Goal: Check status: Check status

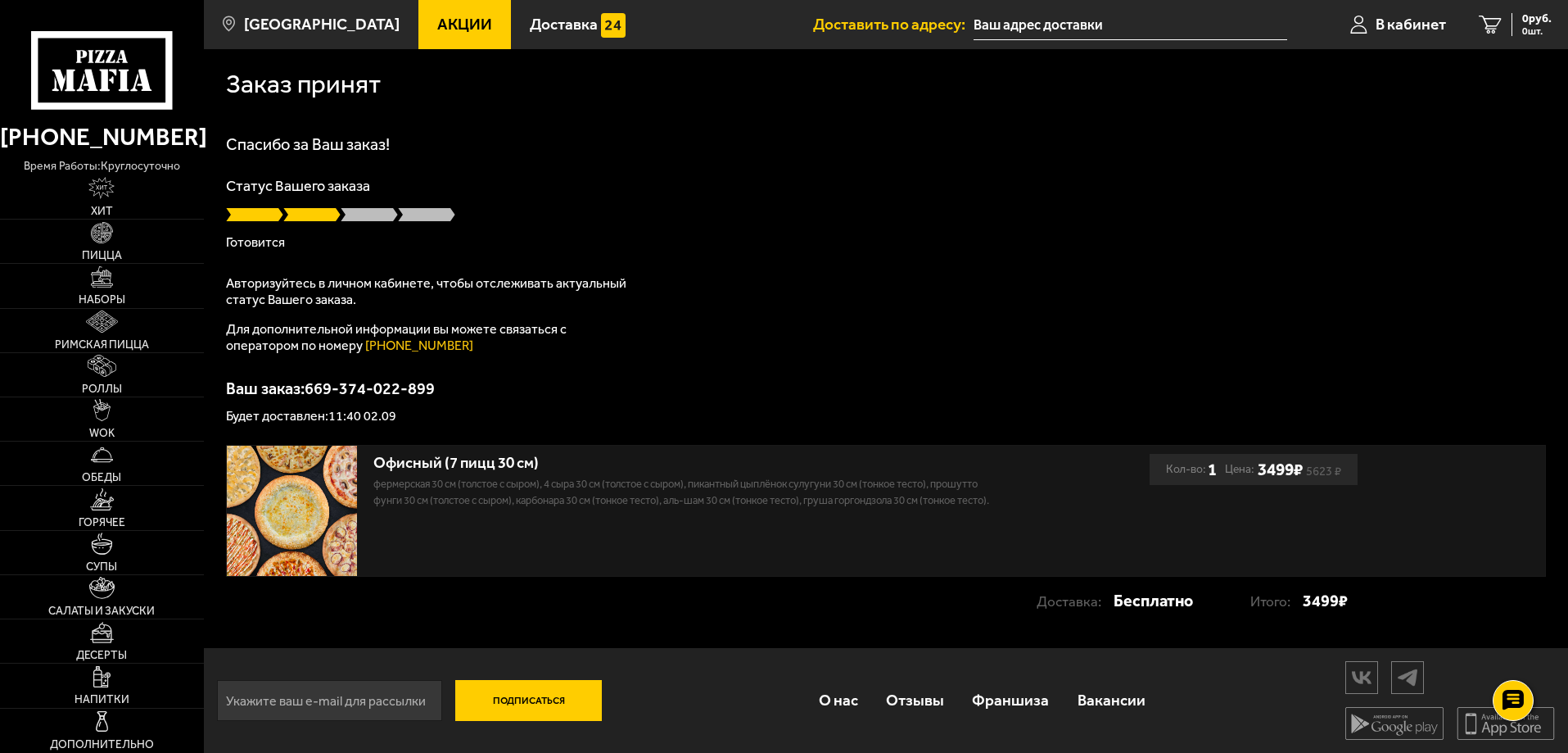
scroll to position [1, 0]
click at [391, 207] on span at bounding box center [369, 214] width 57 height 17
click at [390, 207] on span at bounding box center [369, 214] width 57 height 17
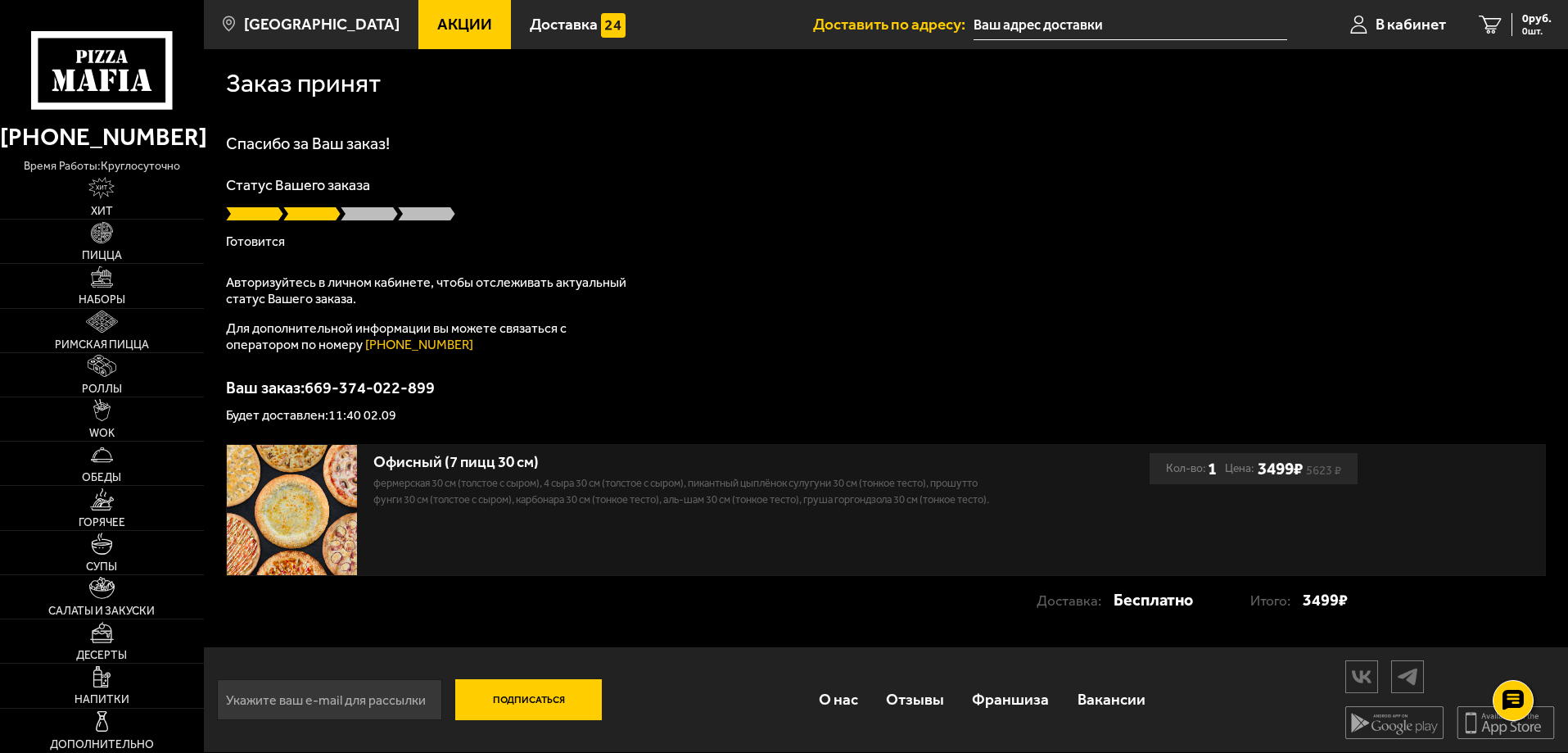
click at [390, 207] on span at bounding box center [369, 214] width 57 height 17
click at [1387, 26] on span "В кабинет" at bounding box center [1411, 25] width 71 height 16
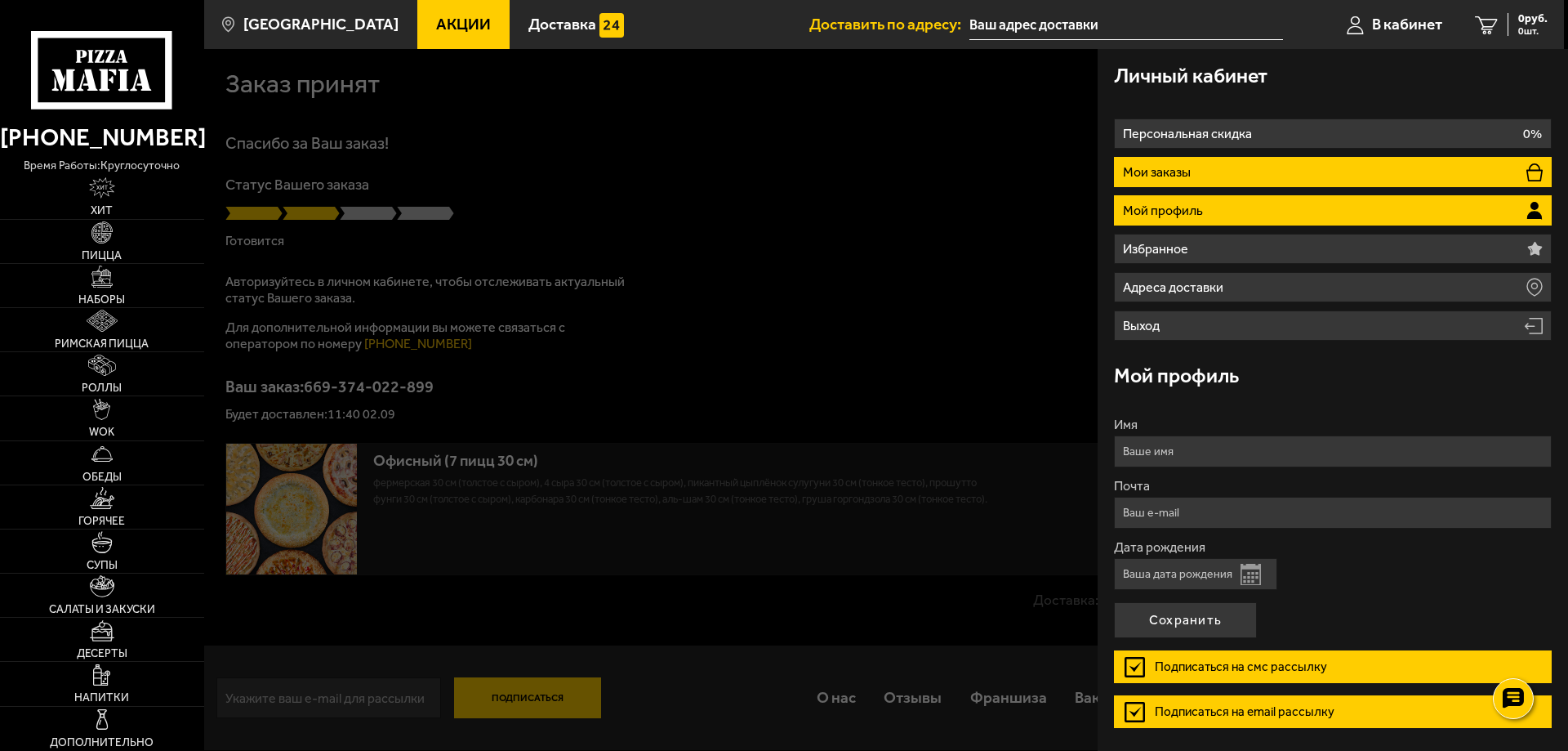
click at [1217, 177] on li "Мои заказы" at bounding box center [1332, 172] width 438 height 30
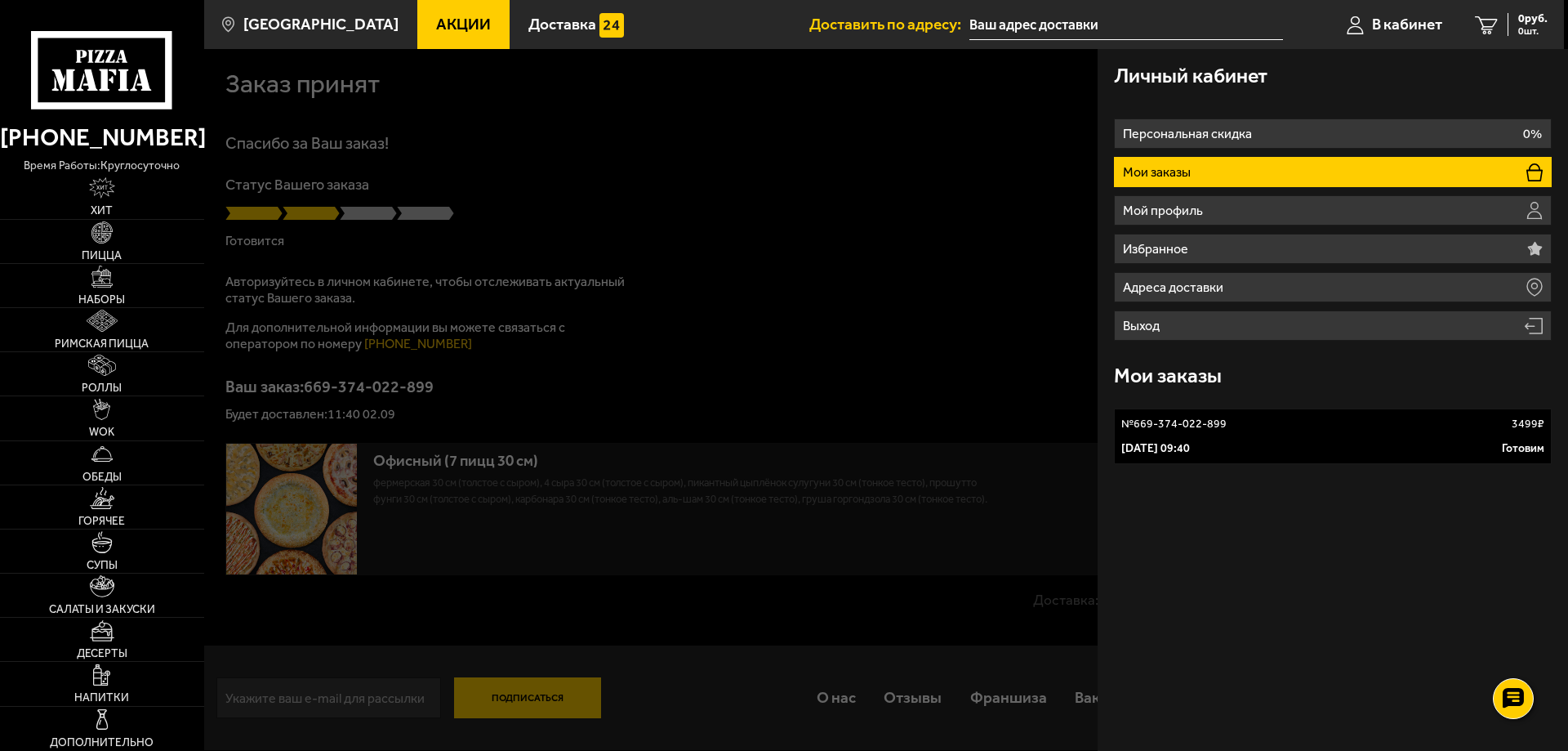
click at [1217, 434] on link "№ 669-374-022-899 3499 ₽ [DATE] 09:40 Готовим" at bounding box center [1332, 436] width 438 height 55
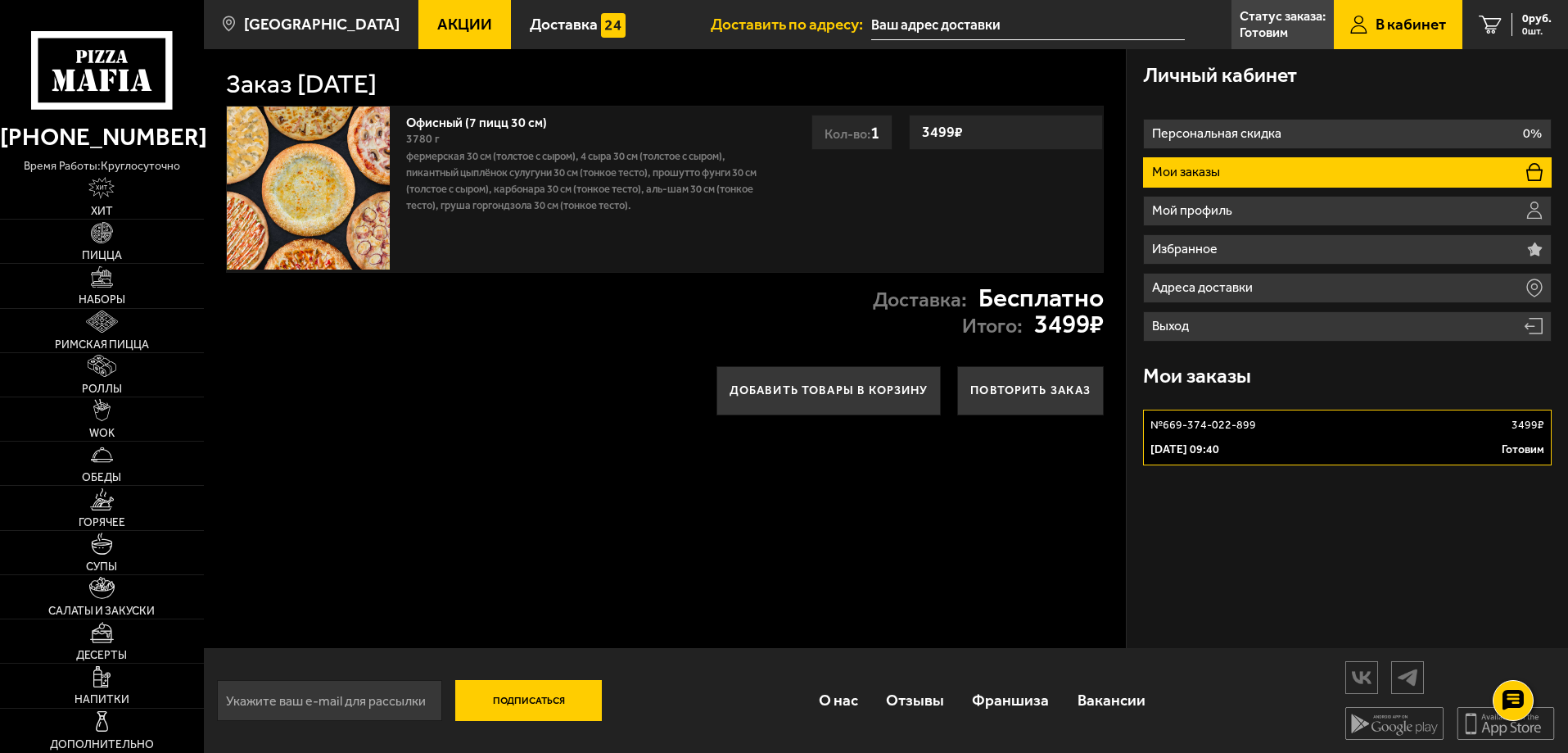
click at [442, 135] on div "3780 г" at bounding box center [584, 139] width 357 height 18
click at [404, 127] on div "Офисный (7 пицц 30 см) 3780 г Фермерская 30 см (толстое с сыром), 4 сыра 30 см …" at bounding box center [585, 189] width 374 height 165
click at [377, 86] on h1 "Заказ [DATE]" at bounding box center [301, 85] width 151 height 26
click at [377, 85] on h1 "Заказ [DATE]" at bounding box center [301, 85] width 151 height 26
drag, startPoint x: 475, startPoint y: 86, endPoint x: 473, endPoint y: 108, distance: 22.1
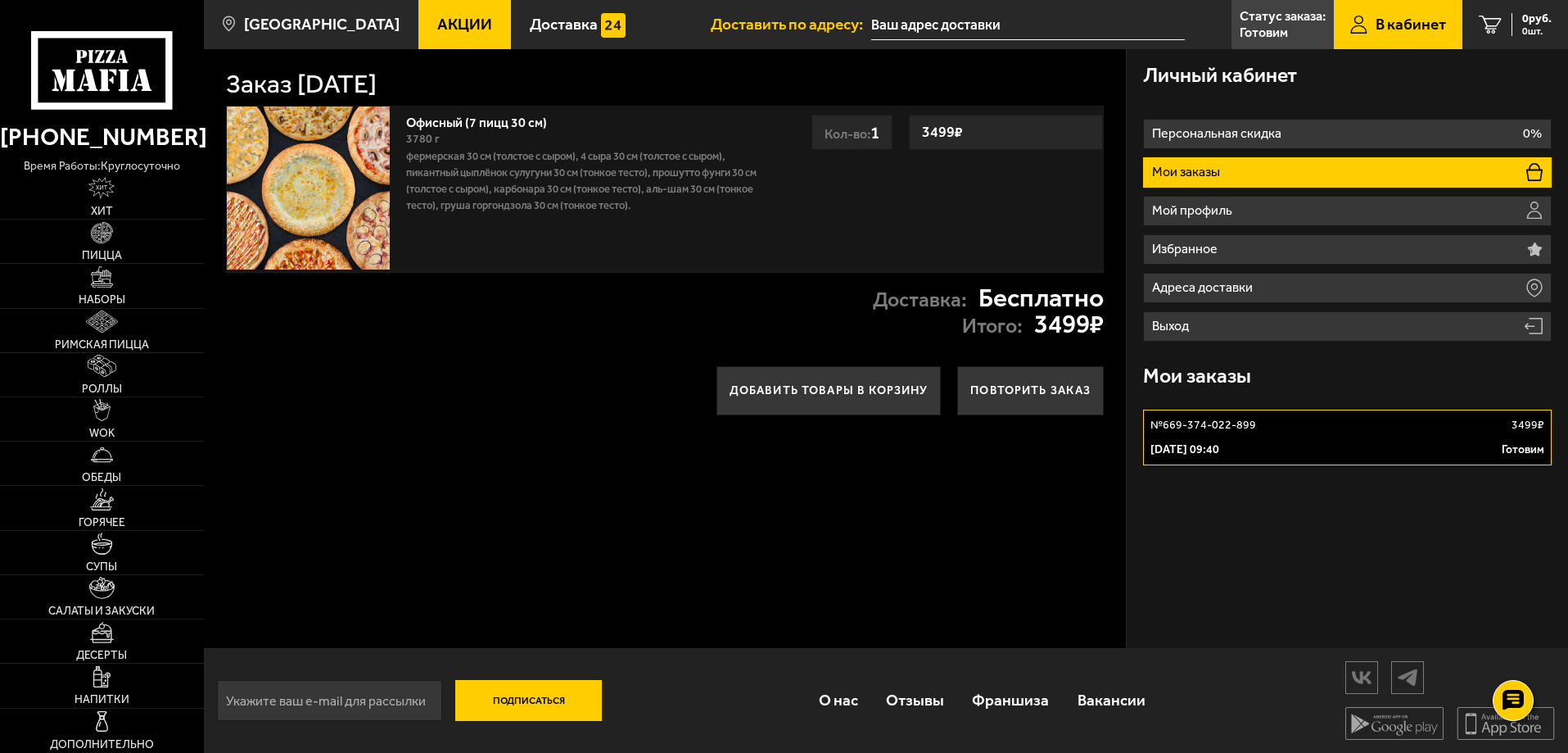
click at [377, 87] on h1 "Заказ [DATE]" at bounding box center [301, 85] width 151 height 26
drag, startPoint x: 473, startPoint y: 116, endPoint x: 484, endPoint y: 122, distance: 12.5
click at [473, 117] on div "Офисный (7 пицц 30 см) 3780 г Фермерская 30 см (толстое с сыром), 4 сыра 30 см …" at bounding box center [585, 189] width 374 height 165
drag, startPoint x: 1024, startPoint y: 304, endPoint x: 1056, endPoint y: 313, distance: 33.2
click at [1028, 307] on strong "Бесплатно" at bounding box center [1041, 298] width 125 height 26
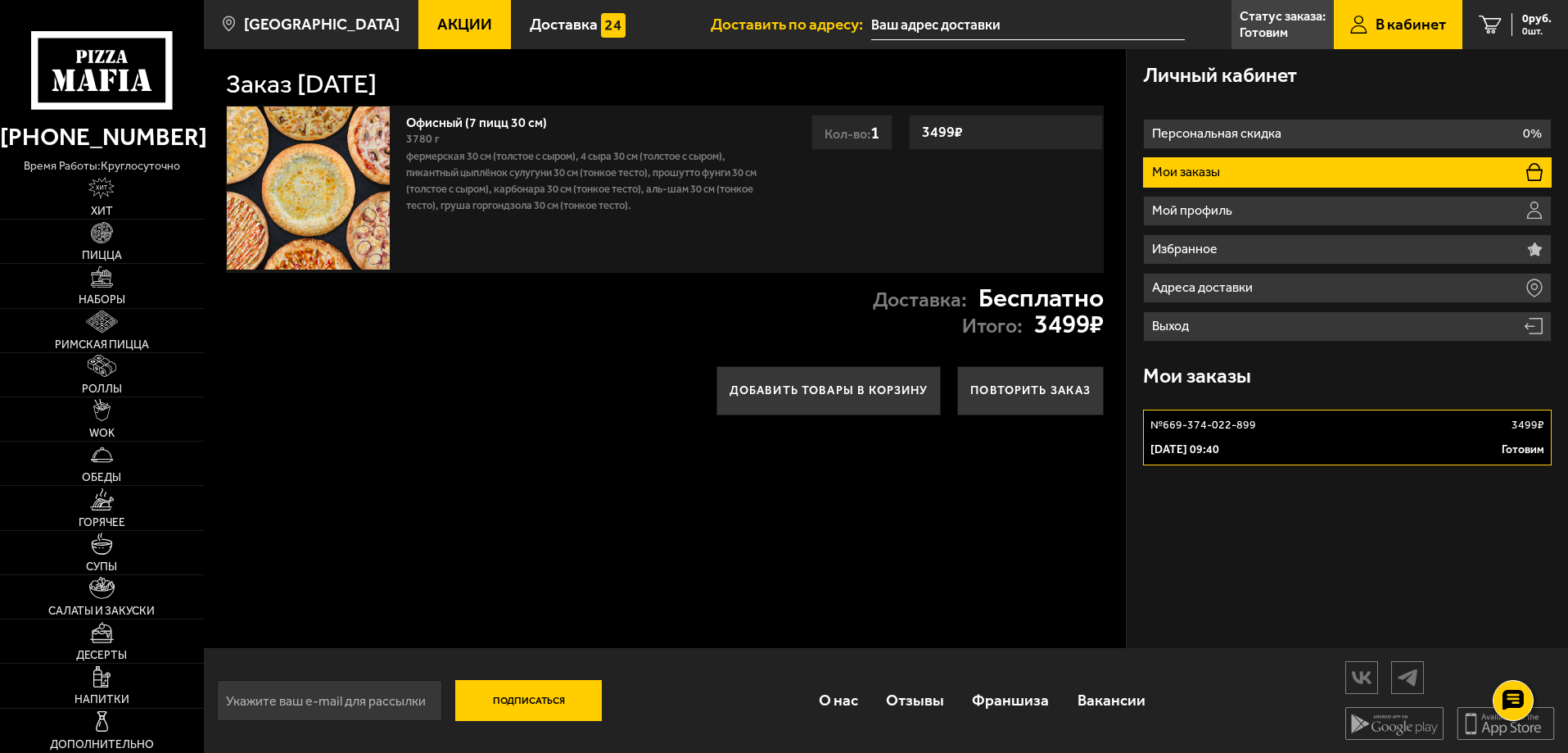
click at [1056, 315] on strong "3499 ₽" at bounding box center [1069, 325] width 70 height 26
click at [708, 253] on div "Офисный (7 пицц 30 см) 3780 г Фермерская 30 см (толстое с сыром), 4 сыра 30 см …" at bounding box center [585, 189] width 374 height 165
drag, startPoint x: 649, startPoint y: 244, endPoint x: 542, endPoint y: 175, distance: 127.3
click at [637, 235] on div "Офисный (7 пицц 30 см) 3780 г Фермерская 30 см (толстое с сыром), 4 сыра 30 см …" at bounding box center [585, 189] width 374 height 165
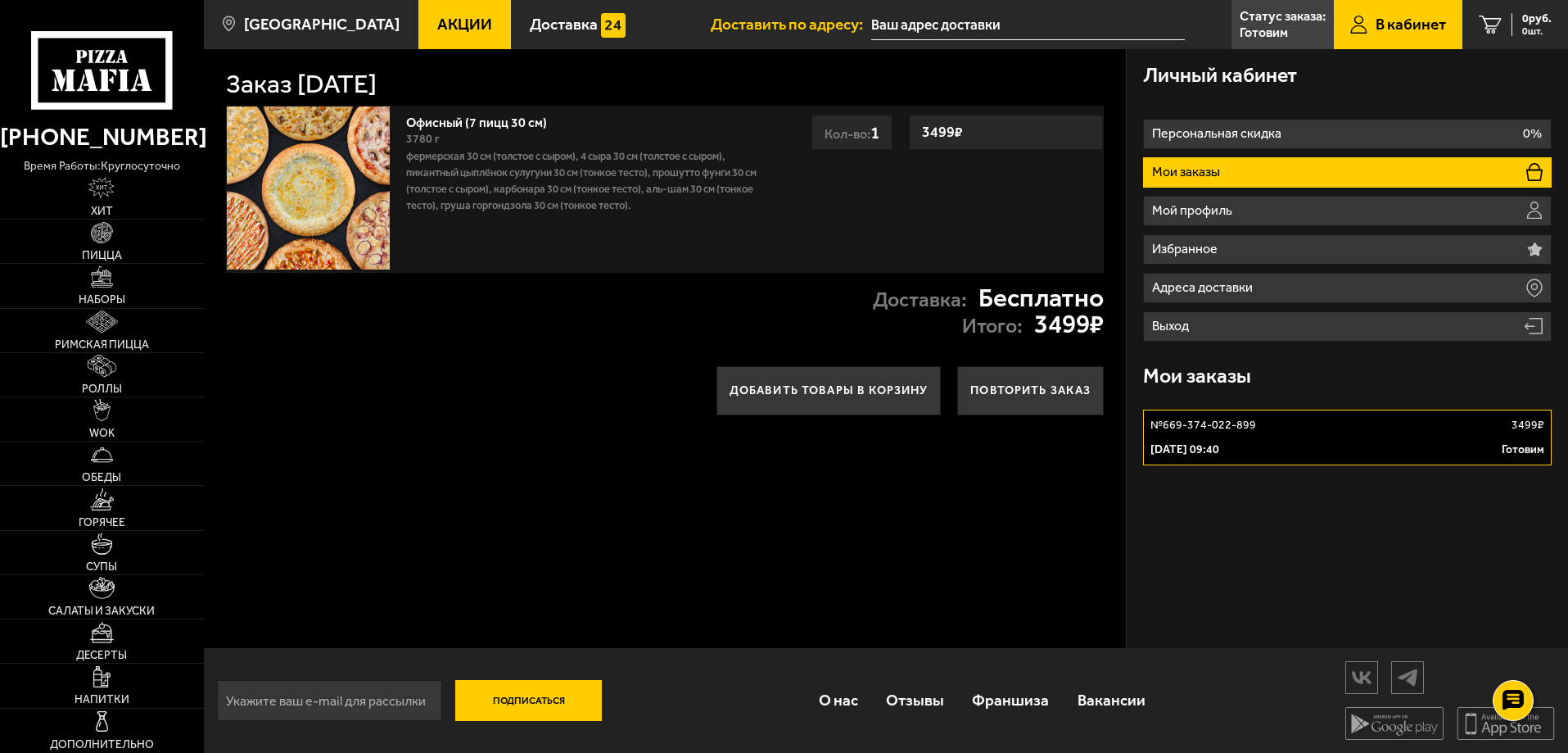
click at [493, 119] on link "Офисный (7 пицц 30 см)" at bounding box center [484, 119] width 157 height 20
click at [493, 120] on link "Офисный (7 пицц 30 см)" at bounding box center [484, 119] width 157 height 20
click at [1212, 169] on p "Мои заказы" at bounding box center [1188, 171] width 72 height 13
click at [1219, 445] on p "[DATE] 09:40" at bounding box center [1184, 449] width 69 height 17
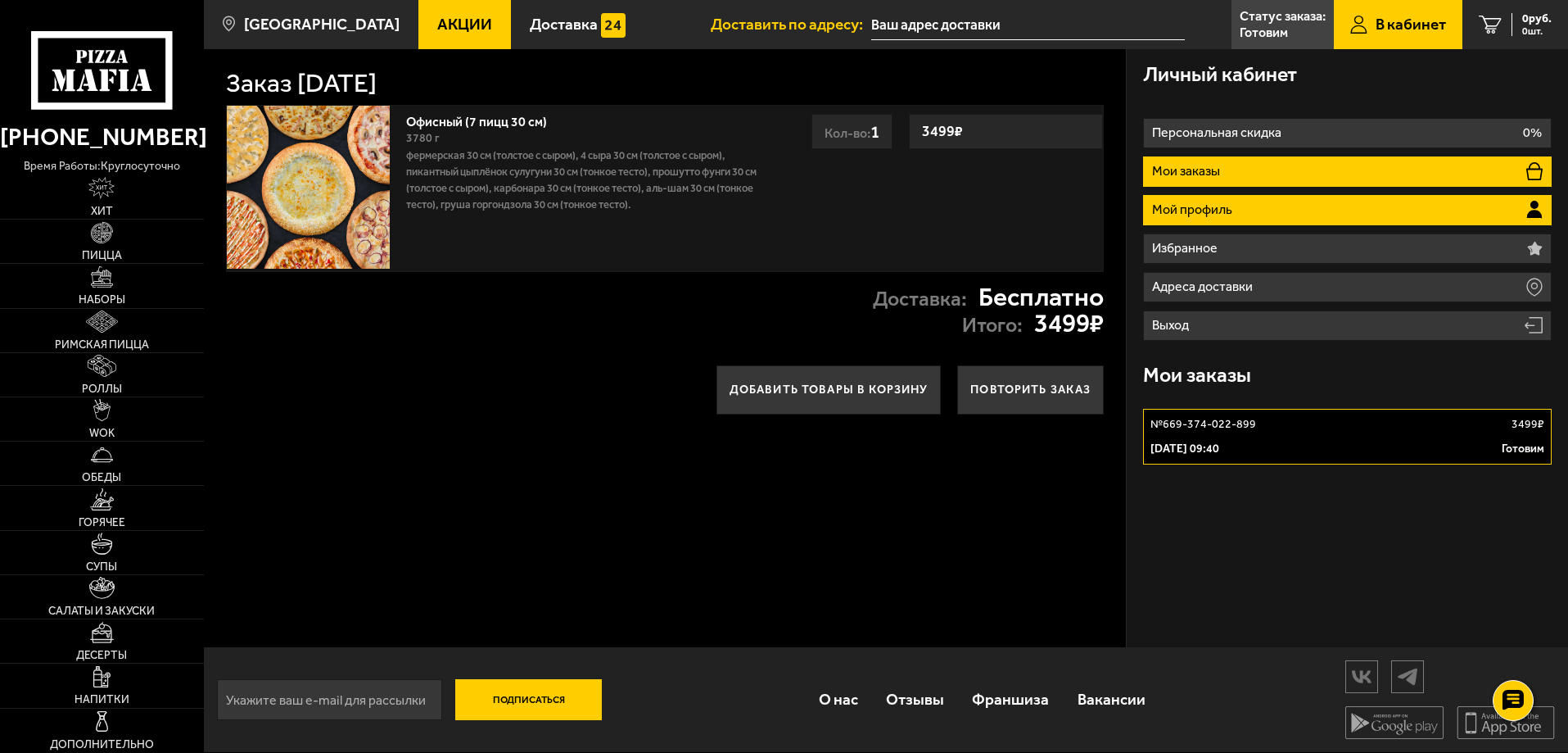
click at [1238, 207] on li "Мой профиль" at bounding box center [1347, 210] width 409 height 30
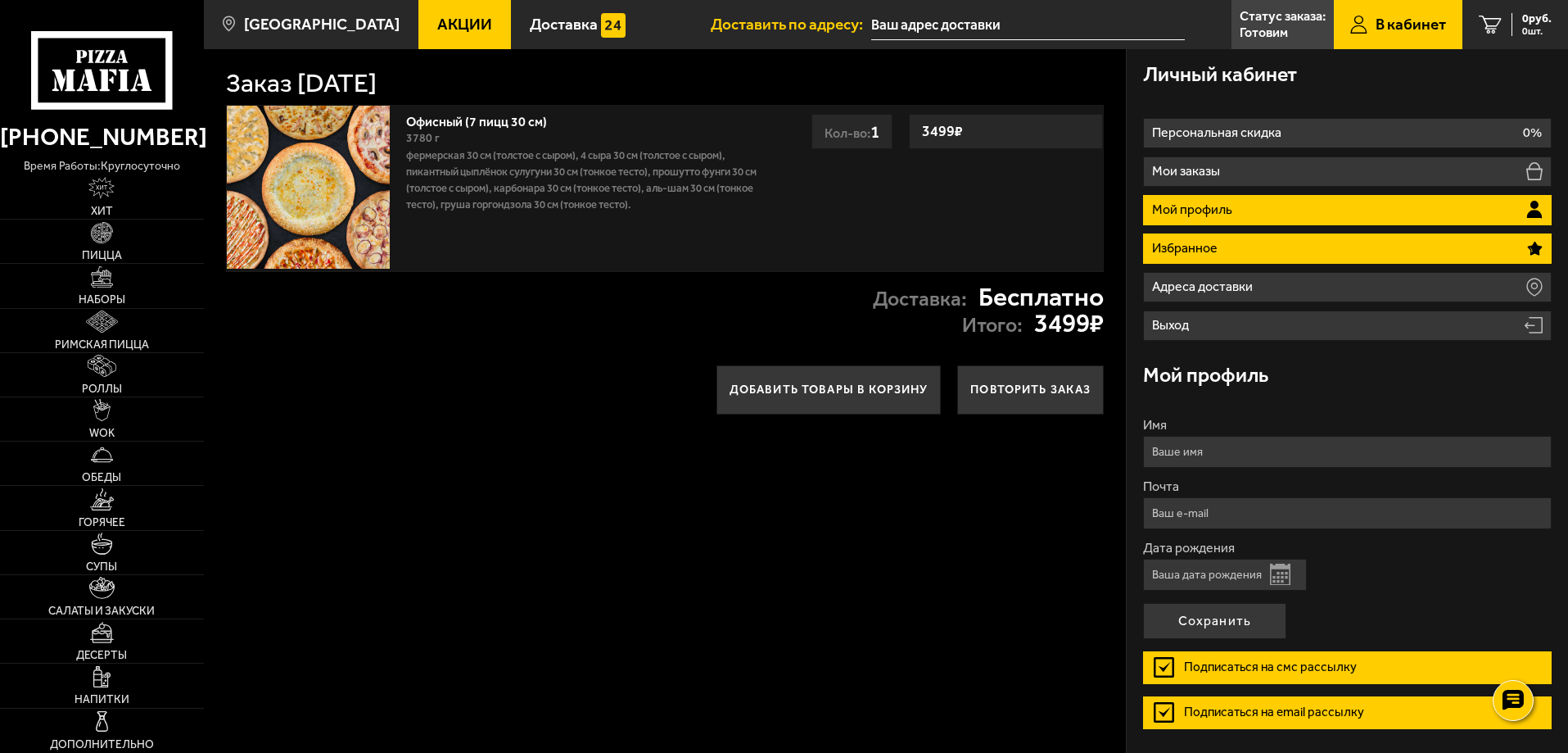
click at [1227, 253] on li "Избранное" at bounding box center [1347, 248] width 409 height 30
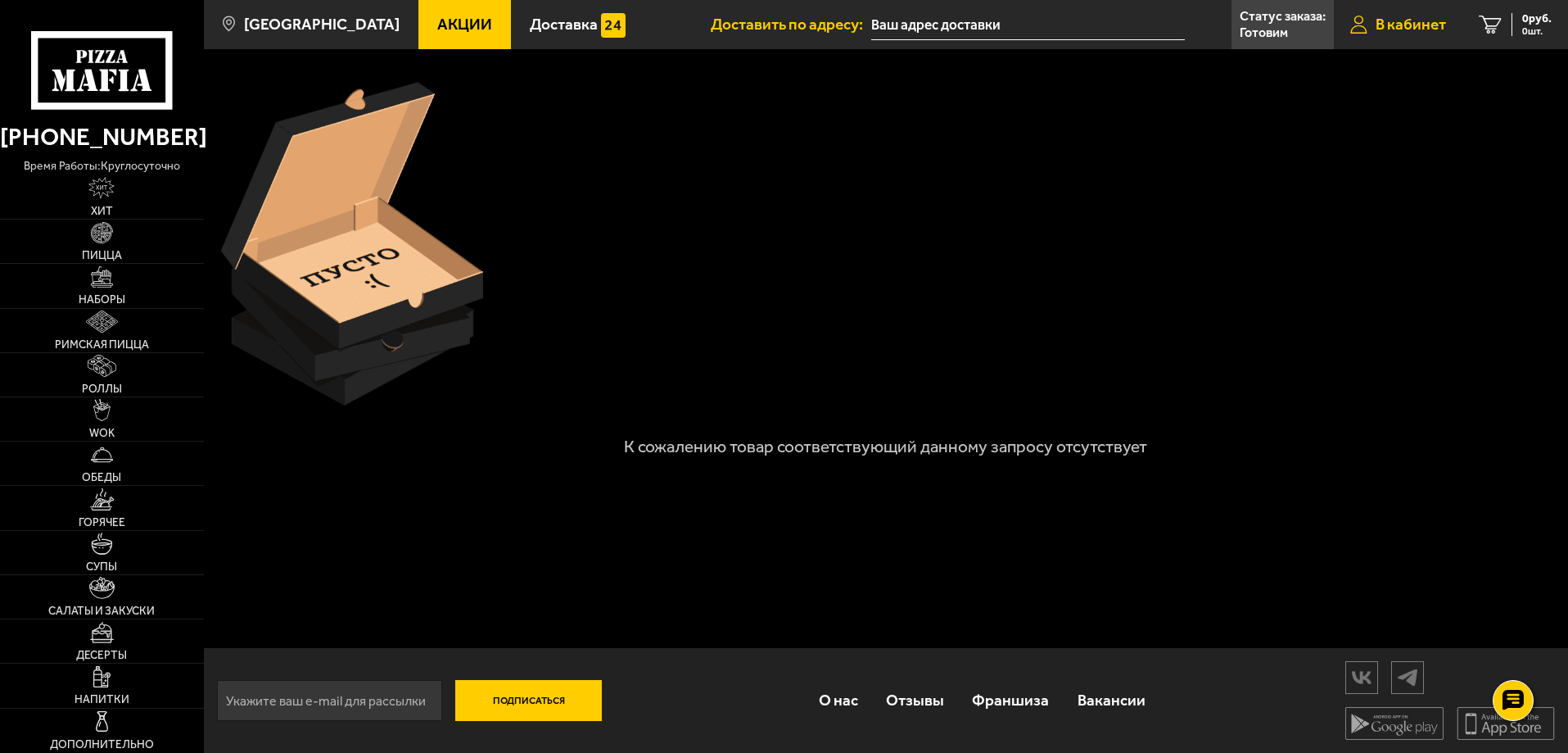
click at [1397, 19] on span "В кабинет" at bounding box center [1411, 25] width 71 height 16
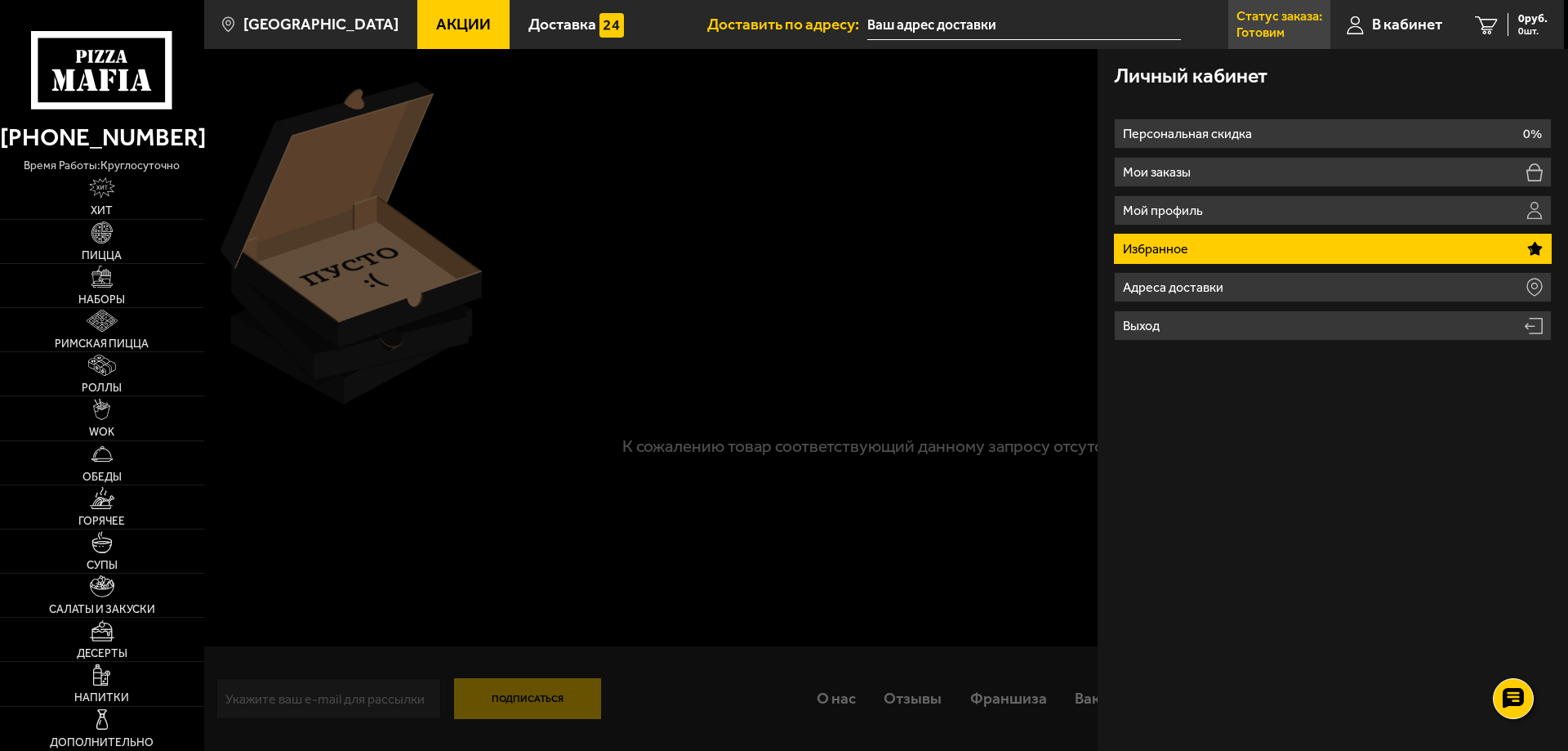
click at [1281, 22] on p "Статус заказа:" at bounding box center [1279, 16] width 85 height 13
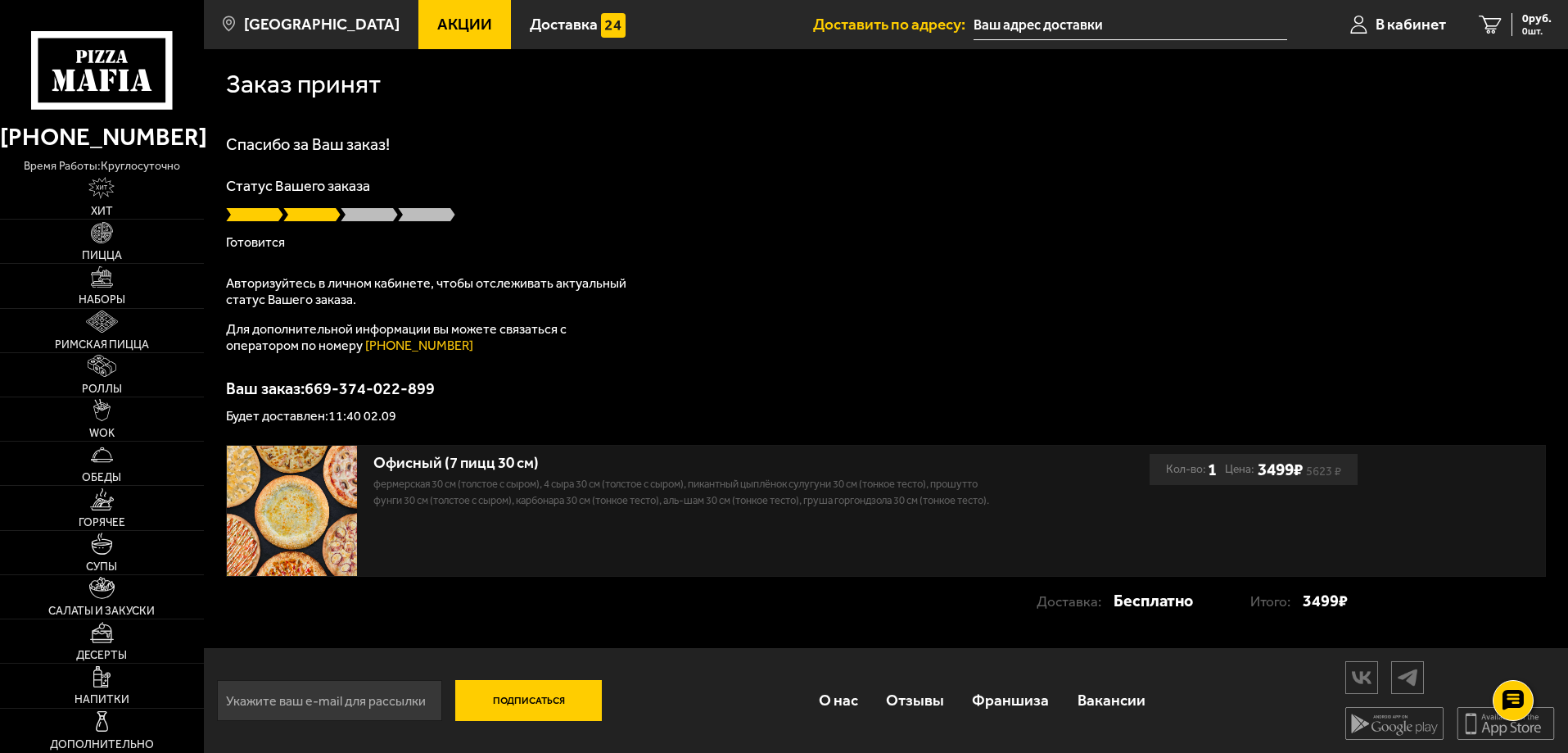
click at [335, 261] on div "Спасибо за Ваш заказ! Статус Вашего заказа Готовится Авторизуйтесь в личном каб…" at bounding box center [886, 279] width 1320 height 287
click at [335, 260] on div "Спасибо за Ваш заказ! Статус Вашего заказа Готовится Авторизуйтесь в личном каб…" at bounding box center [886, 279] width 1320 height 287
click at [337, 260] on div "Спасибо за Ваш заказ! Статус Вашего заказа Готовится Авторизуйтесь в личном каб…" at bounding box center [886, 279] width 1320 height 287
click at [337, 255] on div "Спасибо за Ваш заказ! Статус Вашего заказа Готовится Авторизуйтесь в личном каб…" at bounding box center [886, 279] width 1320 height 287
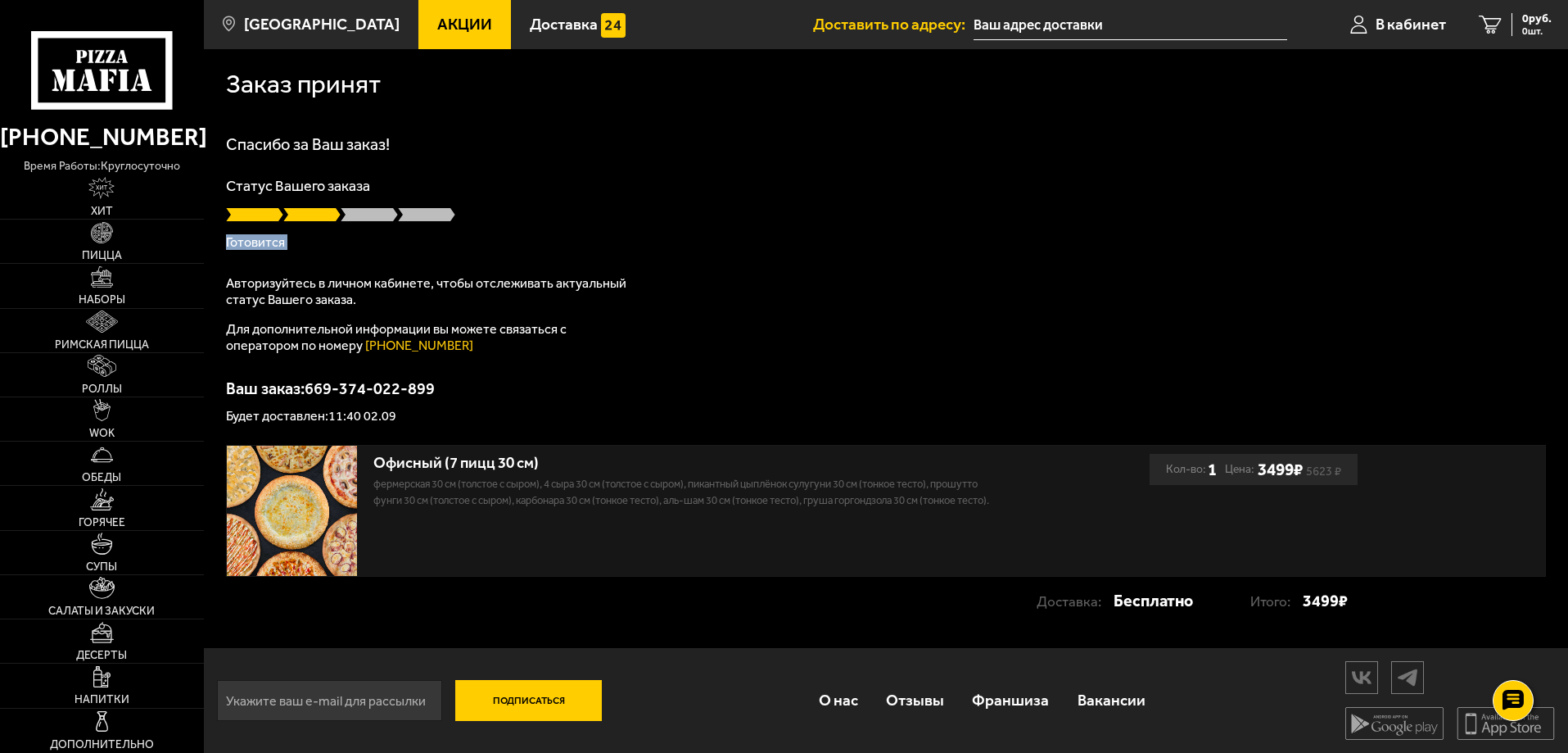
click at [337, 255] on div "Спасибо за Ваш заказ! Статус Вашего заказа Готовится Авторизуйтесь в личном каб…" at bounding box center [886, 279] width 1320 height 287
click at [337, 250] on div "Спасибо за Ваш заказ! Статус Вашего заказа Готовится Авторизуйтесь в личном каб…" at bounding box center [886, 279] width 1320 height 287
click at [534, 22] on span "Доставка" at bounding box center [563, 25] width 68 height 16
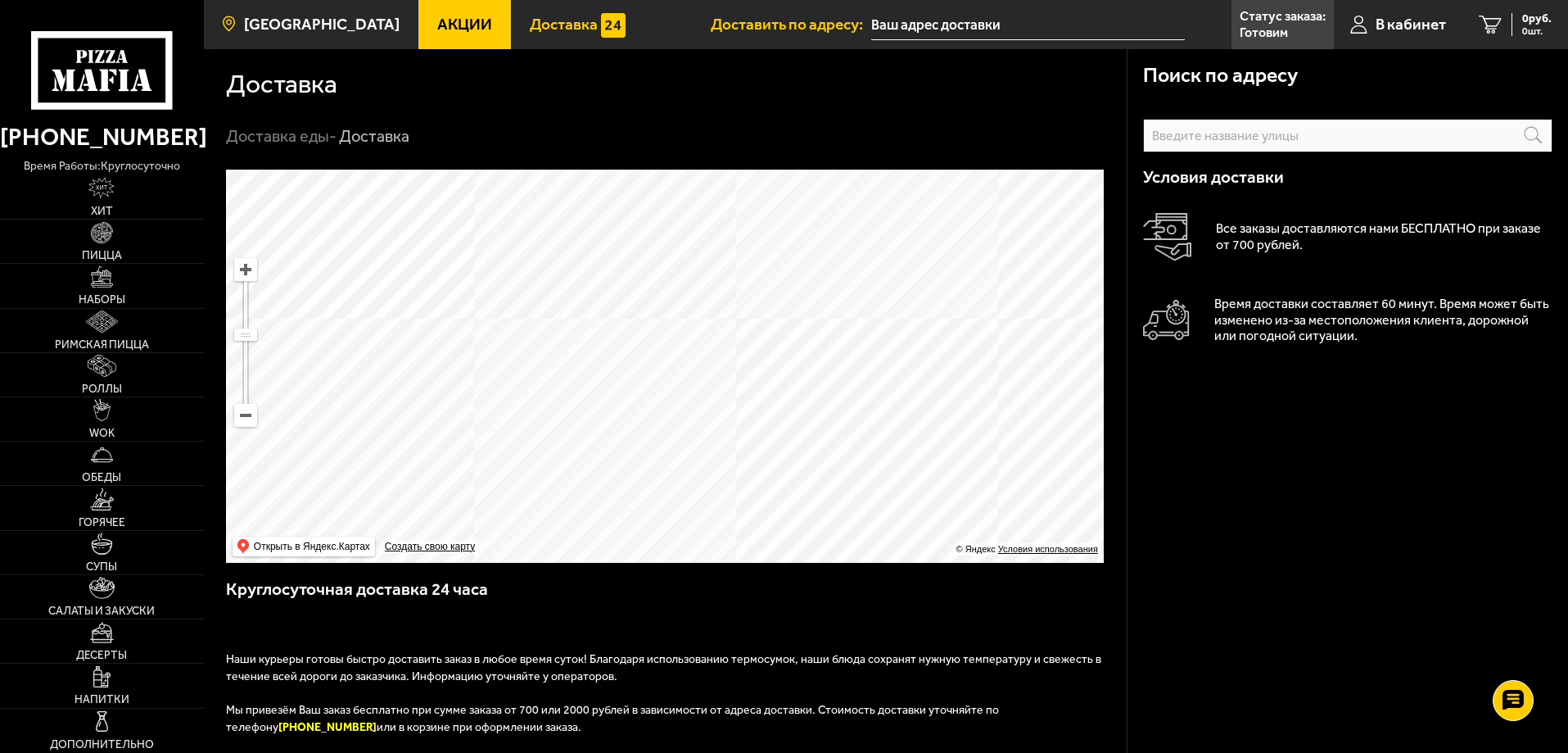
click at [308, 19] on span "[GEOGRAPHIC_DATA]" at bounding box center [321, 25] width 155 height 16
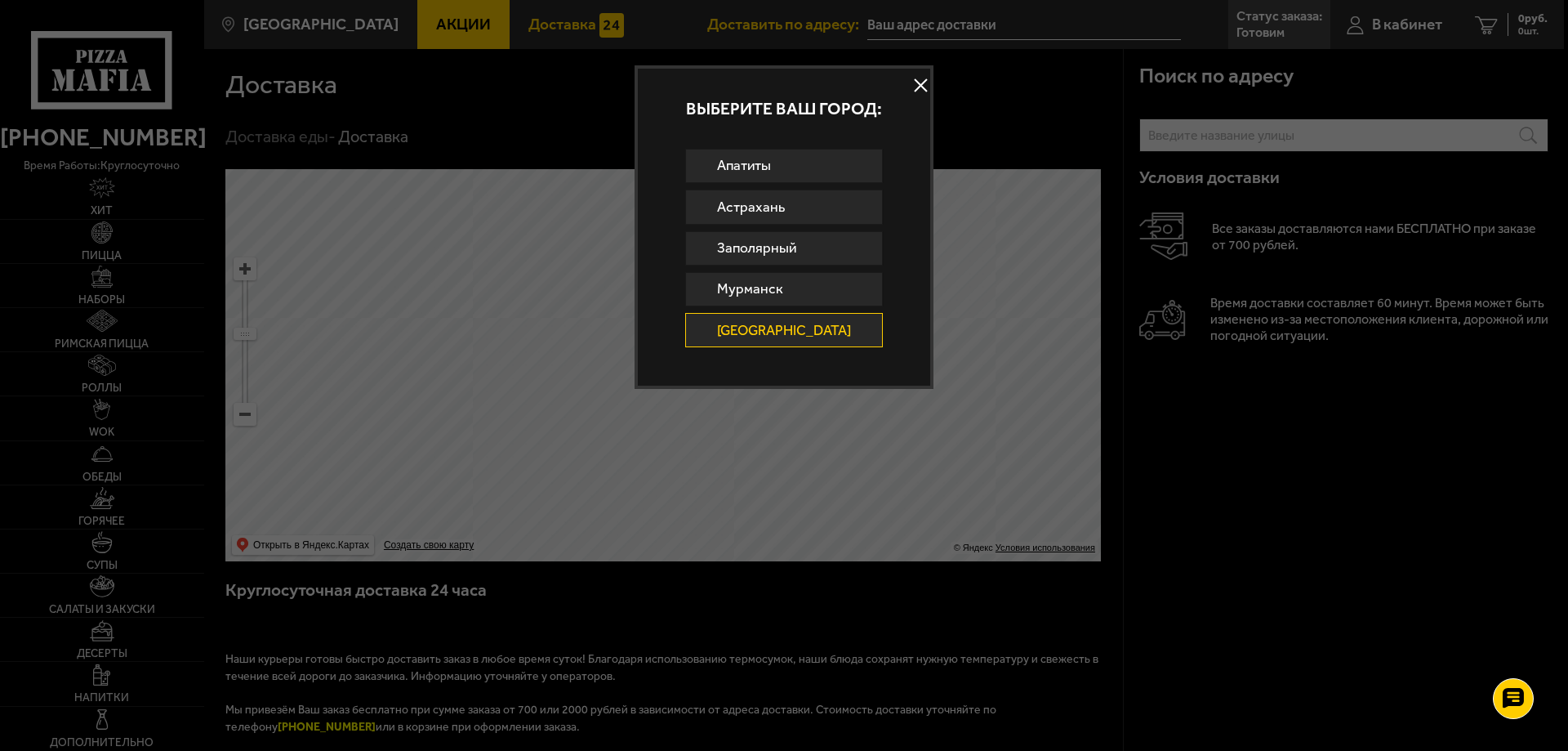
click at [909, 87] on button at bounding box center [922, 85] width 25 height 25
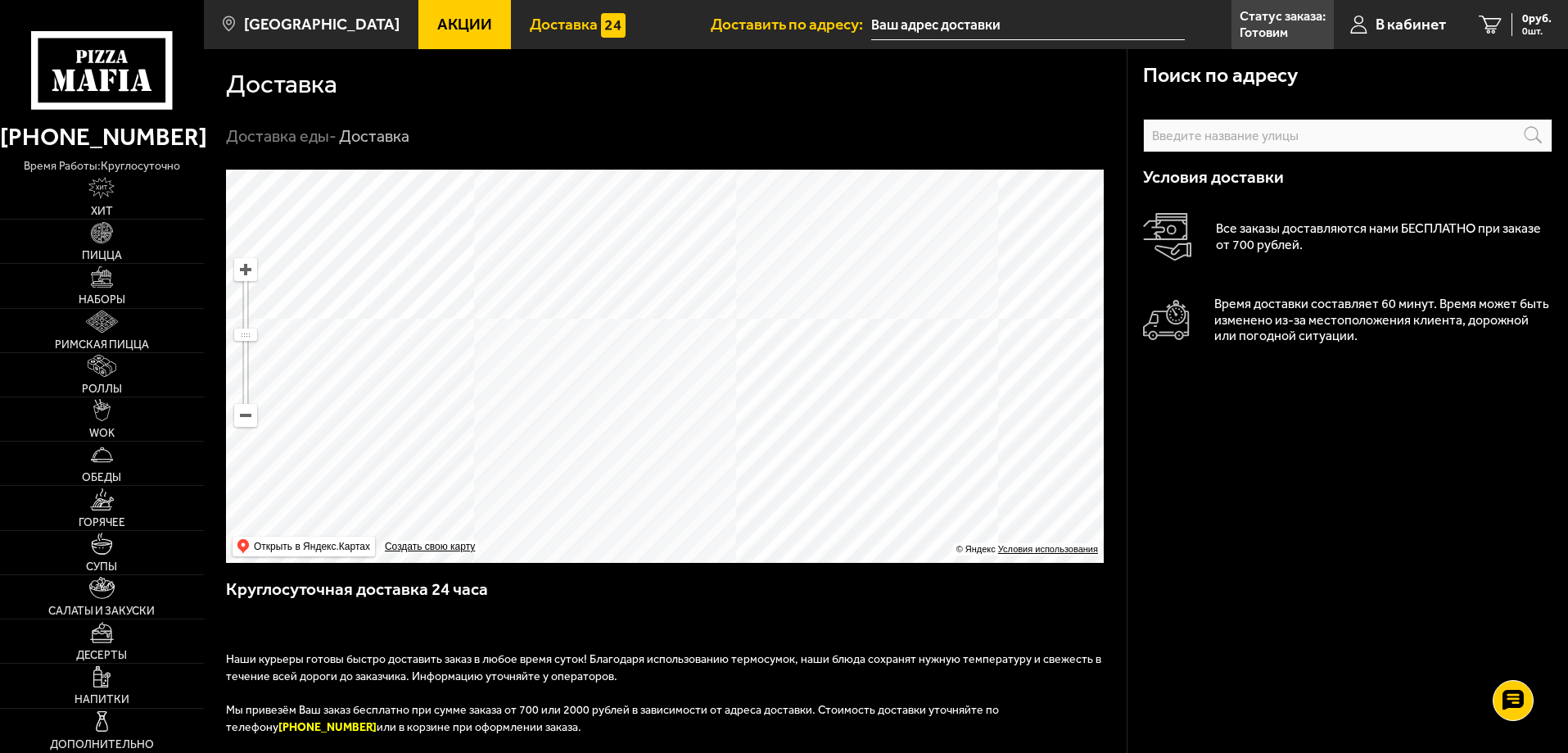
click at [547, 35] on link "Доставка" at bounding box center [577, 25] width 133 height 49
click at [553, 20] on span "Доставка" at bounding box center [563, 25] width 68 height 16
drag, startPoint x: 683, startPoint y: 412, endPoint x: 817, endPoint y: 640, distance: 264.5
click at [817, 640] on div "Поиск по адресу Информация по адресу Условия доставки Все заказы доставляются н…" at bounding box center [665, 611] width 923 height 883
drag, startPoint x: 619, startPoint y: 322, endPoint x: 572, endPoint y: 233, distance: 100.6
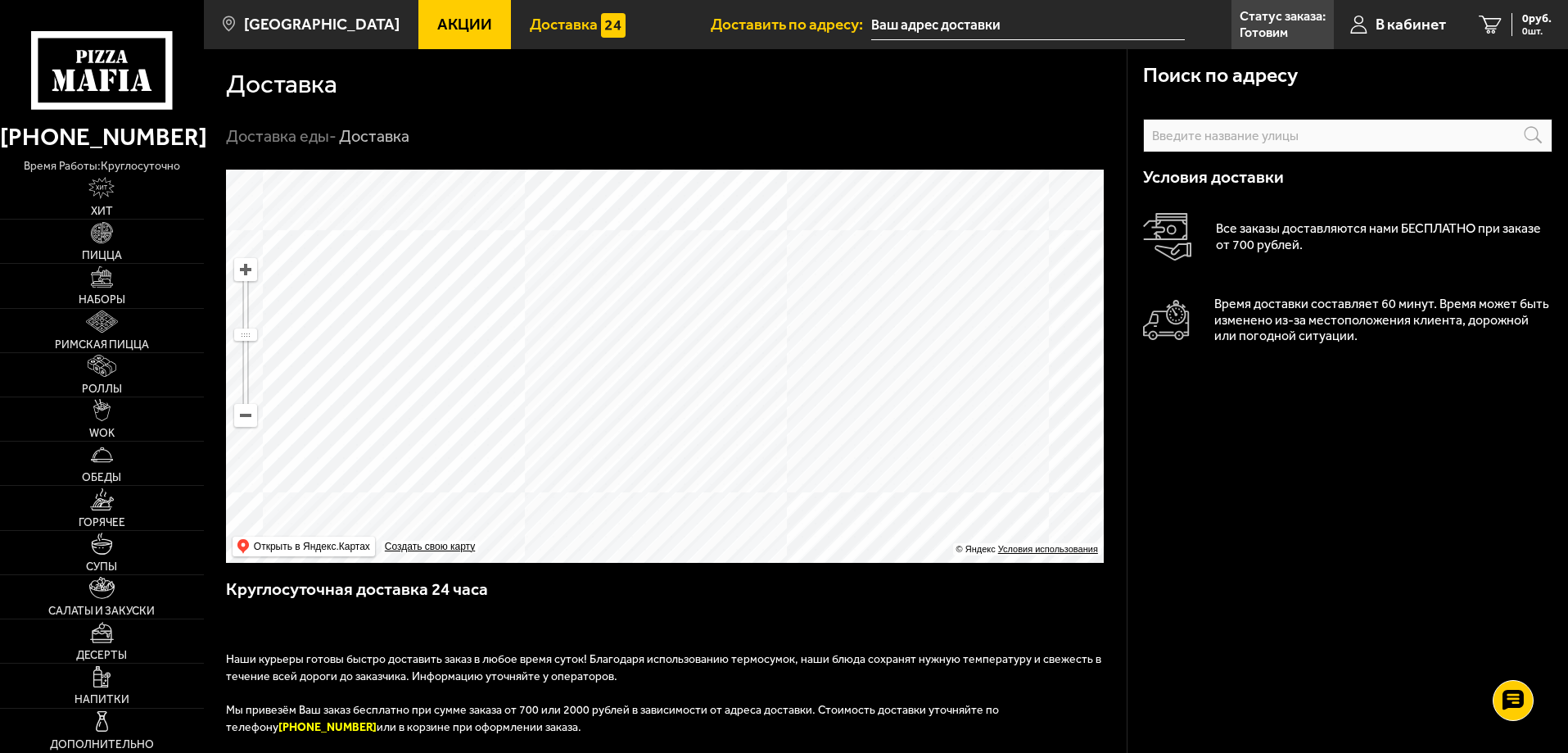
click at [572, 233] on ymaps at bounding box center [664, 365] width 878 height 393
click at [119, 58] on use at bounding box center [122, 56] width 12 height 13
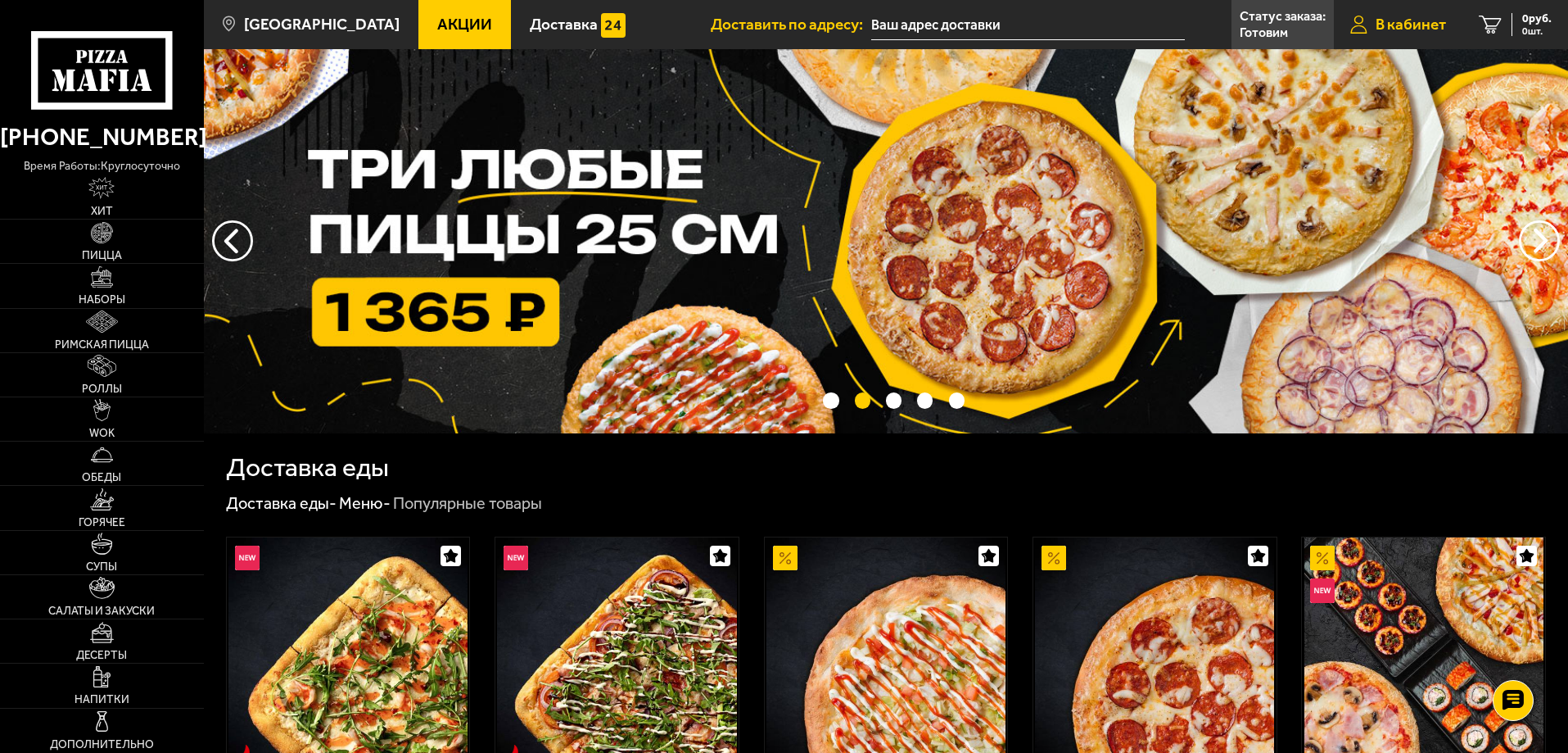
click at [1408, 20] on span "В кабинет" at bounding box center [1411, 25] width 71 height 16
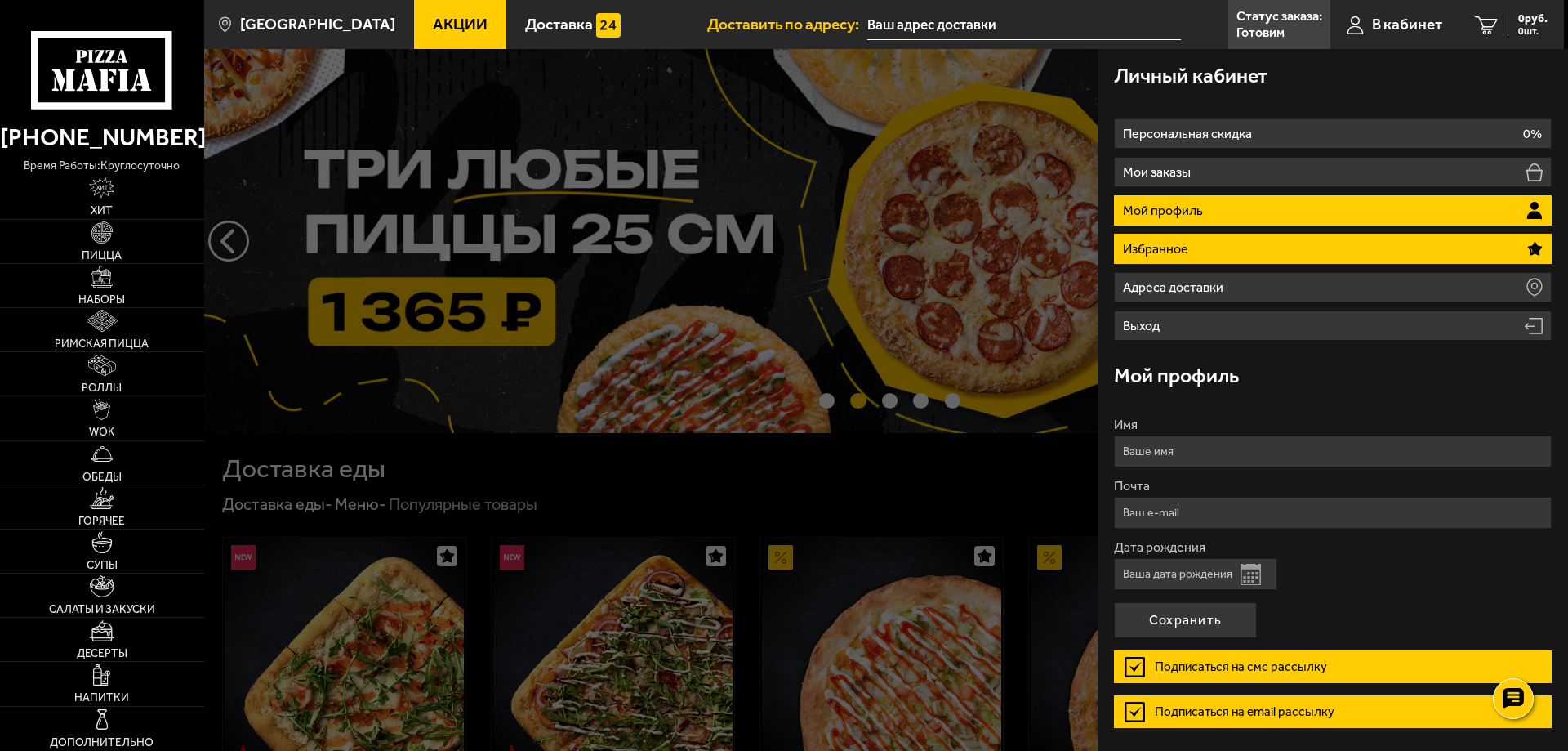
click at [1201, 239] on li "Избранное" at bounding box center [1332, 248] width 438 height 30
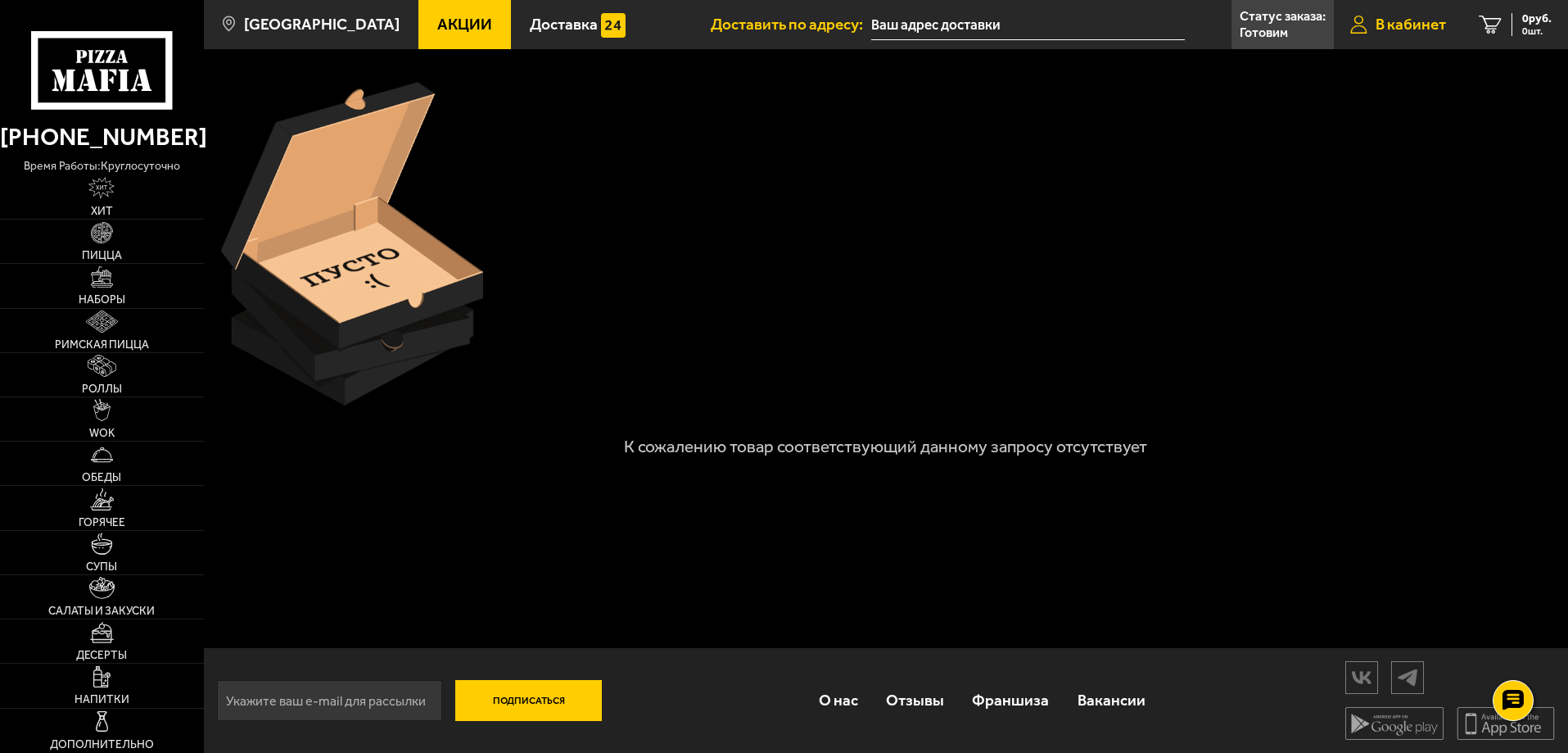
click at [1380, 19] on span "В кабинет" at bounding box center [1411, 25] width 71 height 16
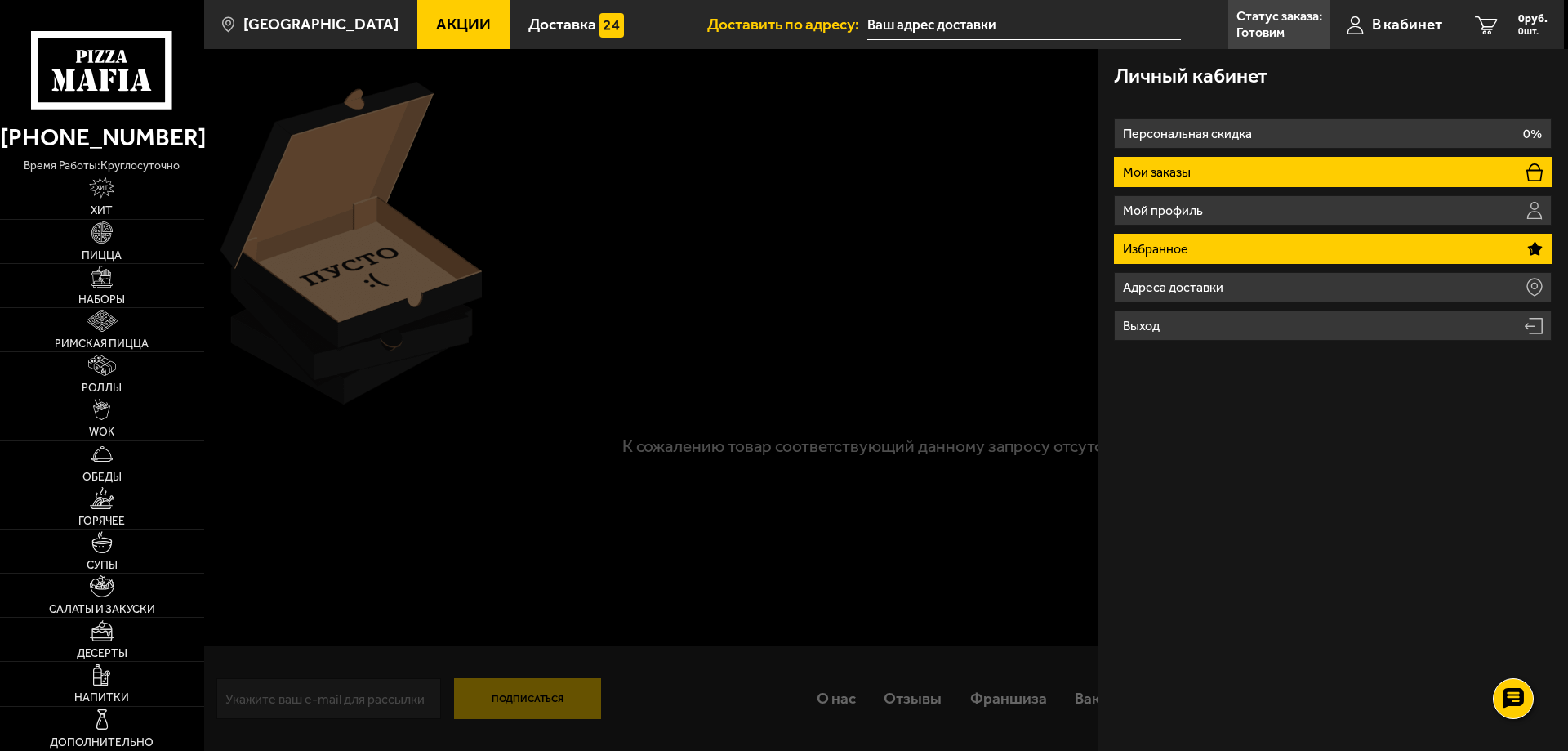
click at [1262, 169] on li "Мои заказы" at bounding box center [1332, 172] width 438 height 30
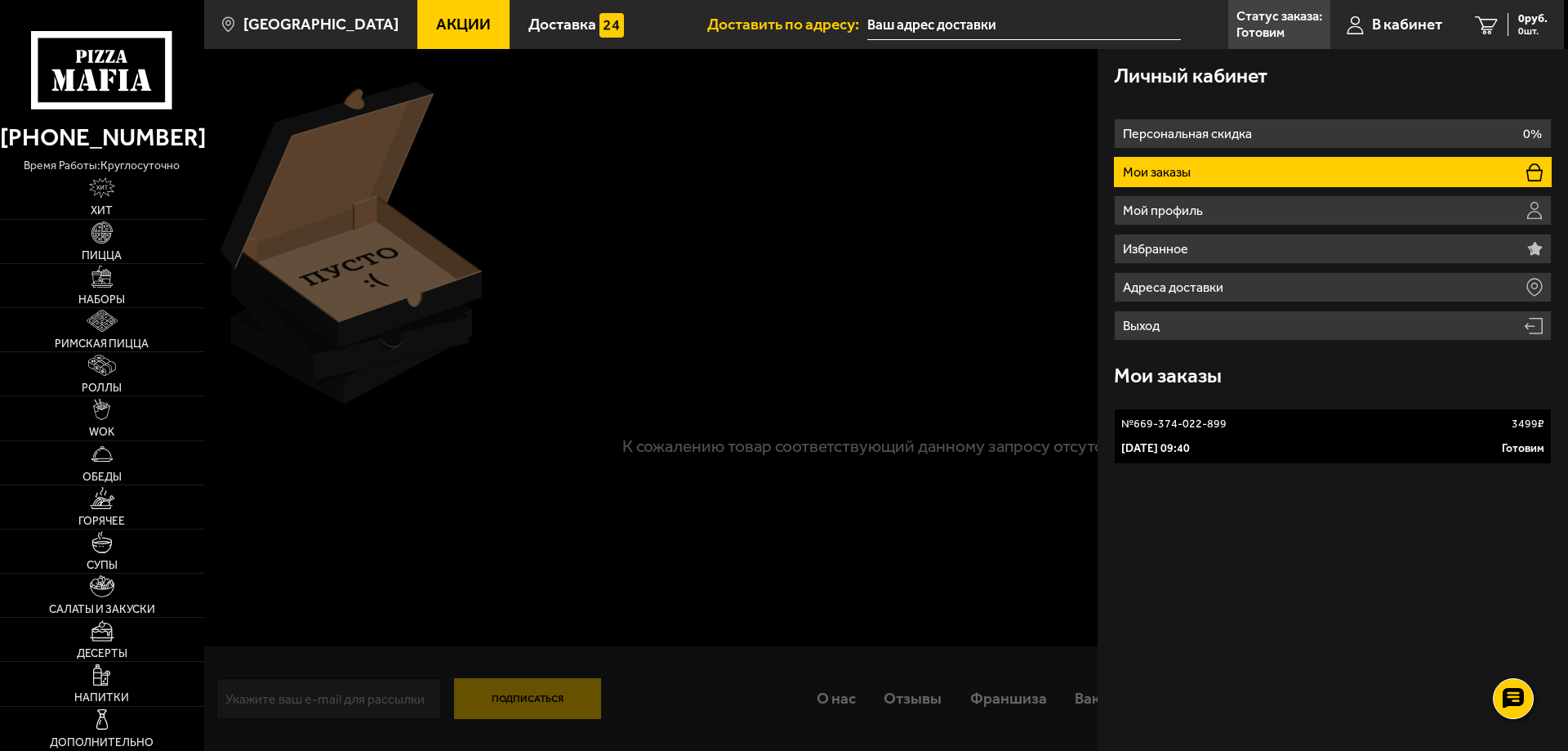
click at [1174, 424] on p "№ 669-374-022-899" at bounding box center [1174, 423] width 106 height 17
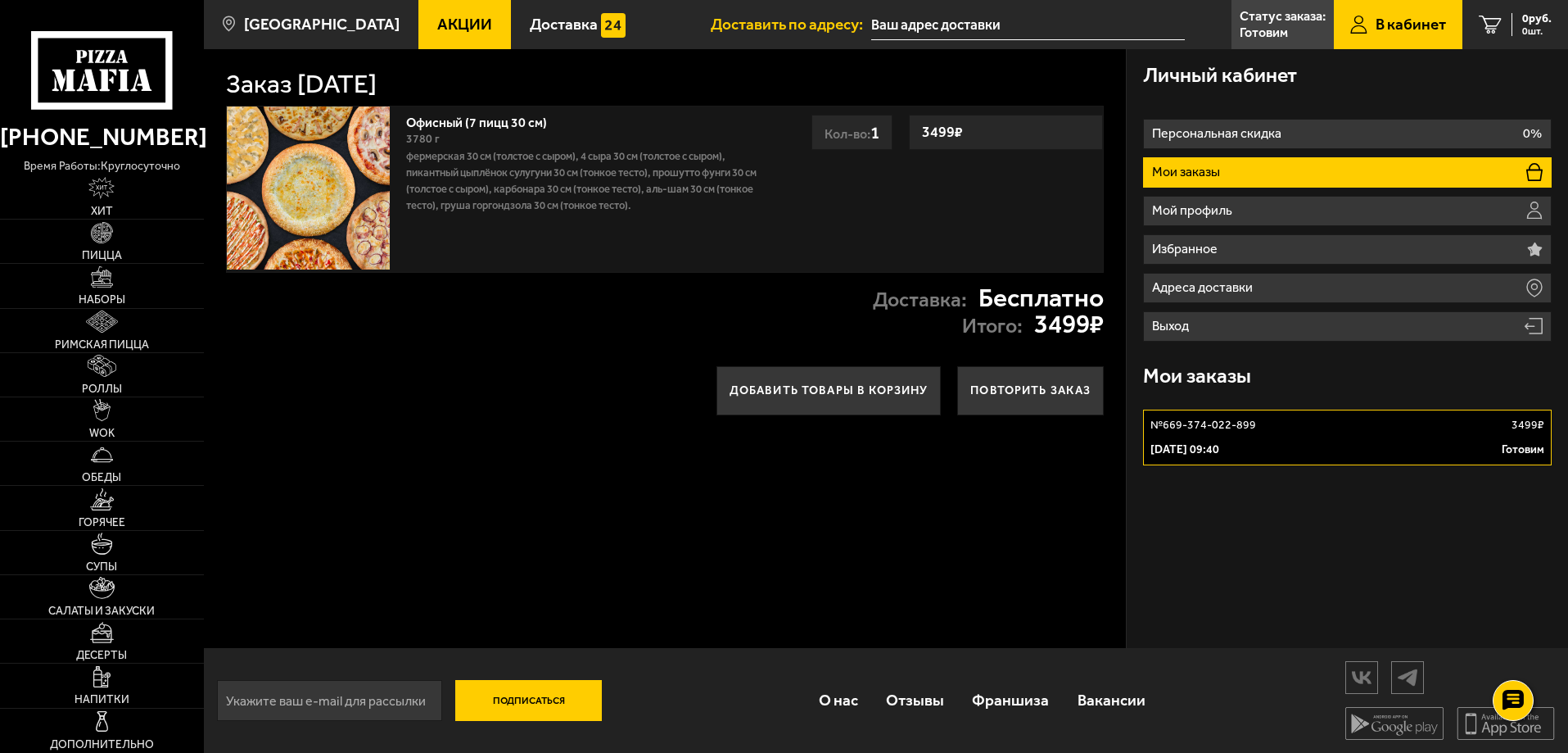
click at [482, 120] on link "Офисный (7 пицц 30 см)" at bounding box center [484, 119] width 157 height 20
click at [1082, 312] on strong "3499 ₽" at bounding box center [1069, 325] width 70 height 26
click at [1275, 433] on link "№ 669-374-022-899 3499 ₽ [DATE] 09:40 Готовим" at bounding box center [1347, 437] width 409 height 56
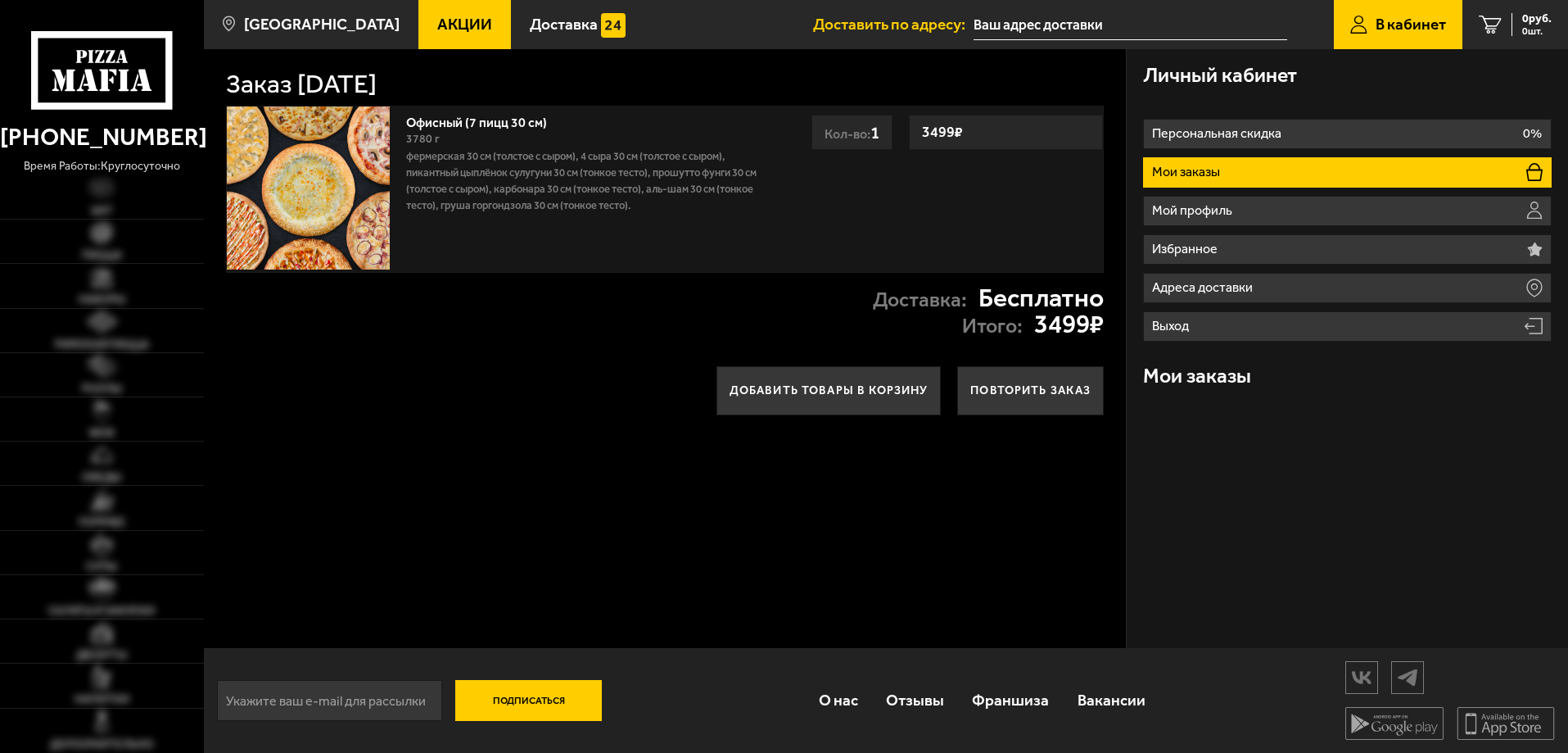
type input "Большой Сампсониевский проспект, 42"
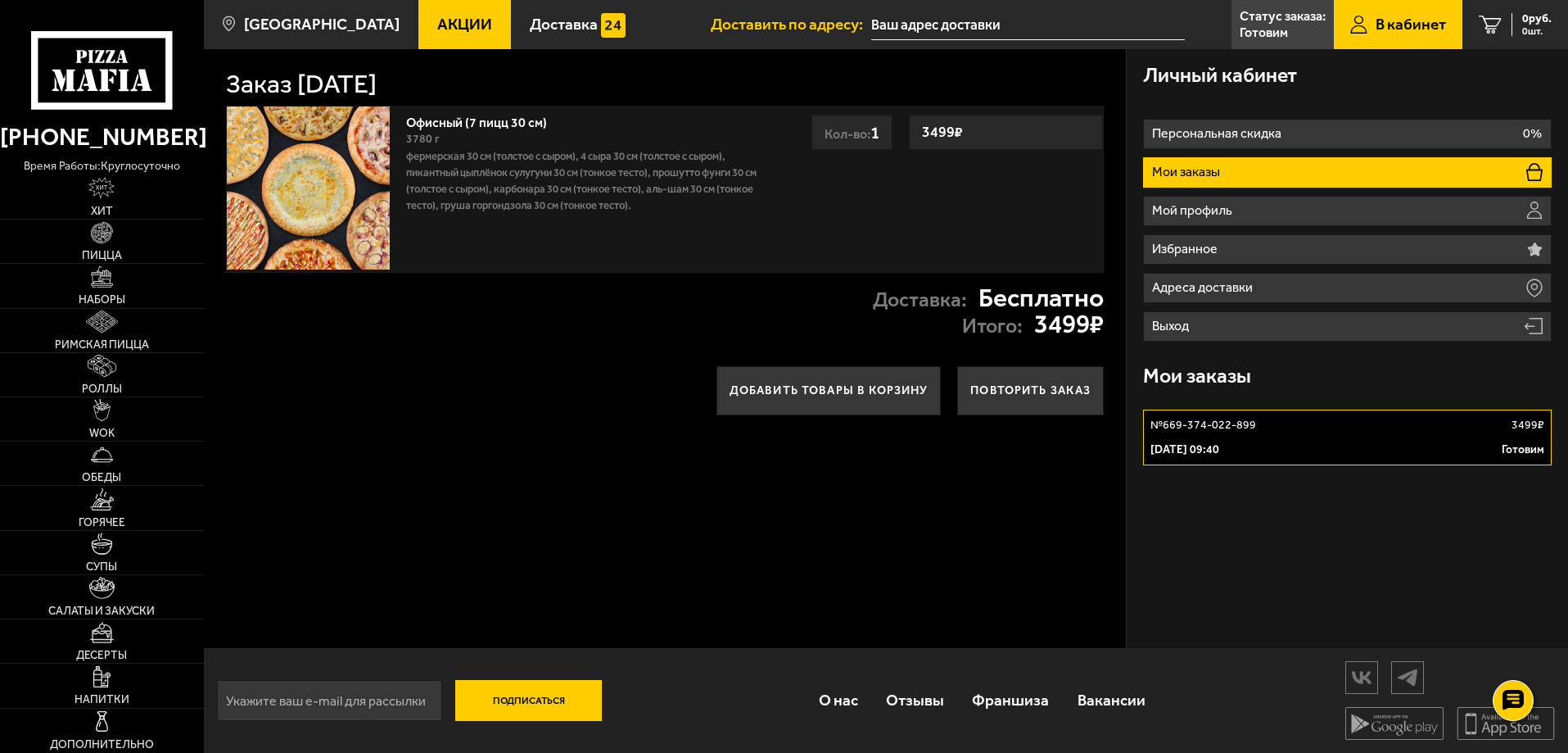
click at [1239, 435] on link "№ 669-374-022-899 3499 ₽ 2 сентября 2025 г. 09:40 Готовим" at bounding box center [1347, 437] width 409 height 56
click at [1188, 448] on p "2 сентября 2025 г. 09:40" at bounding box center [1184, 449] width 69 height 17
click at [600, 210] on p "Фермерская 30 см (толстое с сыром), 4 сыра 30 см (толстое с сыром), Пикантный ц…" at bounding box center [584, 181] width 357 height 65
click at [993, 307] on strong "Бесплатно" at bounding box center [1041, 298] width 125 height 26
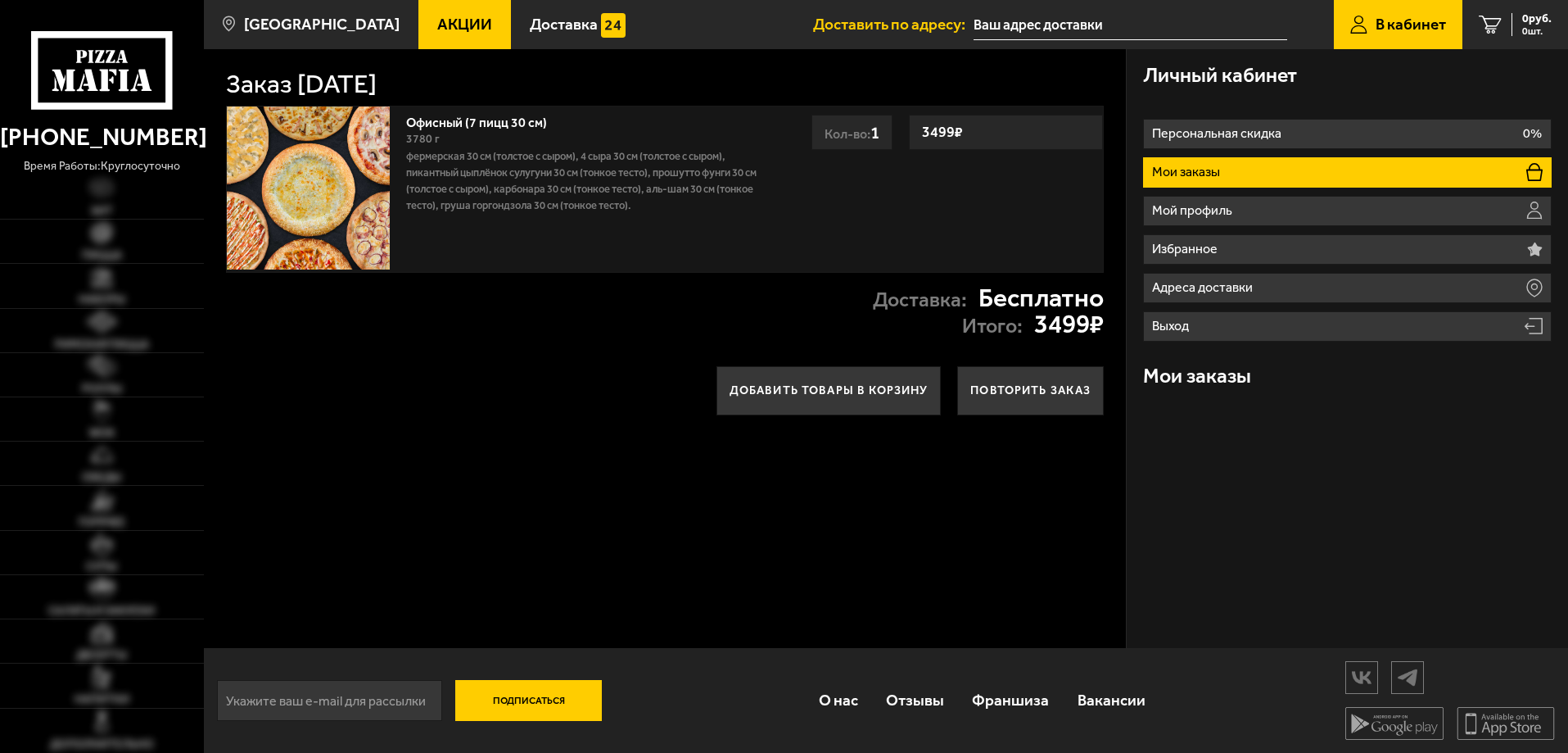
type input "[STREET_ADDRESS]"
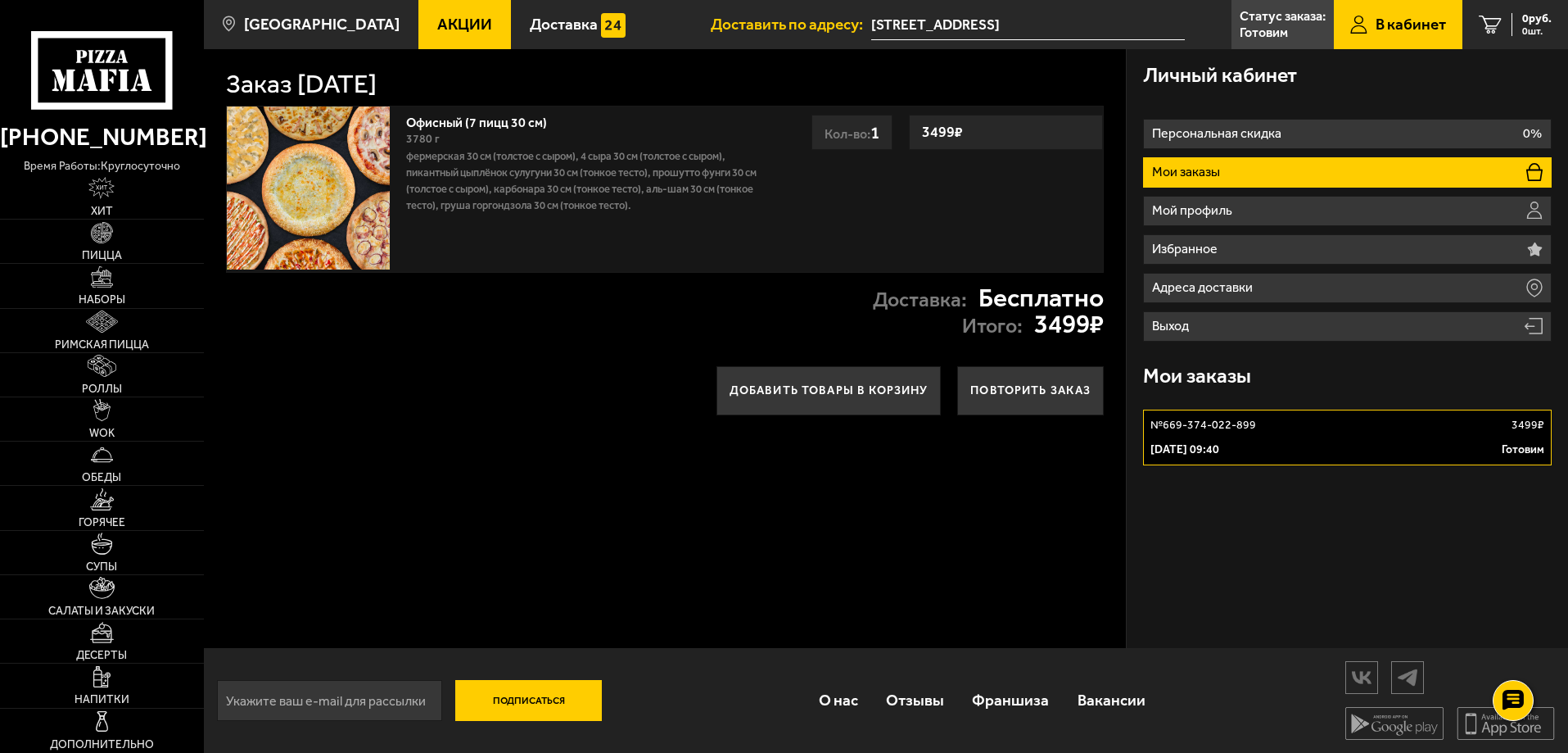
click at [1252, 430] on p "№ 669-374-022-899" at bounding box center [1203, 425] width 106 height 17
click at [1402, 32] on span "В кабинет" at bounding box center [1411, 25] width 71 height 16
click at [1249, 28] on p "Готовим" at bounding box center [1264, 33] width 49 height 13
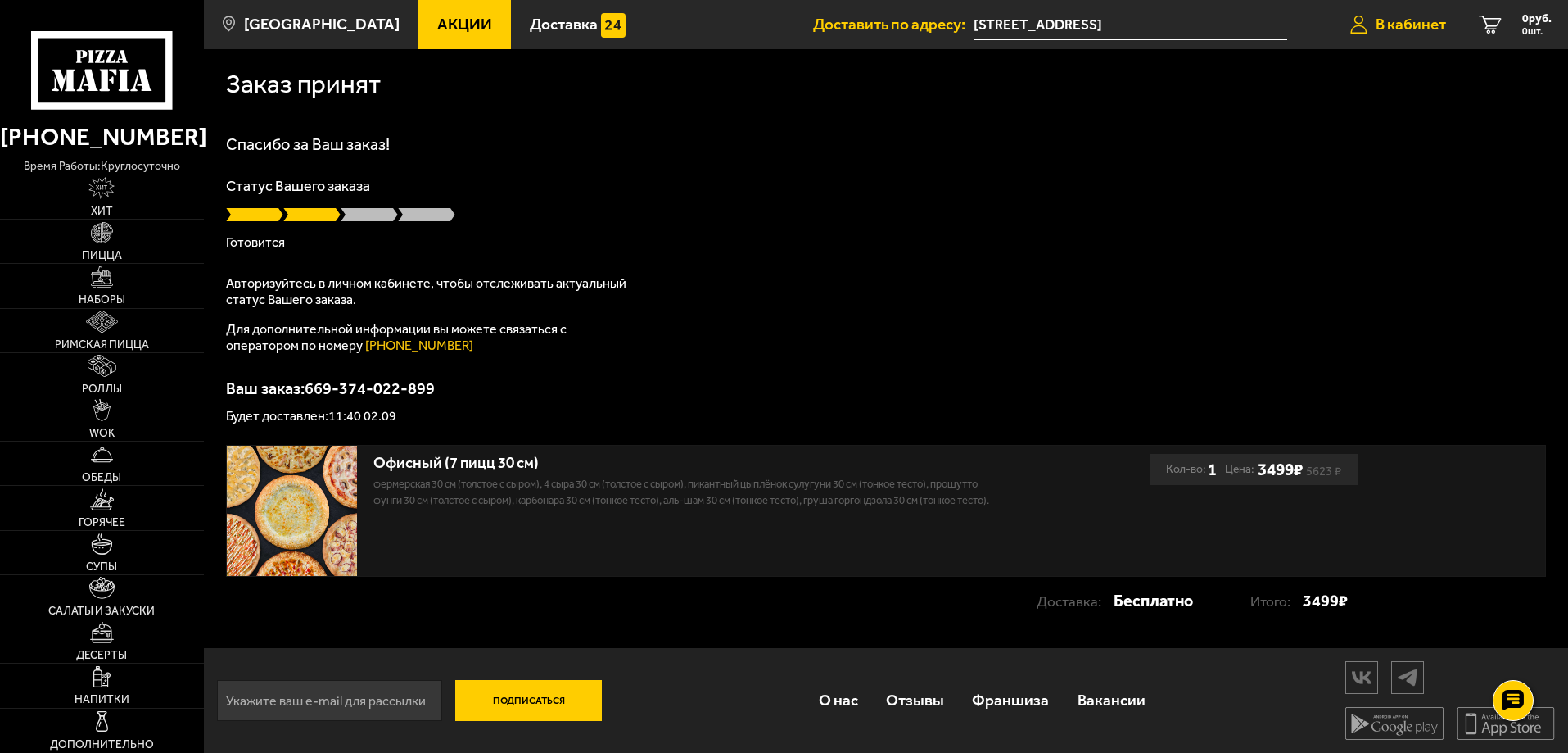
click at [1429, 22] on span "В кабинет" at bounding box center [1411, 25] width 71 height 16
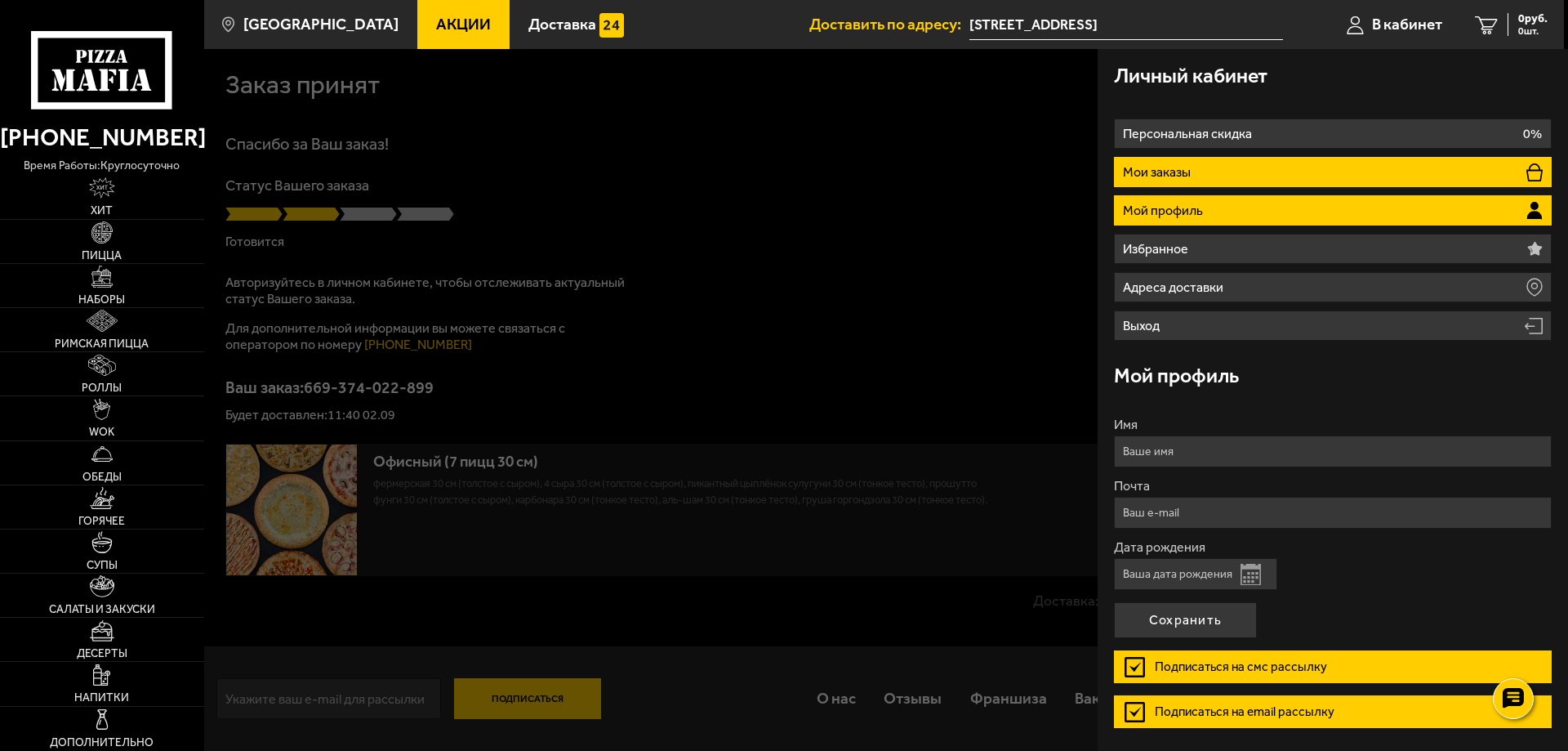
click at [1200, 173] on li "Мои заказы" at bounding box center [1332, 172] width 438 height 30
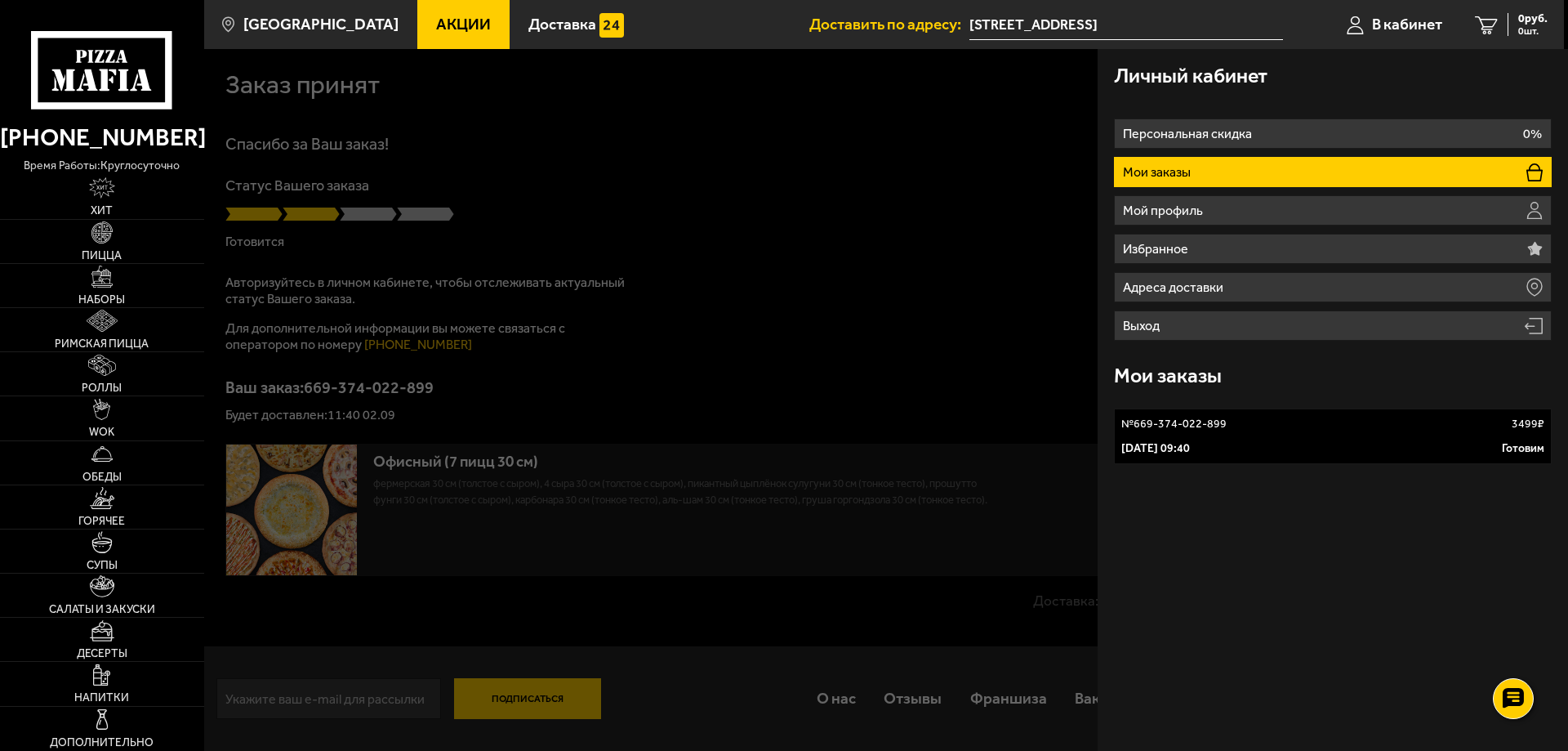
click at [1372, 435] on link "№ 669-374-022-899 3499 ₽ [DATE] 09:40 Готовим" at bounding box center [1332, 436] width 438 height 55
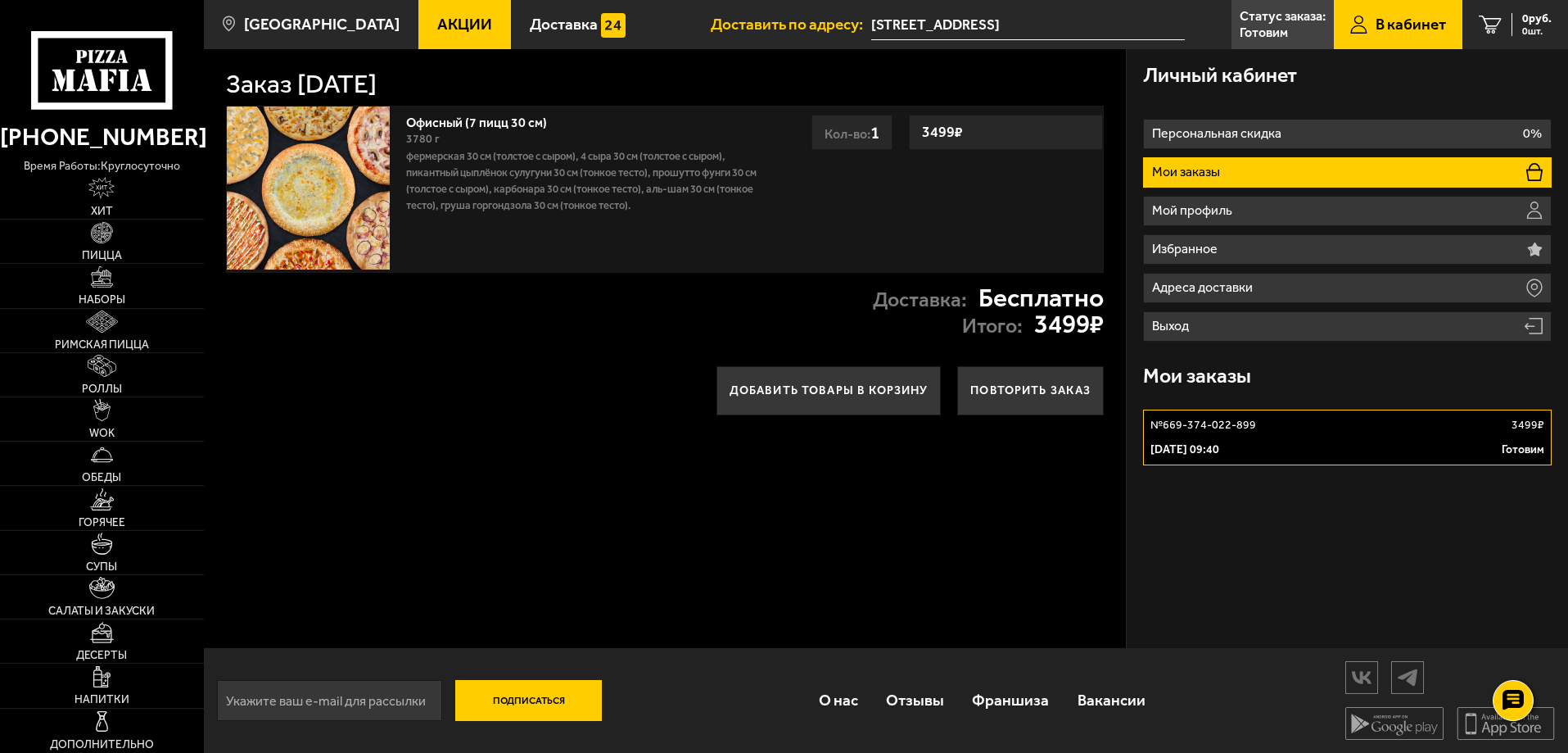
click at [1319, 433] on link "№ 669-374-022-899 3499 ₽ [DATE] 09:40 Готовим" at bounding box center [1347, 437] width 409 height 56
drag, startPoint x: 521, startPoint y: 79, endPoint x: 221, endPoint y: 83, distance: 300.0
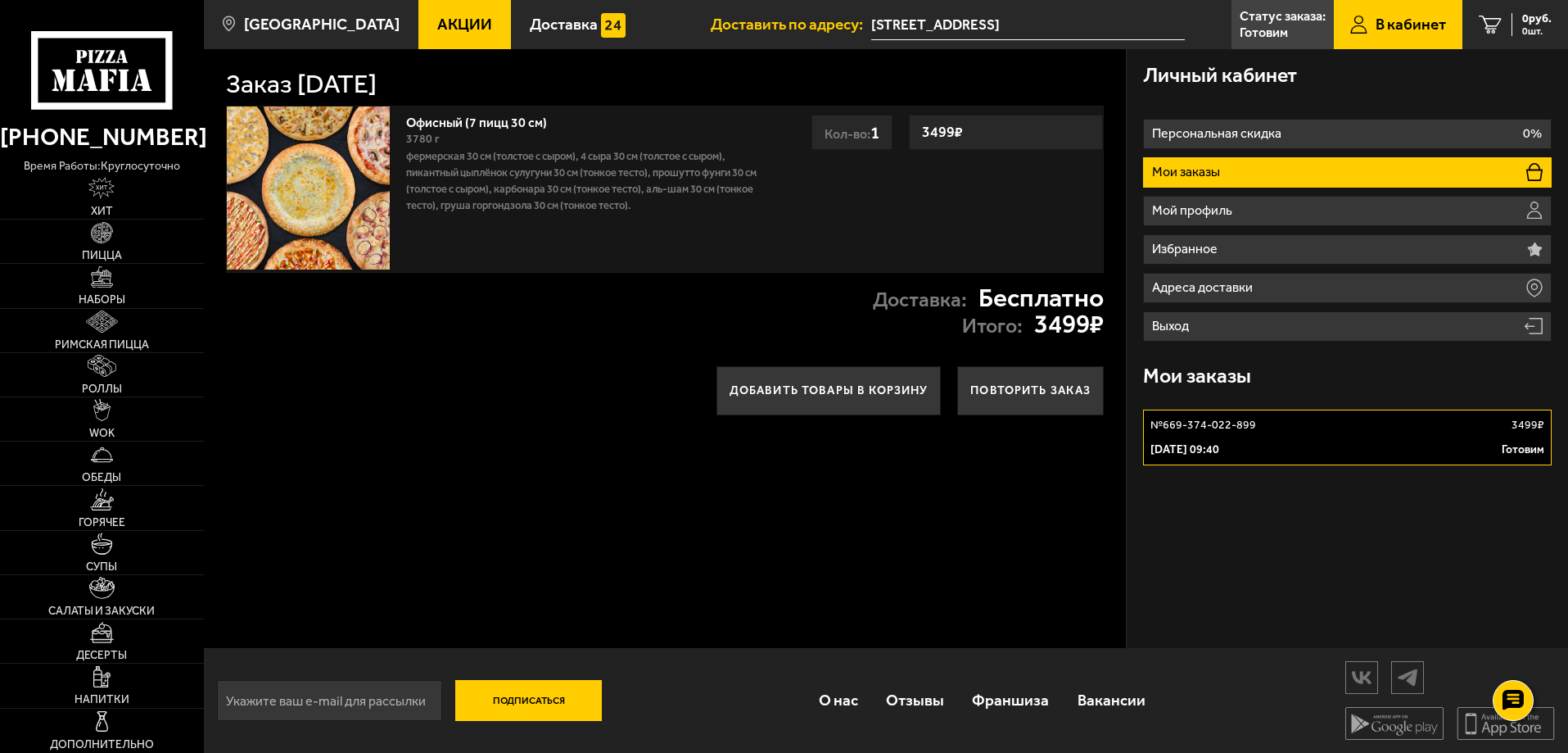
click at [221, 83] on div "Заказ [DATE] Офисный (7 пицц 30 см) 3780 г Фермерская 30 см (толстое с сыром), …" at bounding box center [665, 349] width 923 height 599
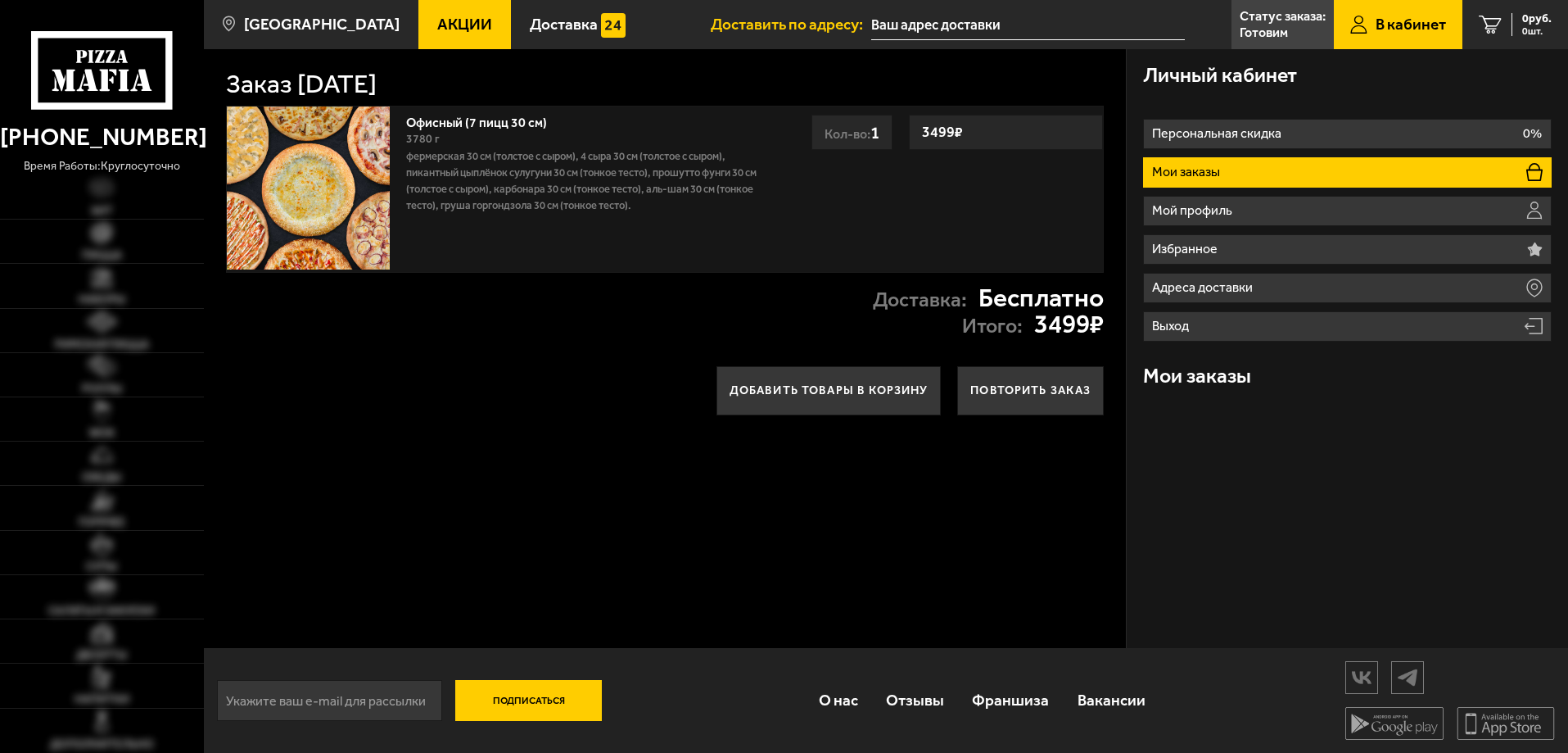
type input "[STREET_ADDRESS]"
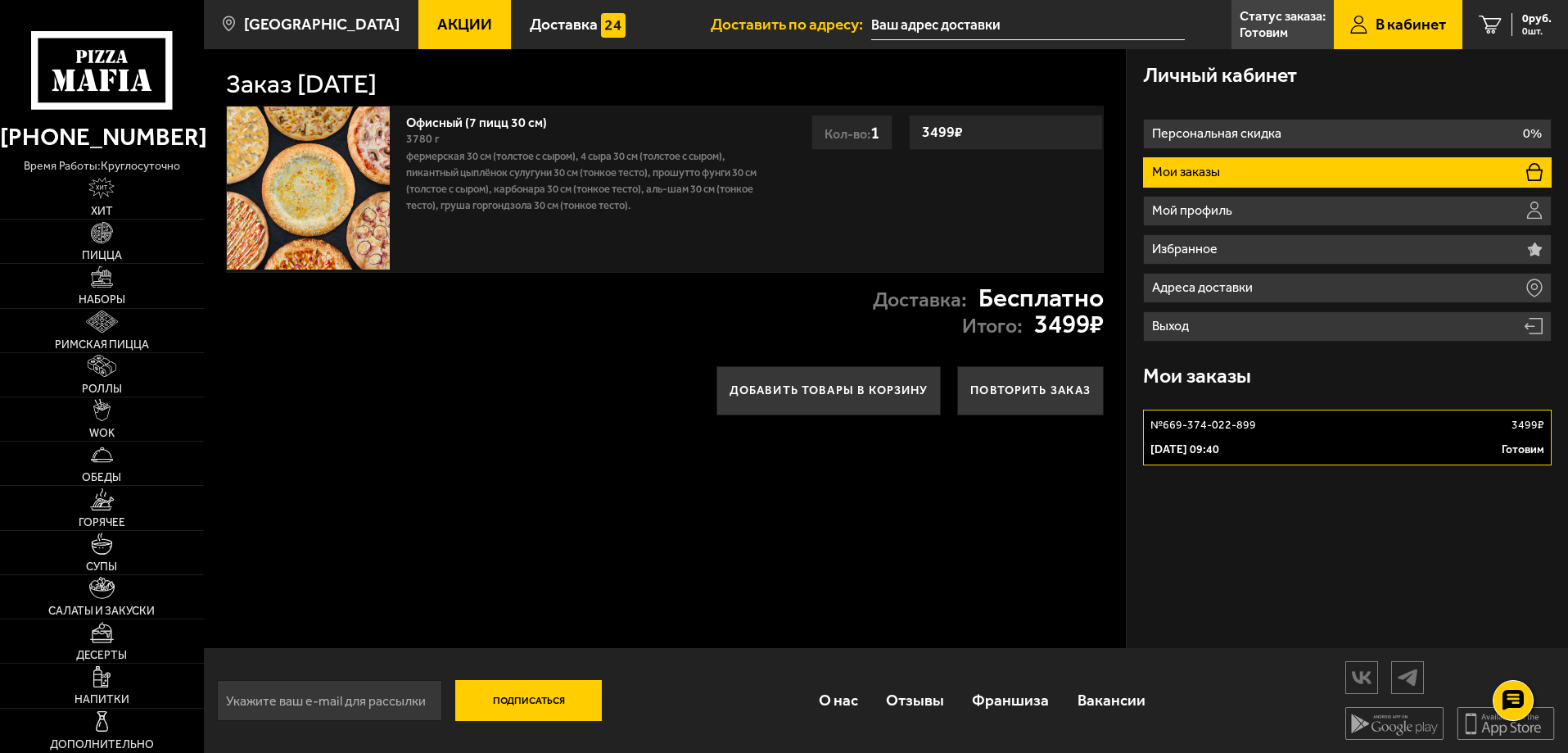
type input "[STREET_ADDRESS]"
click at [1219, 452] on p "[DATE] 09:40" at bounding box center [1184, 449] width 69 height 17
click at [1221, 439] on link "№ 669-374-022-899 3499 ₽ [DATE] 09:40 Готовим" at bounding box center [1347, 437] width 409 height 56
click at [1219, 427] on p "№ 669-374-022-899" at bounding box center [1203, 425] width 106 height 17
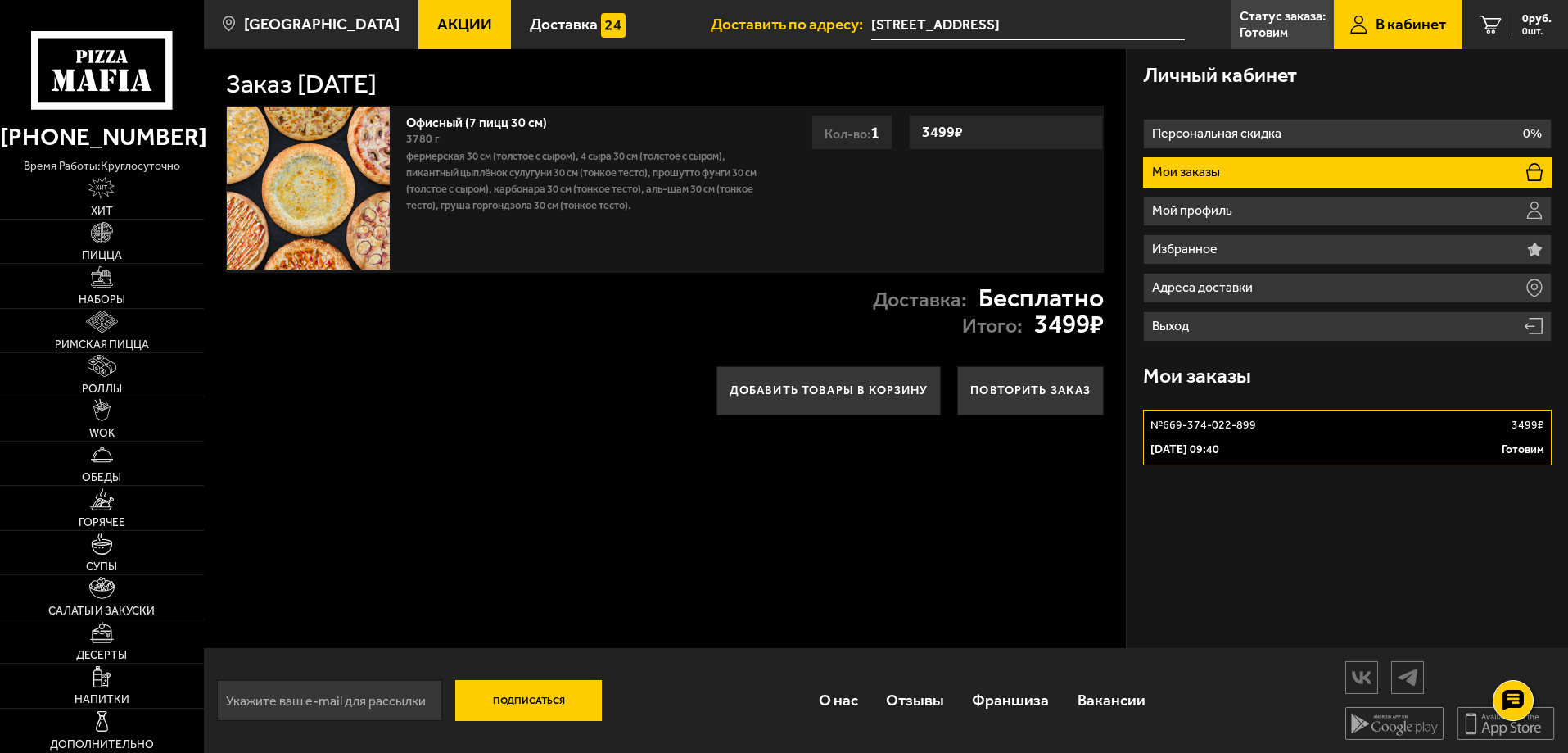
click at [1219, 427] on p "№ 669-374-022-899" at bounding box center [1203, 425] width 106 height 17
click at [1324, 437] on link "№ 669-374-022-899 3499 ₽ [DATE] 09:40 Готовим" at bounding box center [1347, 437] width 409 height 56
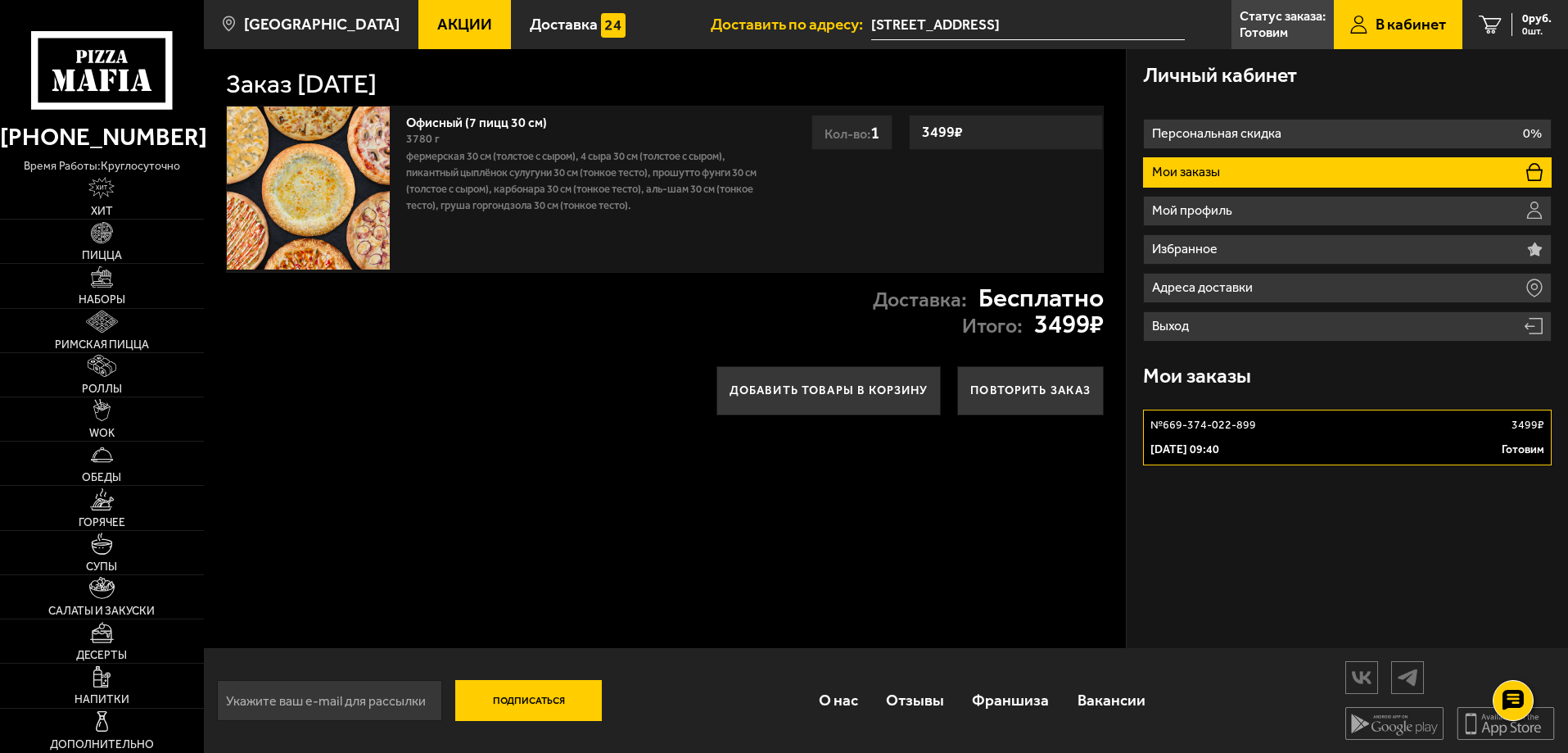
click at [1324, 437] on link "№ 669-374-022-899 3499 ₽ [DATE] 09:40 Готовим" at bounding box center [1347, 437] width 409 height 56
click at [1205, 434] on link "№ 669-374-022-899 3499 ₽ [DATE] 09:40 Готовим" at bounding box center [1347, 437] width 409 height 56
click at [1032, 298] on strong "Бесплатно" at bounding box center [1041, 298] width 125 height 26
click at [1051, 337] on strong "3499 ₽" at bounding box center [1069, 325] width 70 height 26
click at [291, 144] on img at bounding box center [308, 188] width 163 height 163
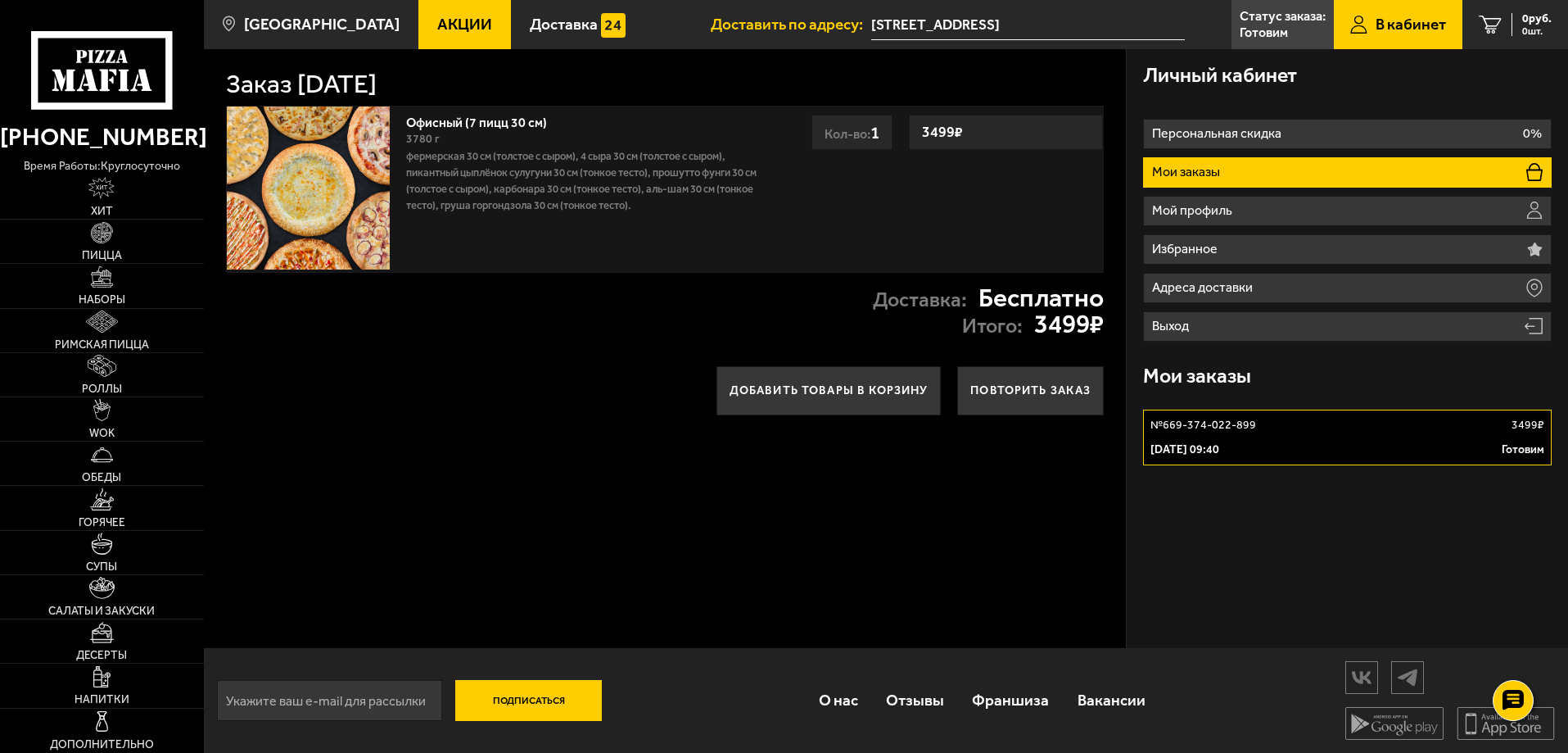
drag, startPoint x: 360, startPoint y: 65, endPoint x: 373, endPoint y: 73, distance: 15.3
click at [368, 71] on div "Заказ [DATE]" at bounding box center [664, 73] width 878 height 49
drag, startPoint x: 484, startPoint y: 105, endPoint x: 493, endPoint y: 126, distance: 22.8
click at [486, 109] on div "Офисный (7 пицц 30 см) 3780 г Фермерская 30 см (толстое с сыром), 4 сыра 30 см …" at bounding box center [664, 184] width 922 height 176
click at [493, 128] on link "Офисный (7 пицц 30 см)" at bounding box center [484, 119] width 157 height 20
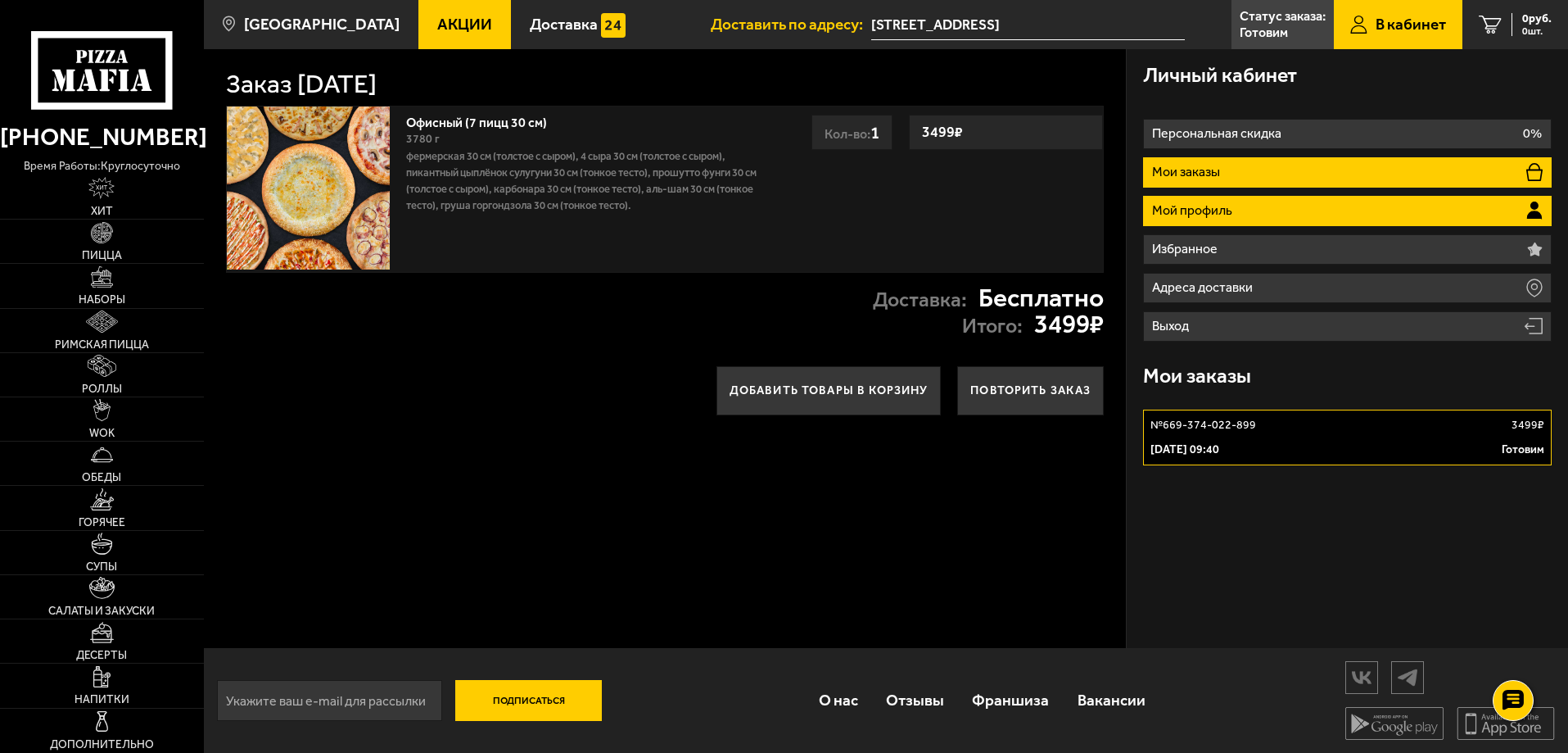
click at [1303, 213] on li "Мой профиль" at bounding box center [1347, 211] width 409 height 30
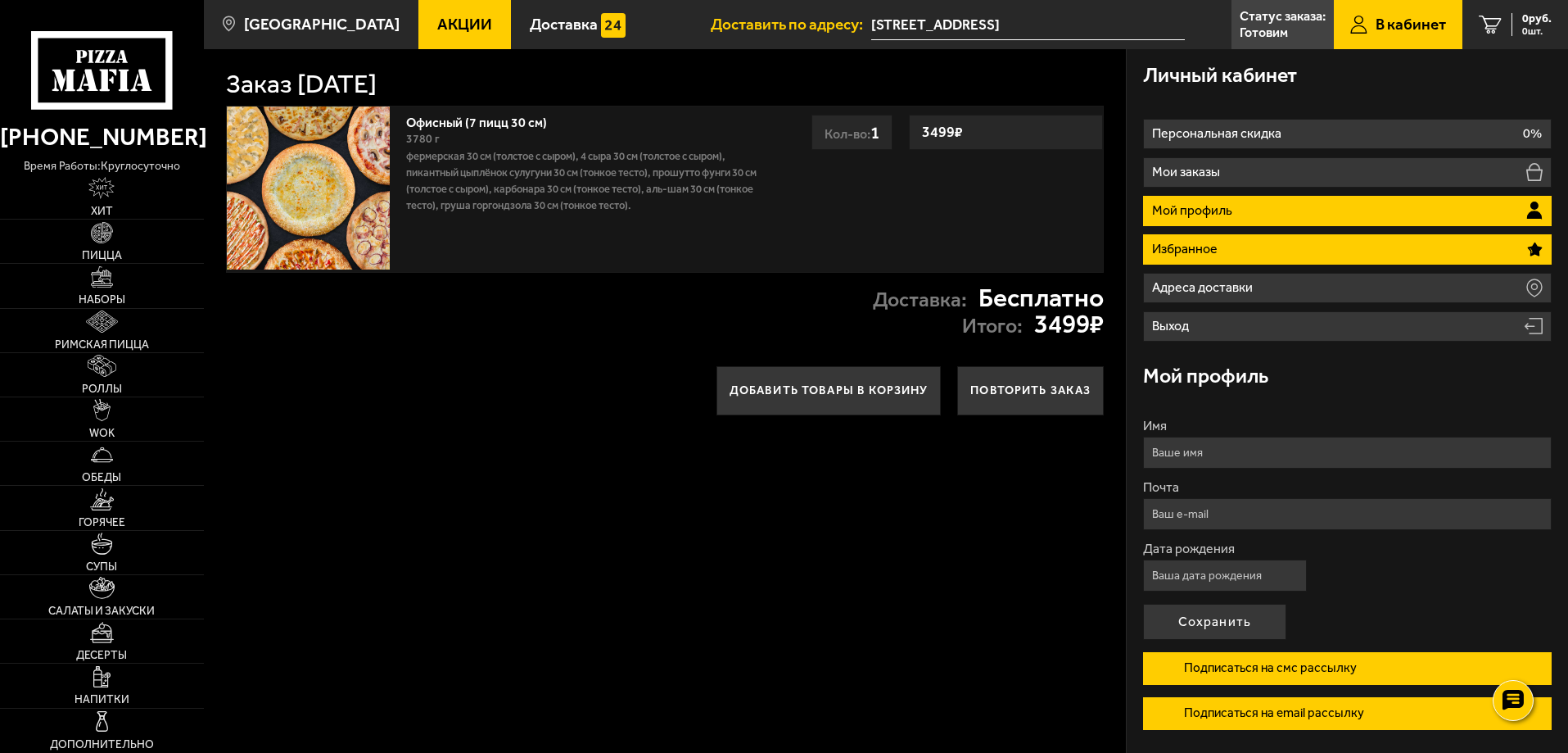
click at [1274, 247] on li "Избранное" at bounding box center [1347, 249] width 409 height 30
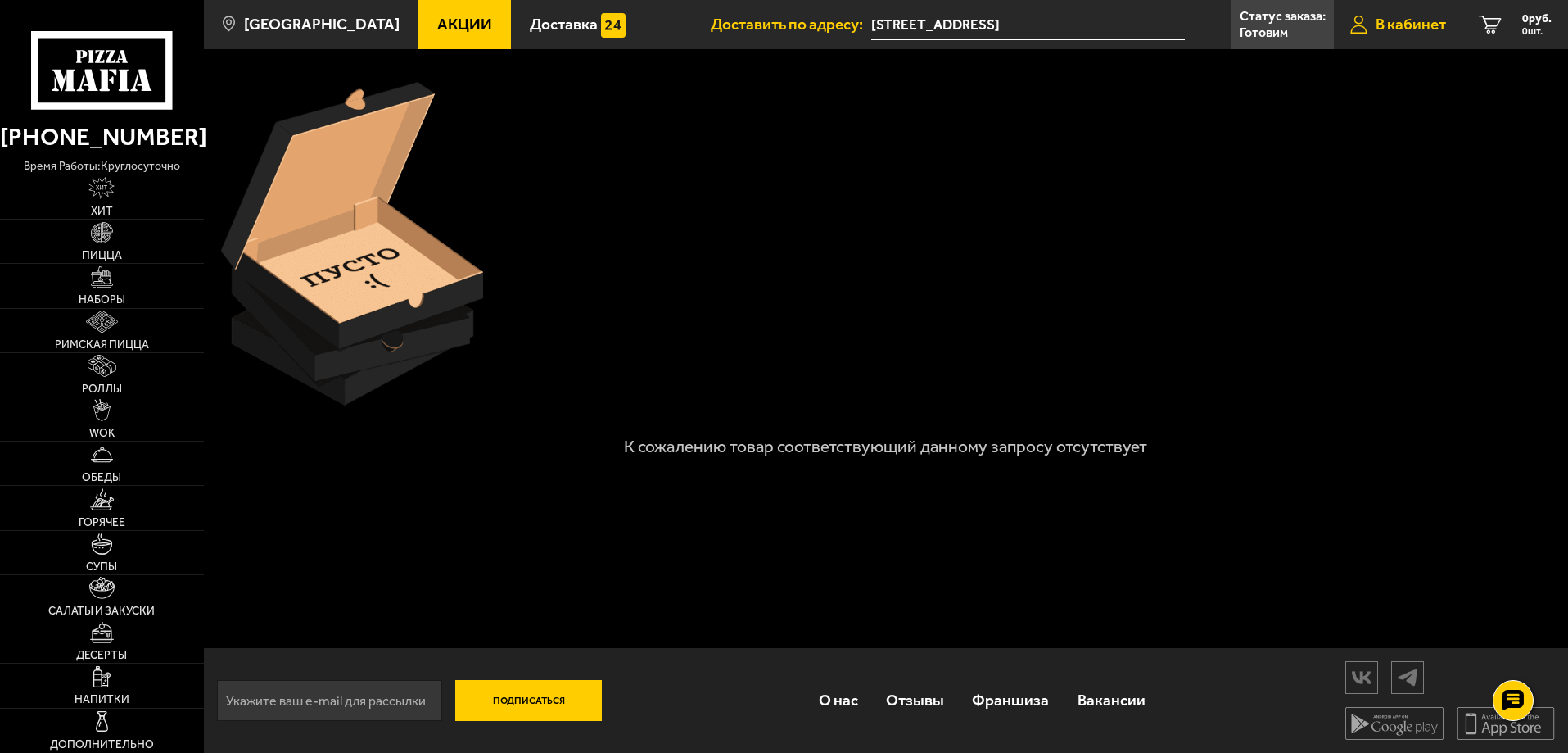
click at [1416, 21] on span "В кабинет" at bounding box center [1411, 25] width 71 height 16
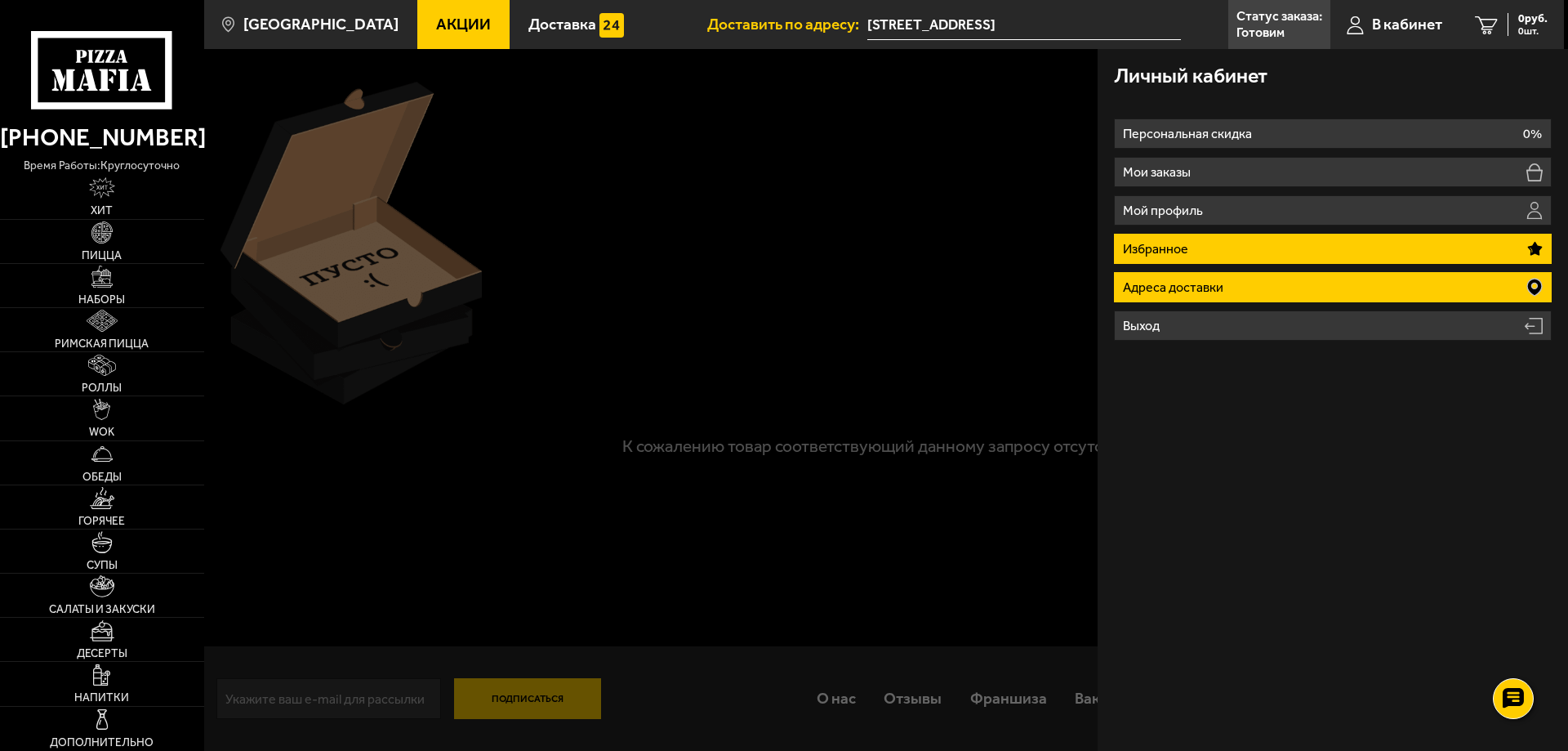
click at [1218, 277] on li "Адреса доставки" at bounding box center [1332, 287] width 438 height 30
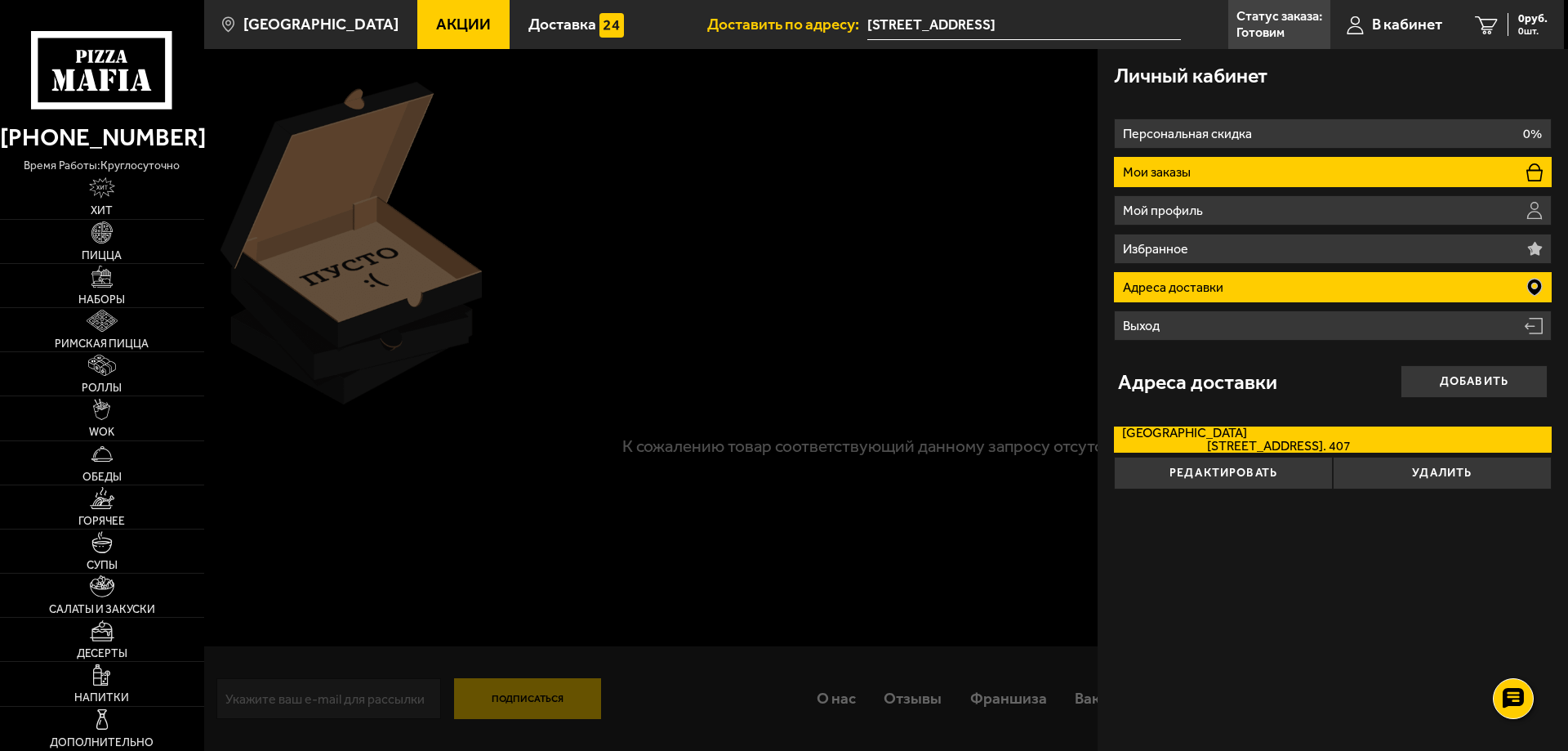
click at [1264, 165] on li "Мои заказы" at bounding box center [1332, 172] width 438 height 30
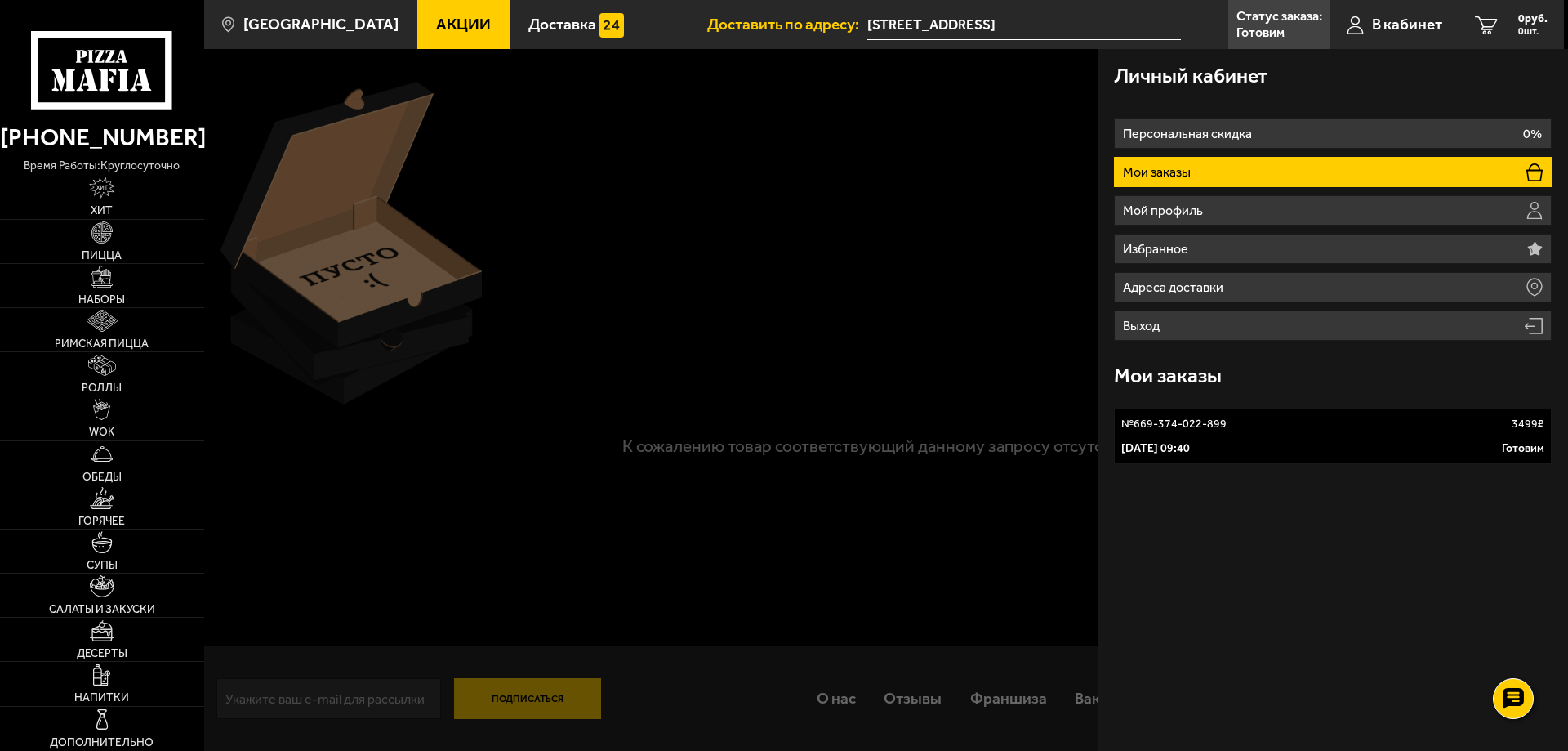
click at [1190, 454] on p "[DATE] 09:40" at bounding box center [1156, 448] width 69 height 17
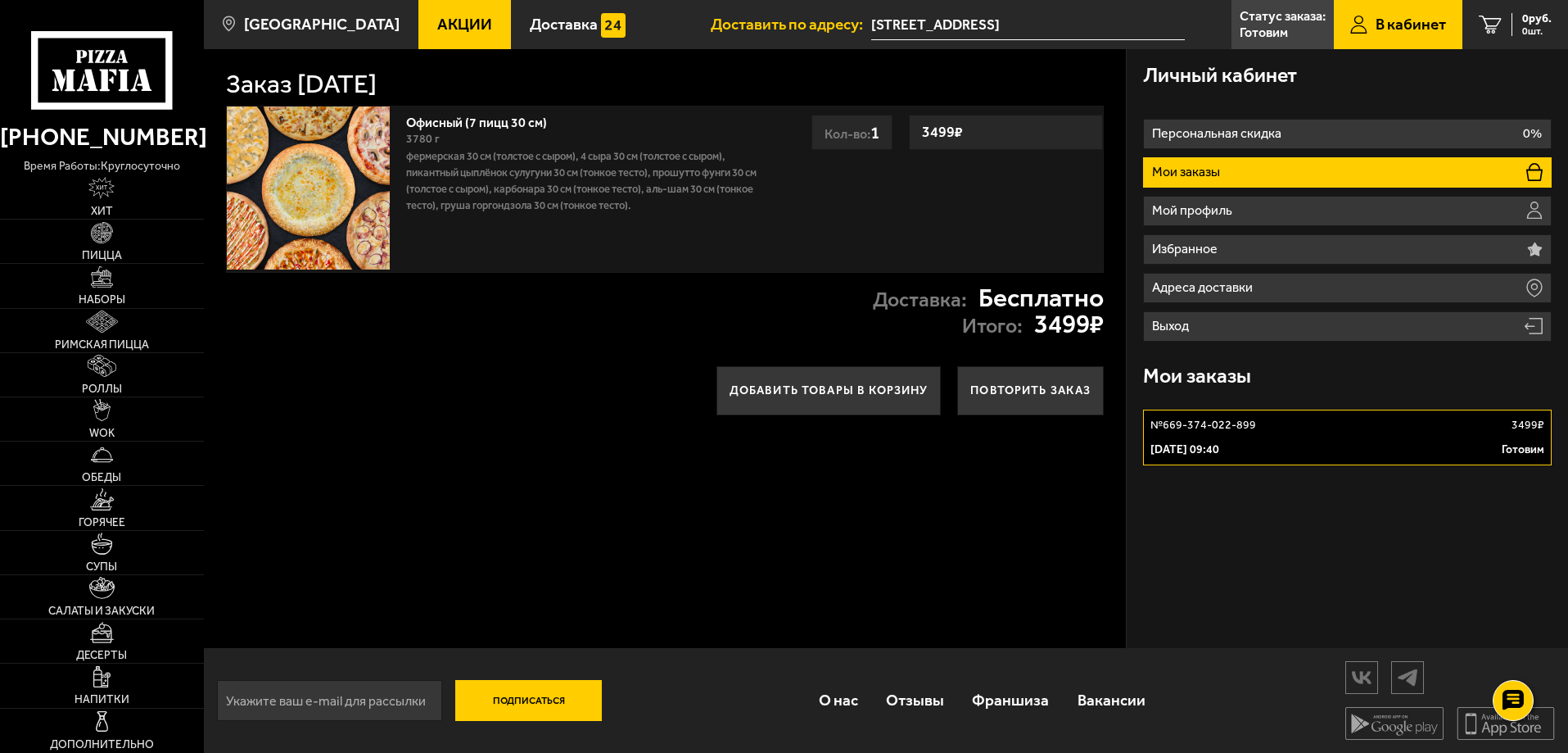
click at [377, 95] on h1 "Заказ [DATE]" at bounding box center [301, 85] width 151 height 26
drag, startPoint x: 463, startPoint y: 84, endPoint x: 470, endPoint y: 136, distance: 52.5
click at [377, 85] on h1 "Заказ [DATE]" at bounding box center [301, 85] width 151 height 26
click at [471, 139] on div "3780 г" at bounding box center [584, 139] width 357 height 18
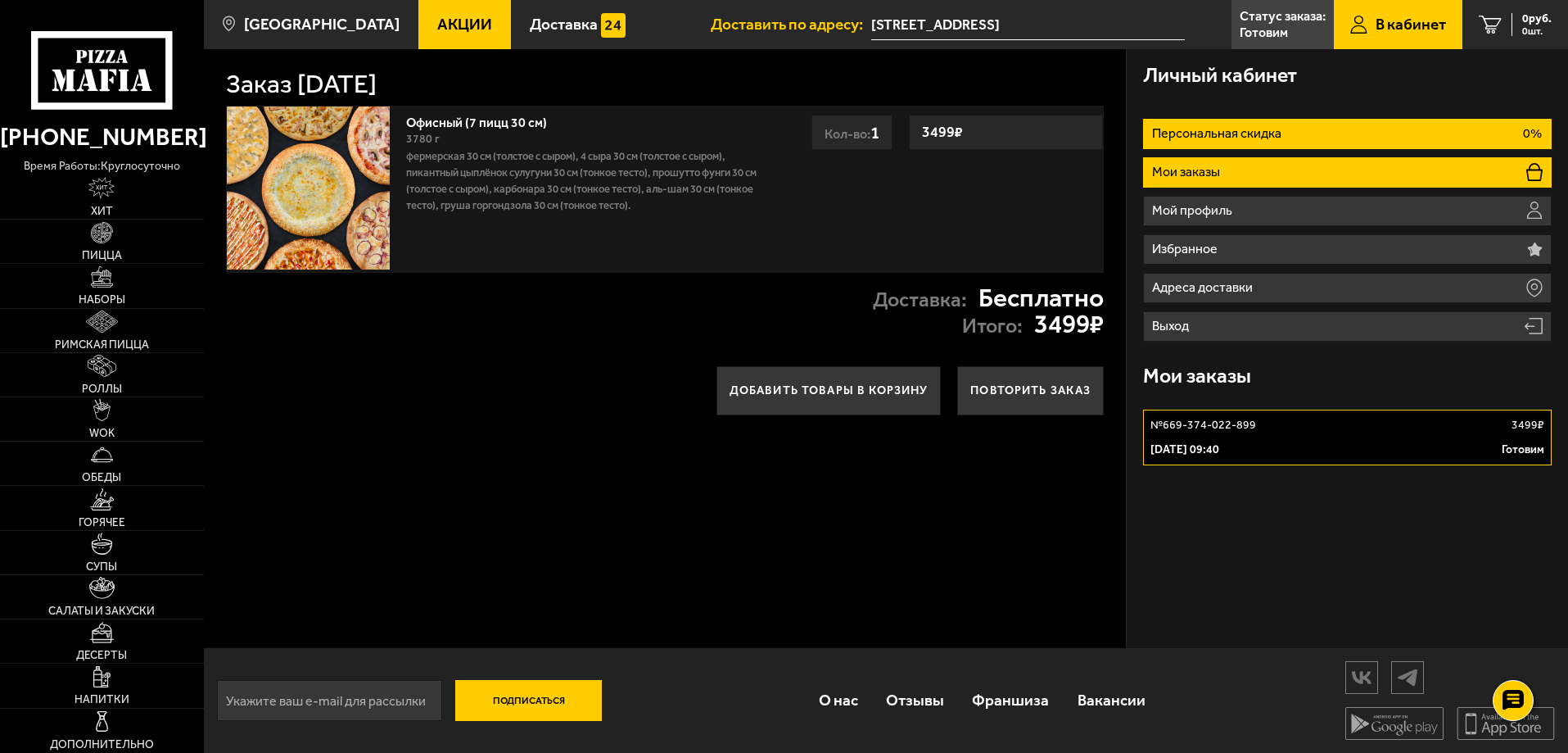
click at [1279, 121] on li "Персональная скидка 0%" at bounding box center [1347, 134] width 409 height 30
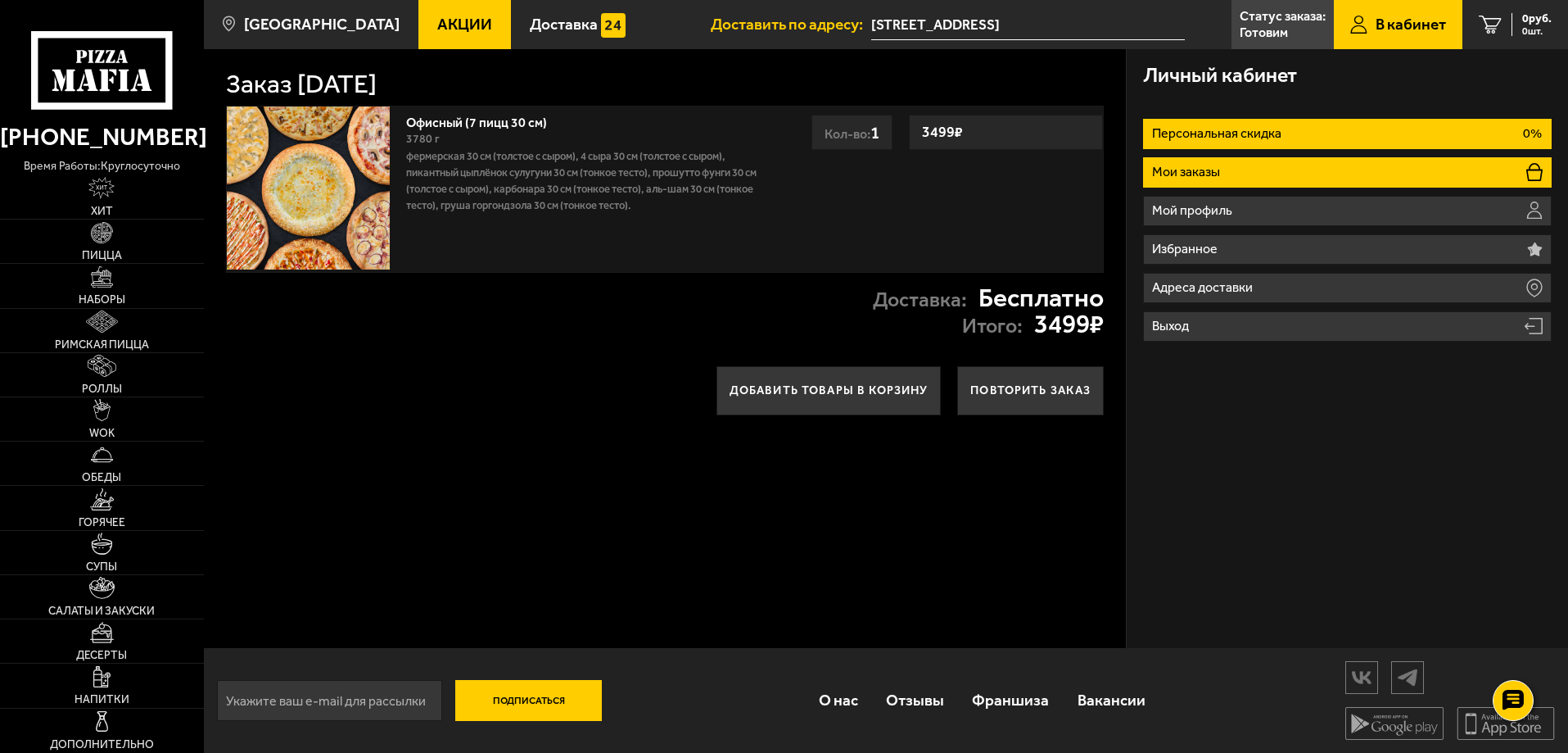
click at [1261, 167] on li "Мои заказы" at bounding box center [1347, 172] width 409 height 30
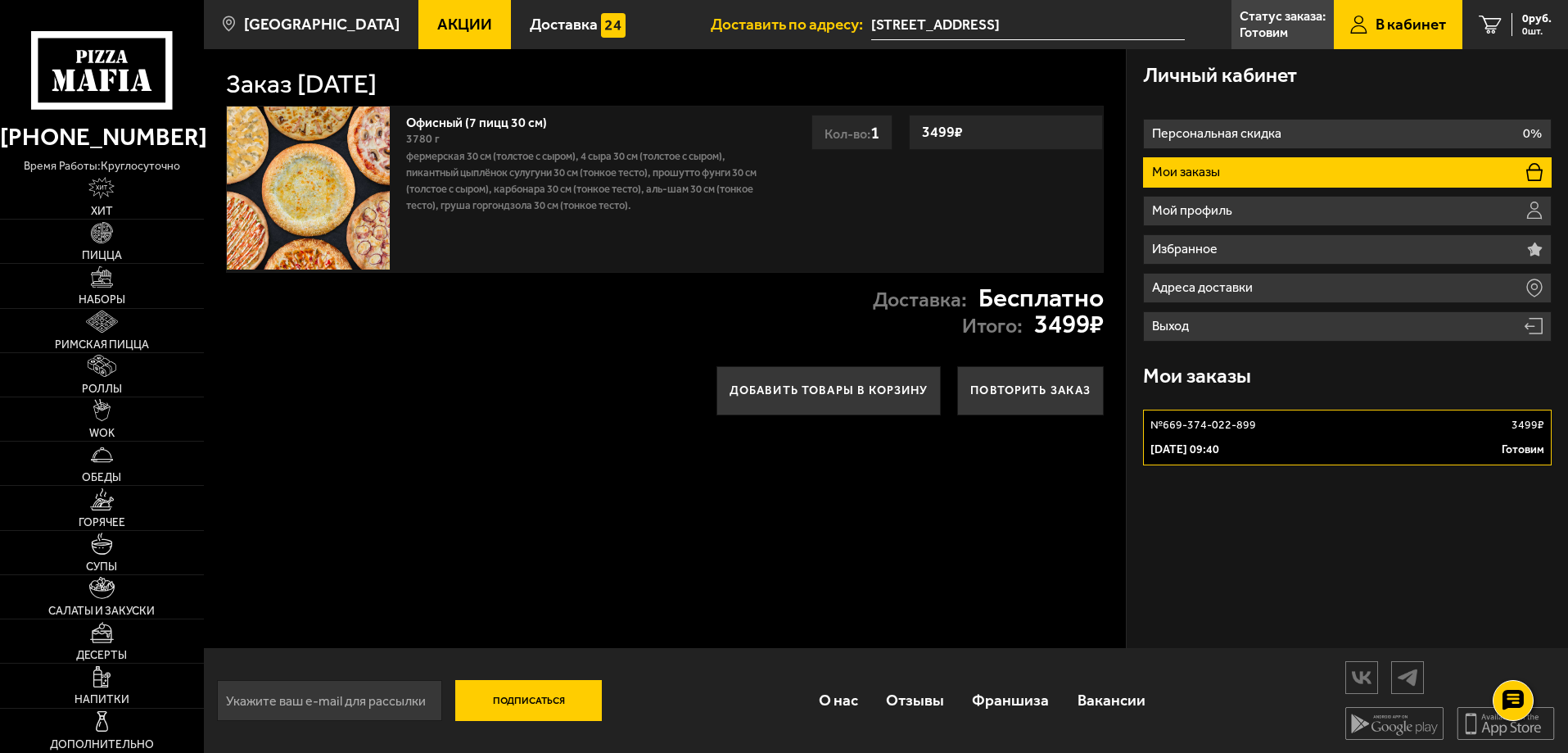
click at [1529, 434] on link "№ 669-374-022-899 3499 ₽ [DATE] 09:40 Готовим" at bounding box center [1347, 437] width 409 height 56
click at [314, 199] on img at bounding box center [308, 188] width 163 height 163
click at [360, 88] on h1 "Заказ [DATE]" at bounding box center [301, 85] width 151 height 26
click at [1259, 26] on p "Готовим" at bounding box center [1264, 33] width 49 height 13
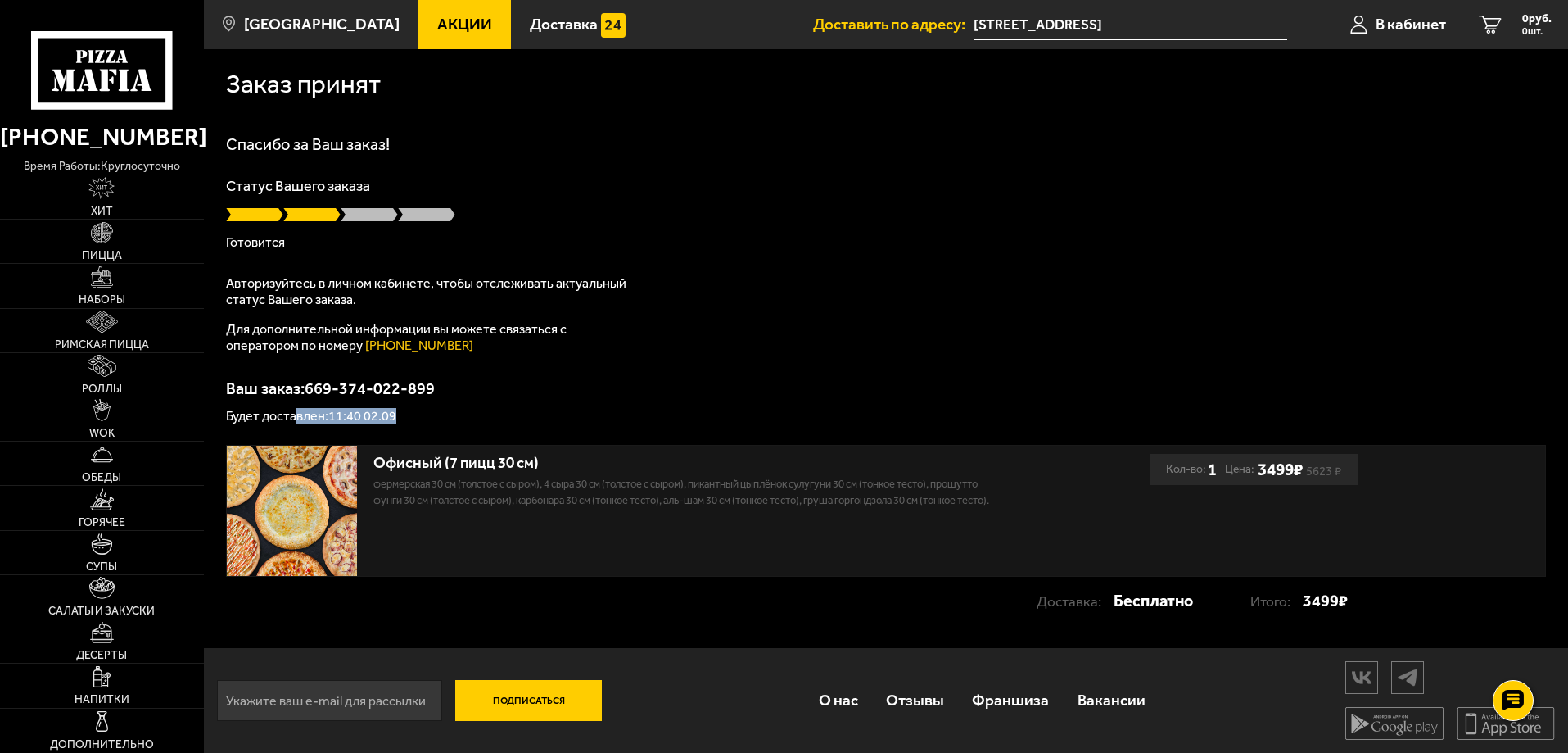
drag, startPoint x: 406, startPoint y: 421, endPoint x: 295, endPoint y: 418, distance: 111.0
click at [295, 418] on p "Будет доставлен: 11:40 02.09" at bounding box center [886, 416] width 1320 height 13
click at [832, 390] on p "Ваш заказ: 669-374-022-899" at bounding box center [886, 388] width 1320 height 17
click at [311, 493] on img at bounding box center [292, 511] width 131 height 131
click at [521, 455] on div "Офисный (7 пицц 30 см)" at bounding box center [682, 463] width 618 height 19
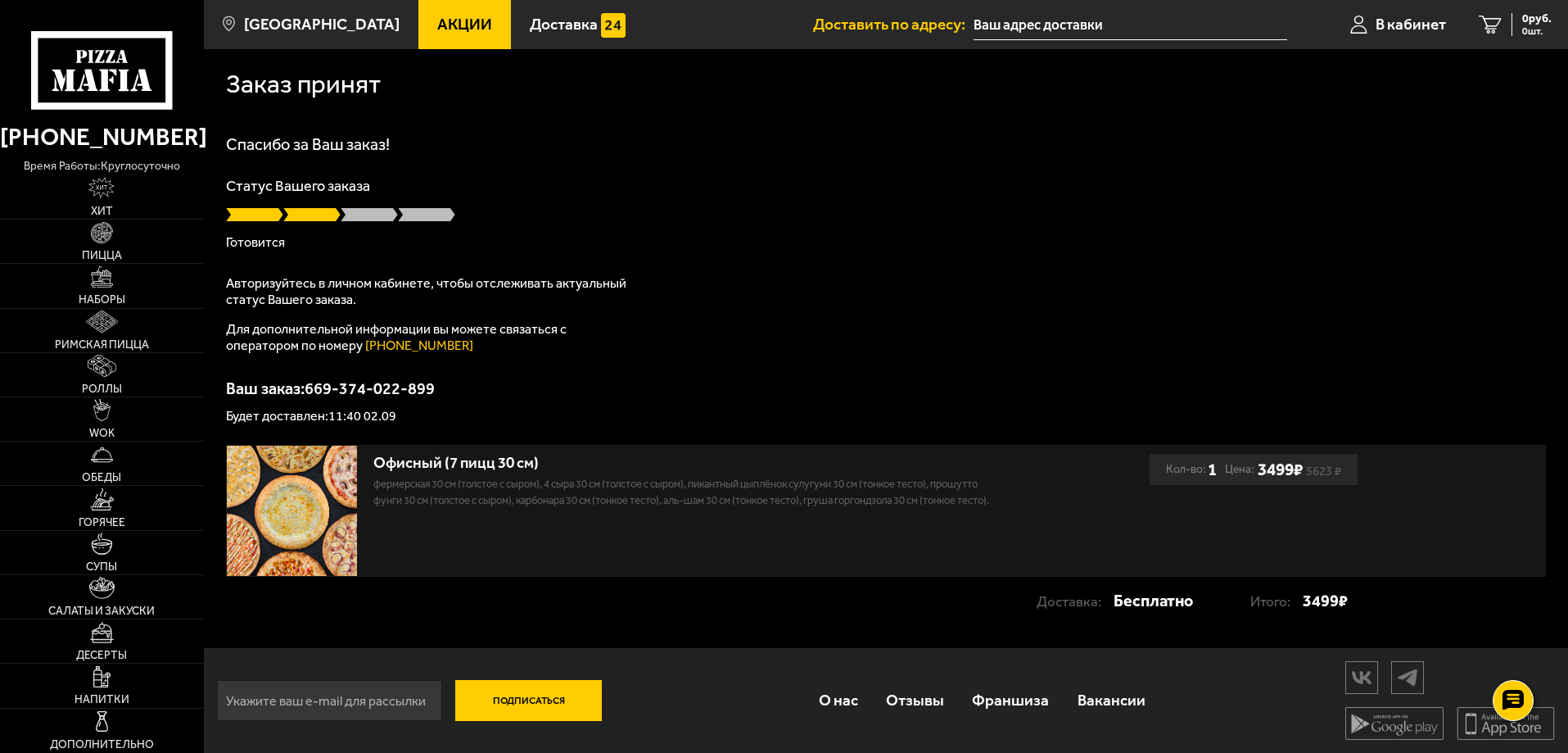
click at [499, 474] on div "Офисный (7 пицц 30 см) Фермерская 30 см (толстое с сыром), 4 сыра 30 см (толсто…" at bounding box center [682, 478] width 618 height 64
click at [1424, 20] on span "В кабинет" at bounding box center [1411, 25] width 71 height 16
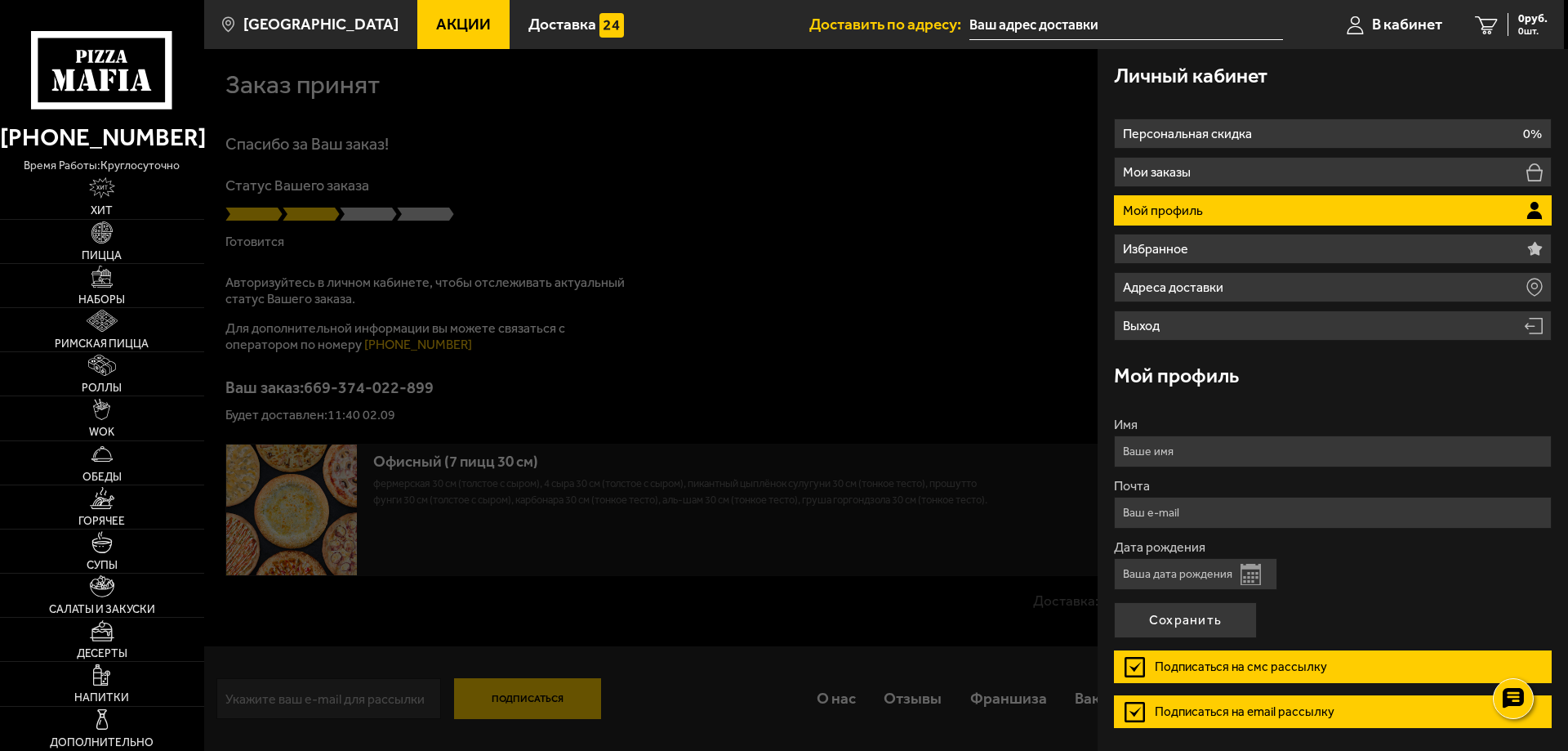
click at [836, 357] on div at bounding box center [988, 424] width 1568 height 751
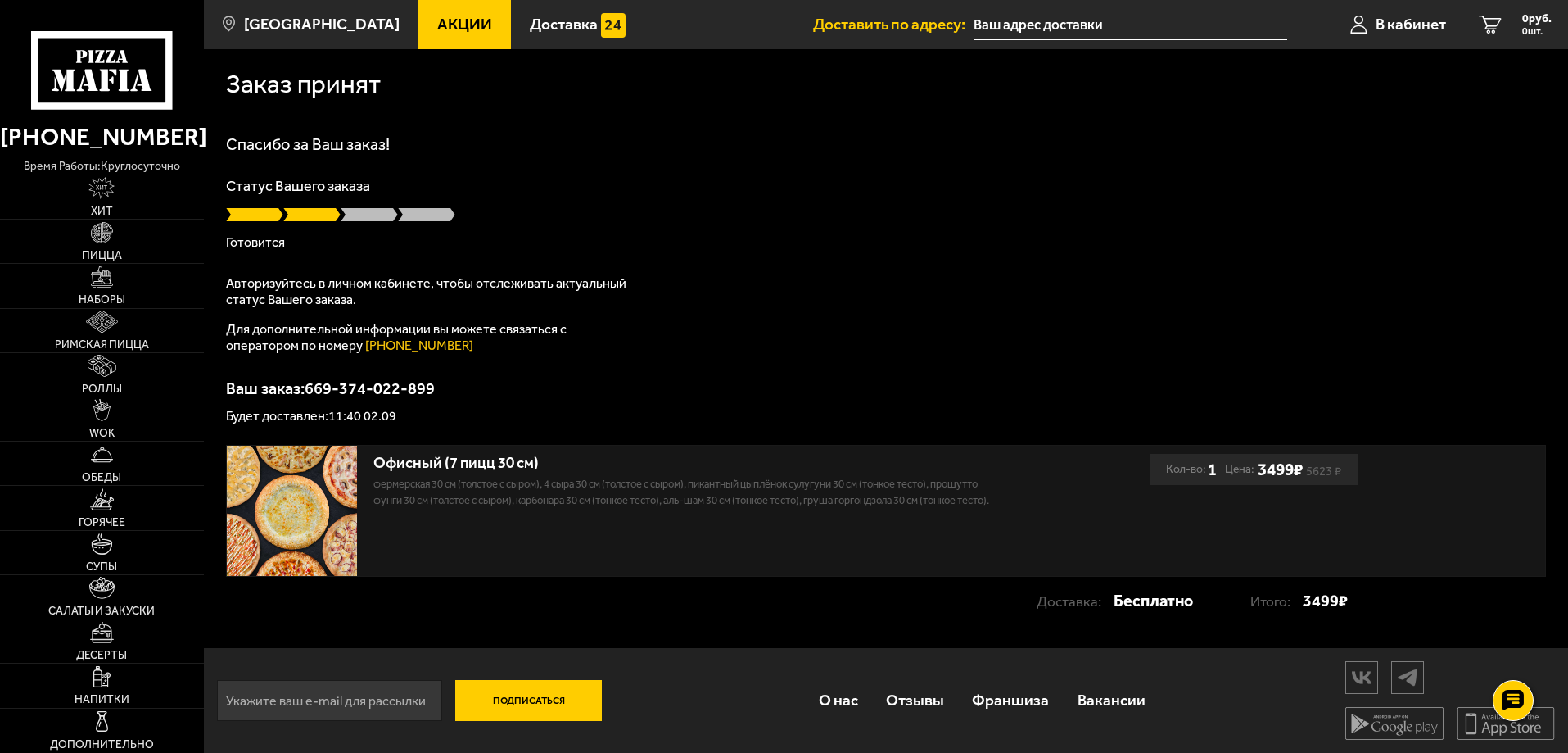
click at [141, 72] on use at bounding box center [144, 80] width 15 height 21
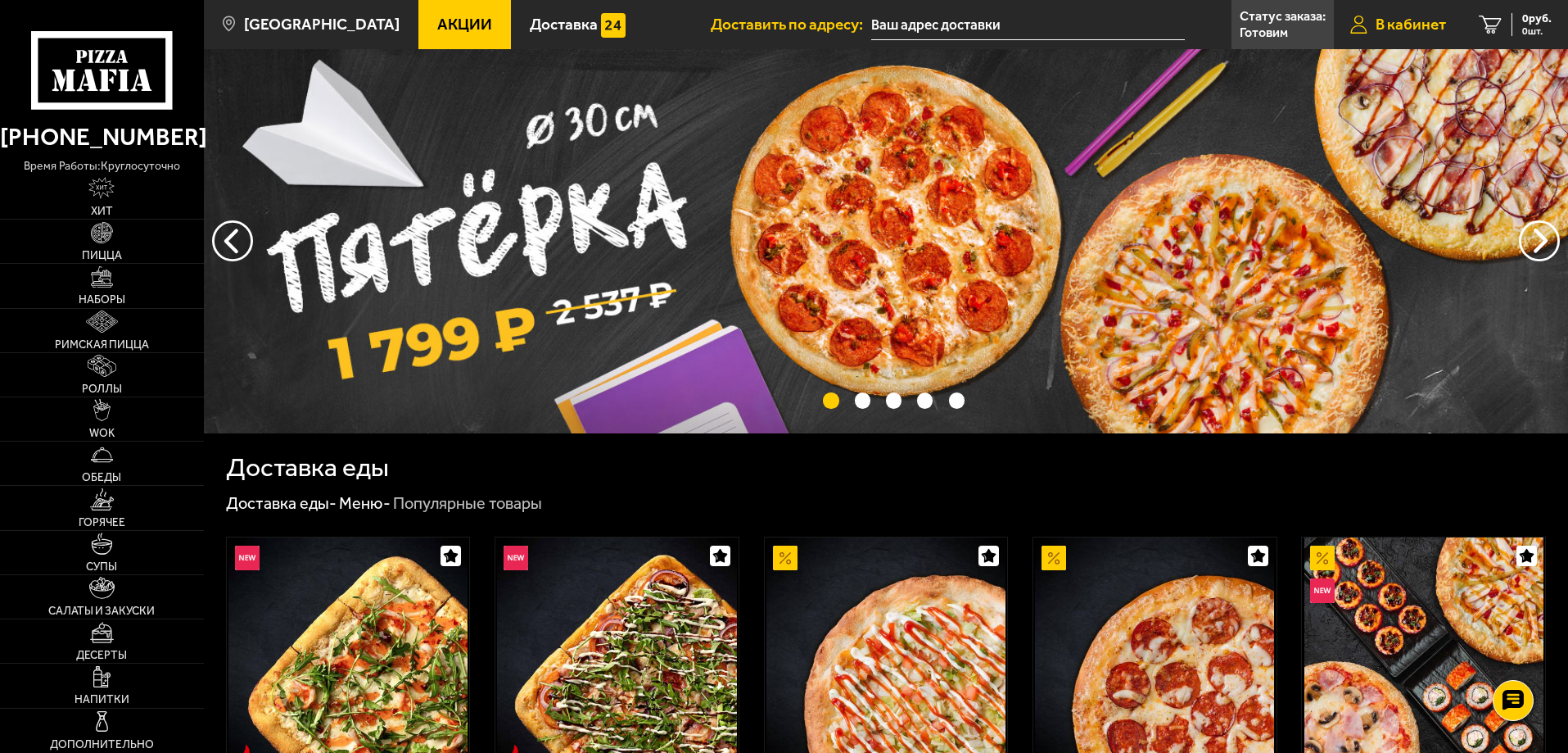
click at [1407, 20] on span "В кабинет" at bounding box center [1411, 25] width 71 height 16
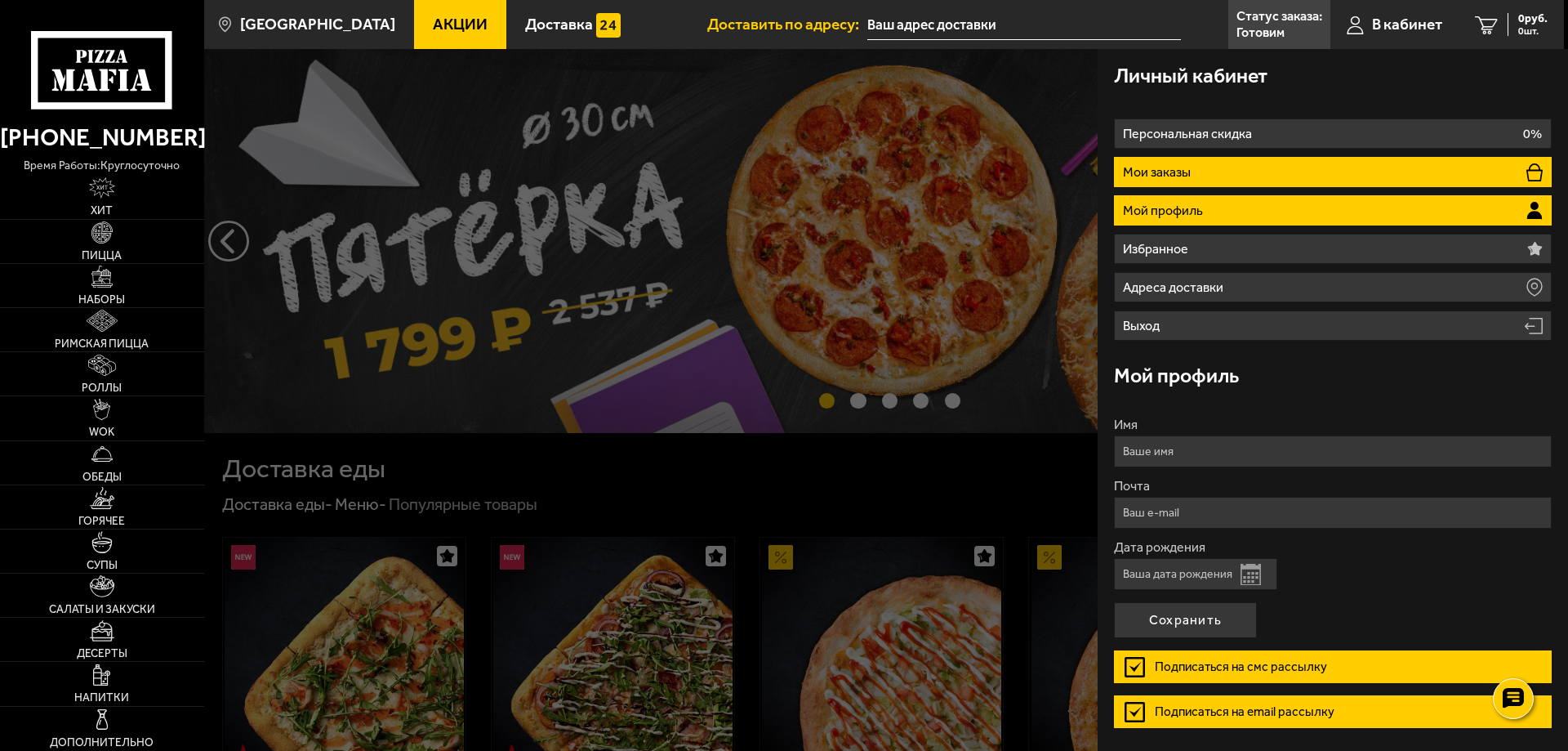
click at [1253, 173] on li "Мои заказы" at bounding box center [1332, 172] width 438 height 30
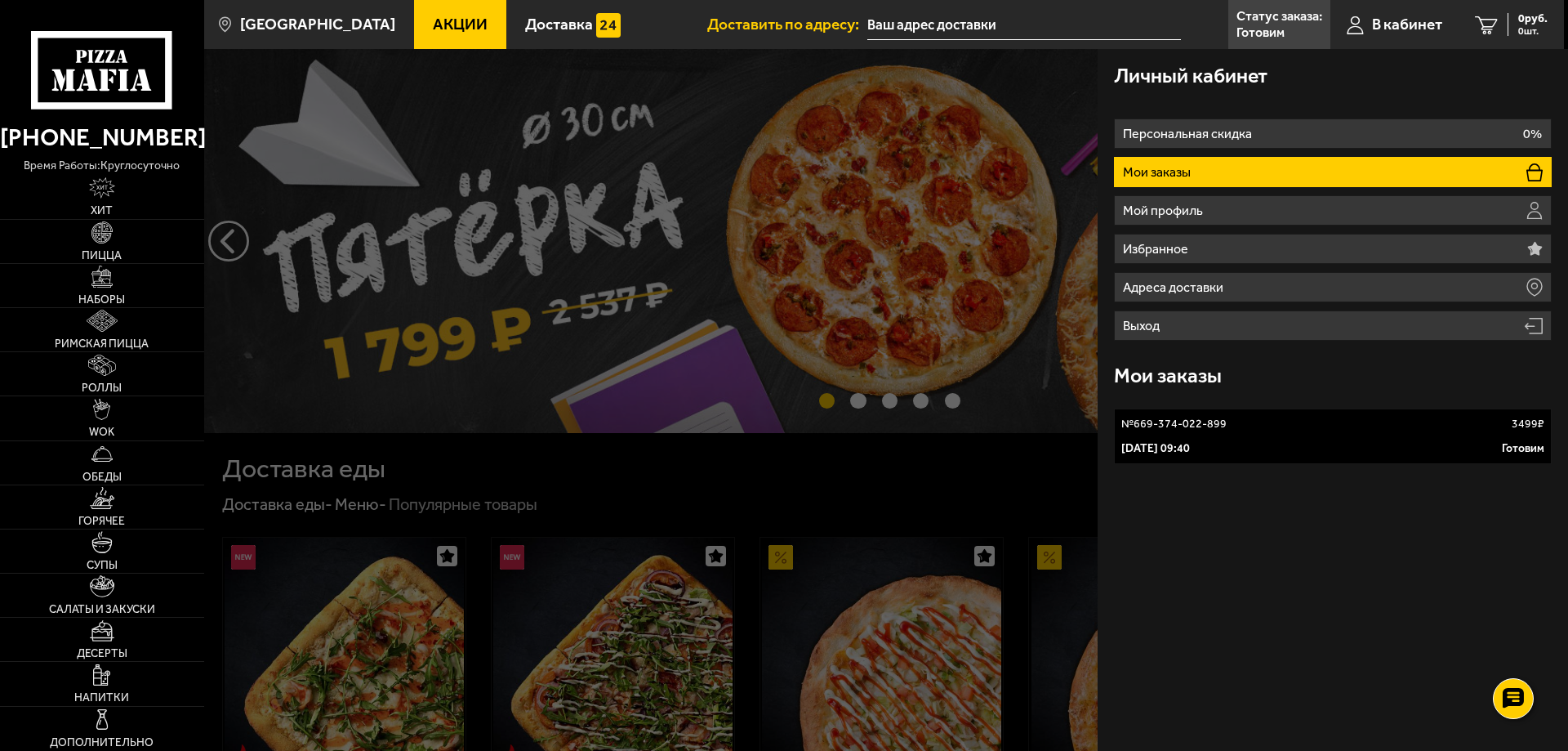
click at [1170, 416] on p "№ 669-374-022-899" at bounding box center [1174, 423] width 106 height 17
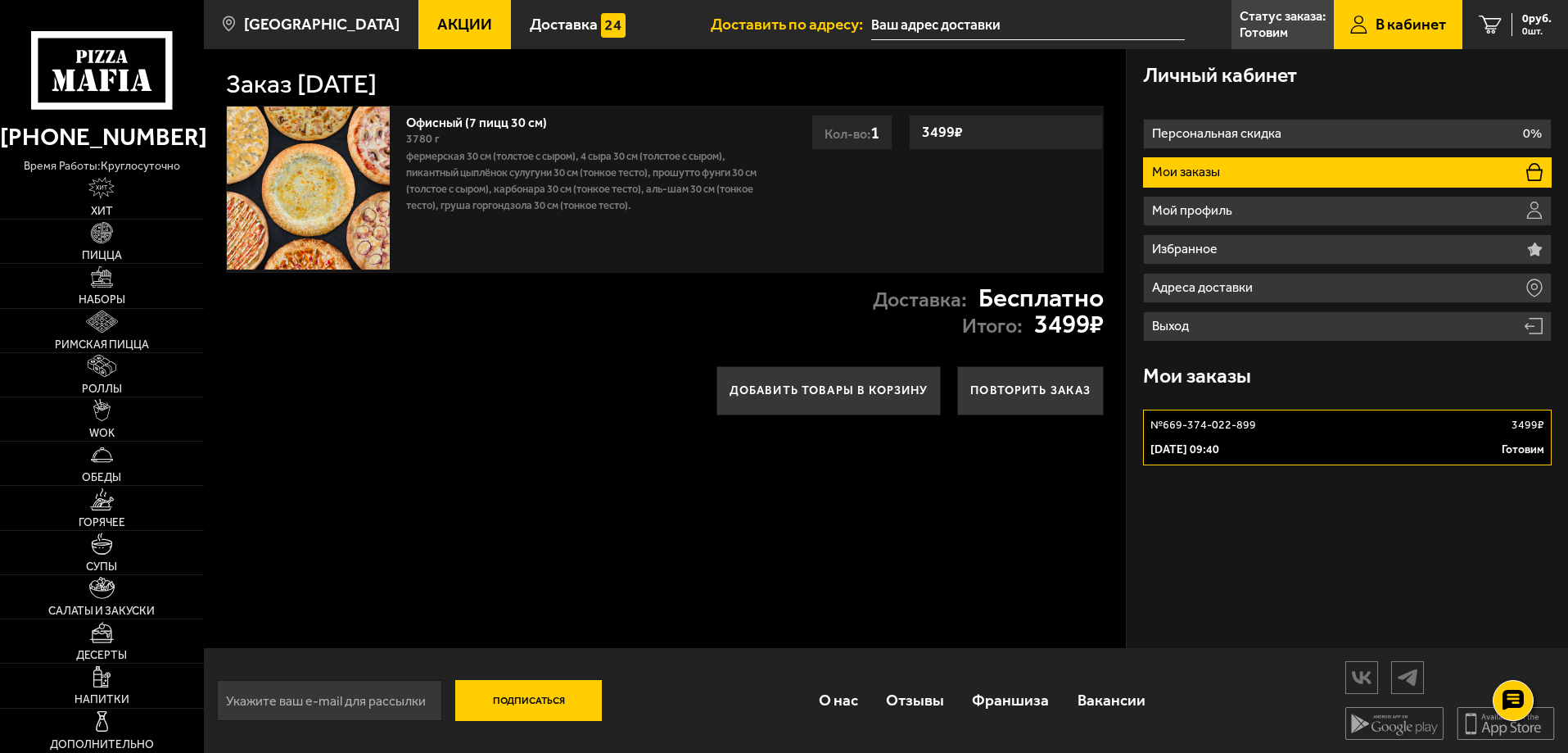
drag, startPoint x: 1100, startPoint y: 327, endPoint x: 226, endPoint y: 74, distance: 909.9
click at [226, 74] on div "Заказ 2 сентября 2025 г. Офисный (7 пицц 30 см) 3780 г Фермерская 30 см (толсто…" at bounding box center [665, 349] width 923 height 599
click at [1020, 311] on strong "Бесплатно" at bounding box center [1041, 298] width 125 height 26
drag, startPoint x: 1104, startPoint y: 327, endPoint x: 237, endPoint y: 99, distance: 896.5
click at [226, 74] on div "Заказ 2 сентября 2025 г. Офисный (7 пицц 30 см) 3780 г Фермерская 30 см (толсто…" at bounding box center [665, 349] width 923 height 599
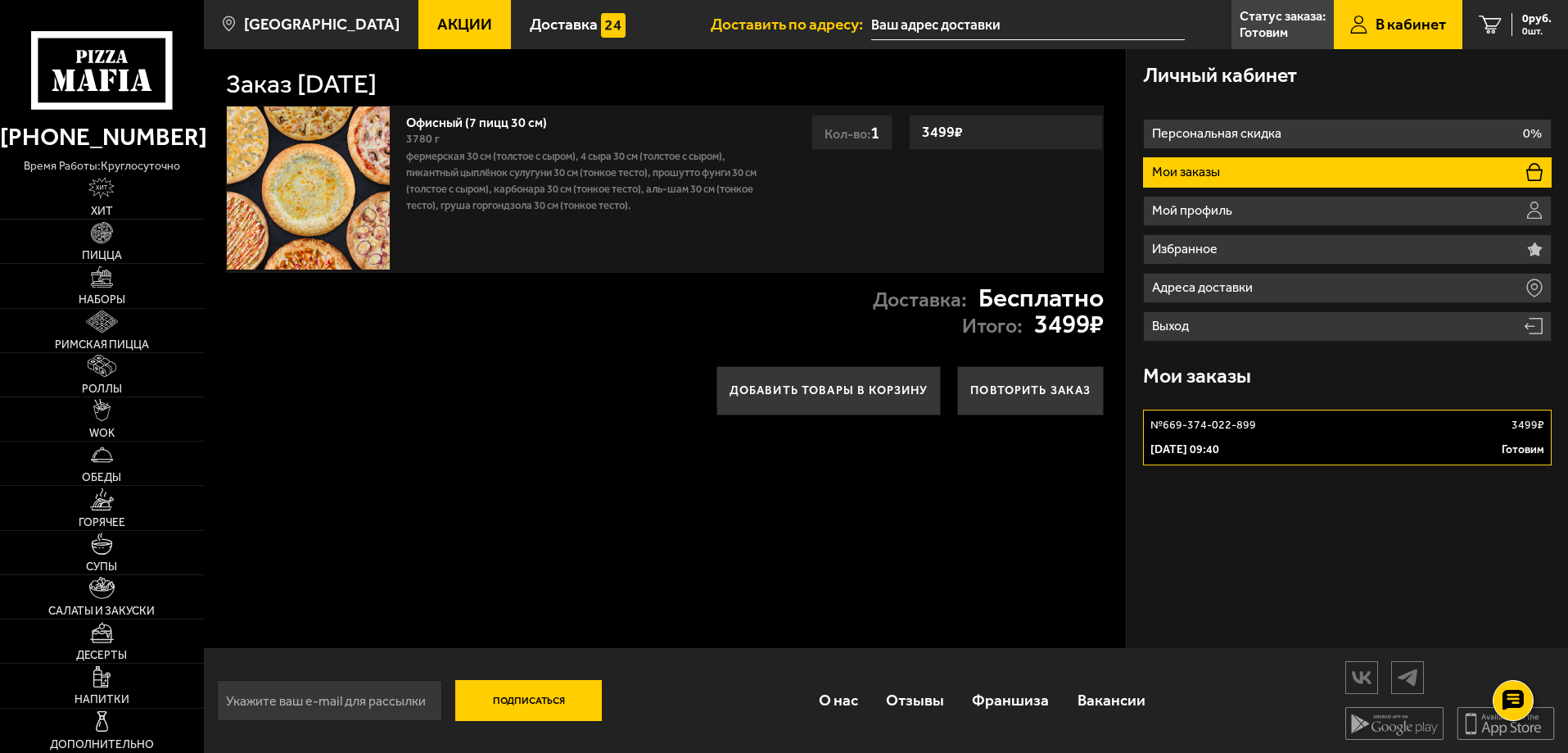
click at [1049, 320] on strong "3499 ₽" at bounding box center [1069, 325] width 70 height 26
click at [1093, 323] on strong "3499 ₽" at bounding box center [1069, 325] width 70 height 26
drag, startPoint x: 1105, startPoint y: 328, endPoint x: 226, endPoint y: 85, distance: 912.0
click at [226, 85] on div "Заказ 2 сентября 2025 г. Офисный (7 пицц 30 см) 3780 г Фермерская 30 см (толсто…" at bounding box center [665, 349] width 923 height 599
click at [1401, 19] on span "В кабинет" at bounding box center [1411, 25] width 71 height 16
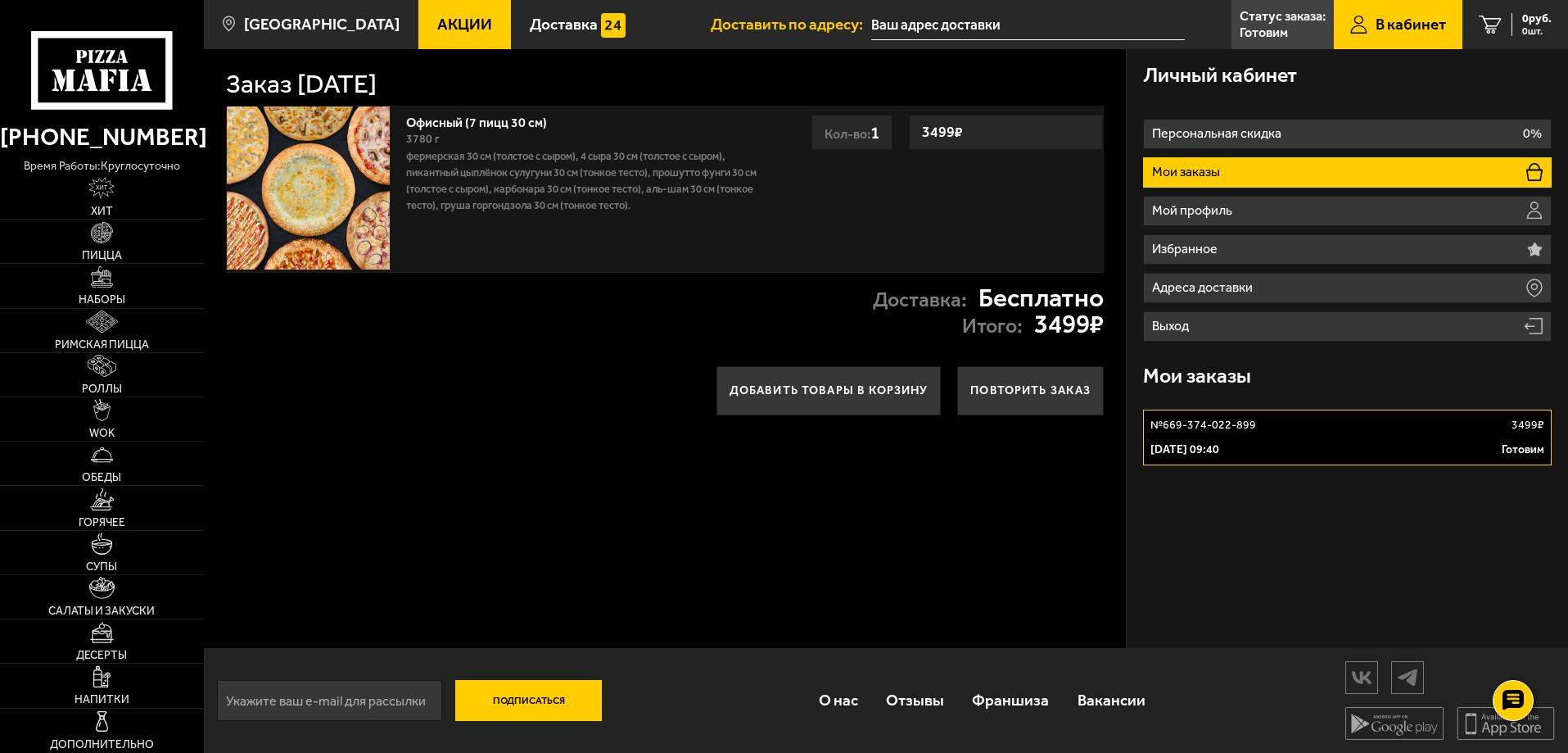
click at [1202, 448] on p "[DATE] 09:40" at bounding box center [1184, 449] width 69 height 17
click at [1252, 169] on li "Мои заказы" at bounding box center [1347, 172] width 409 height 30
click at [1506, 24] on link "0 руб. 0 шт." at bounding box center [1515, 25] width 106 height 49
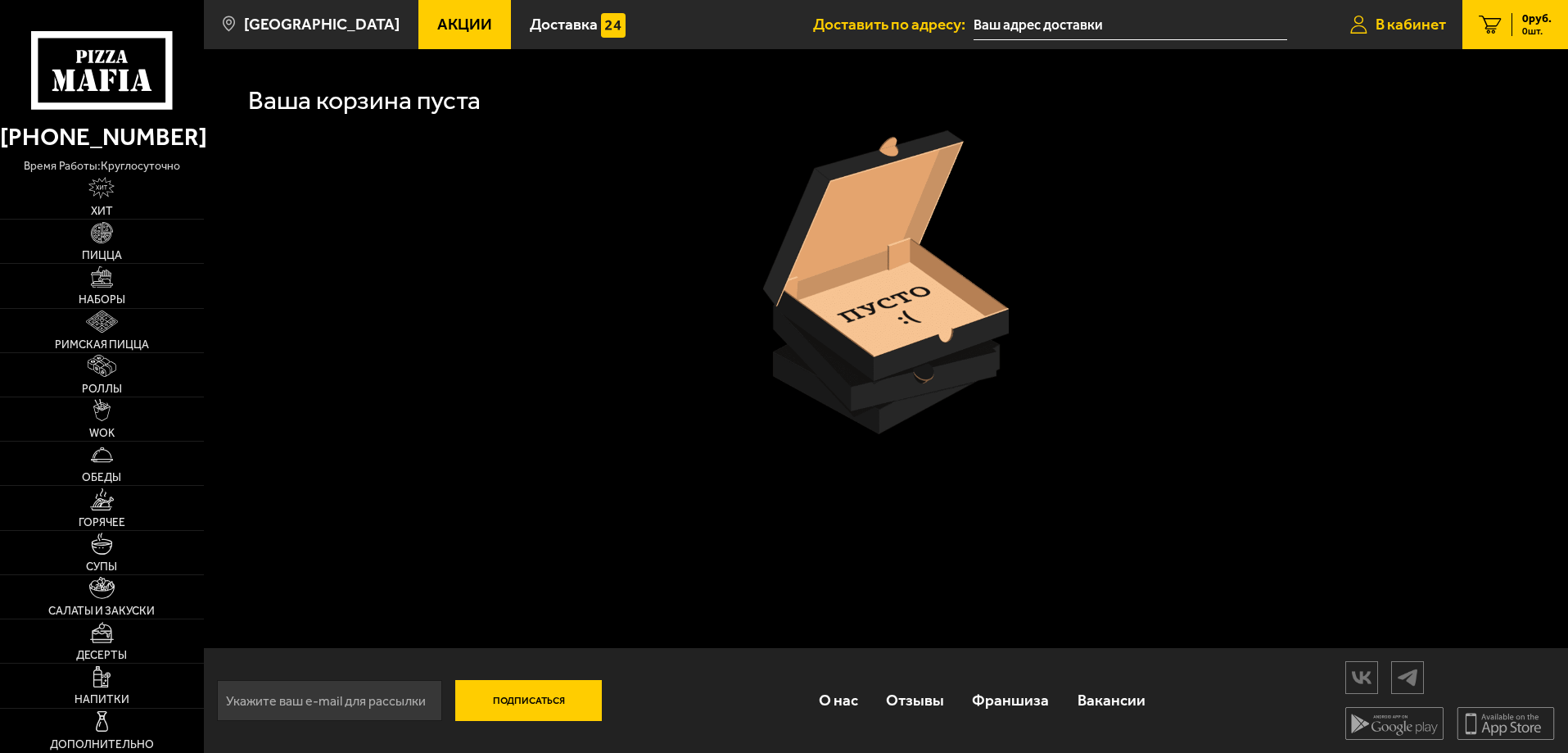
click at [1422, 19] on span "В кабинет" at bounding box center [1411, 25] width 71 height 16
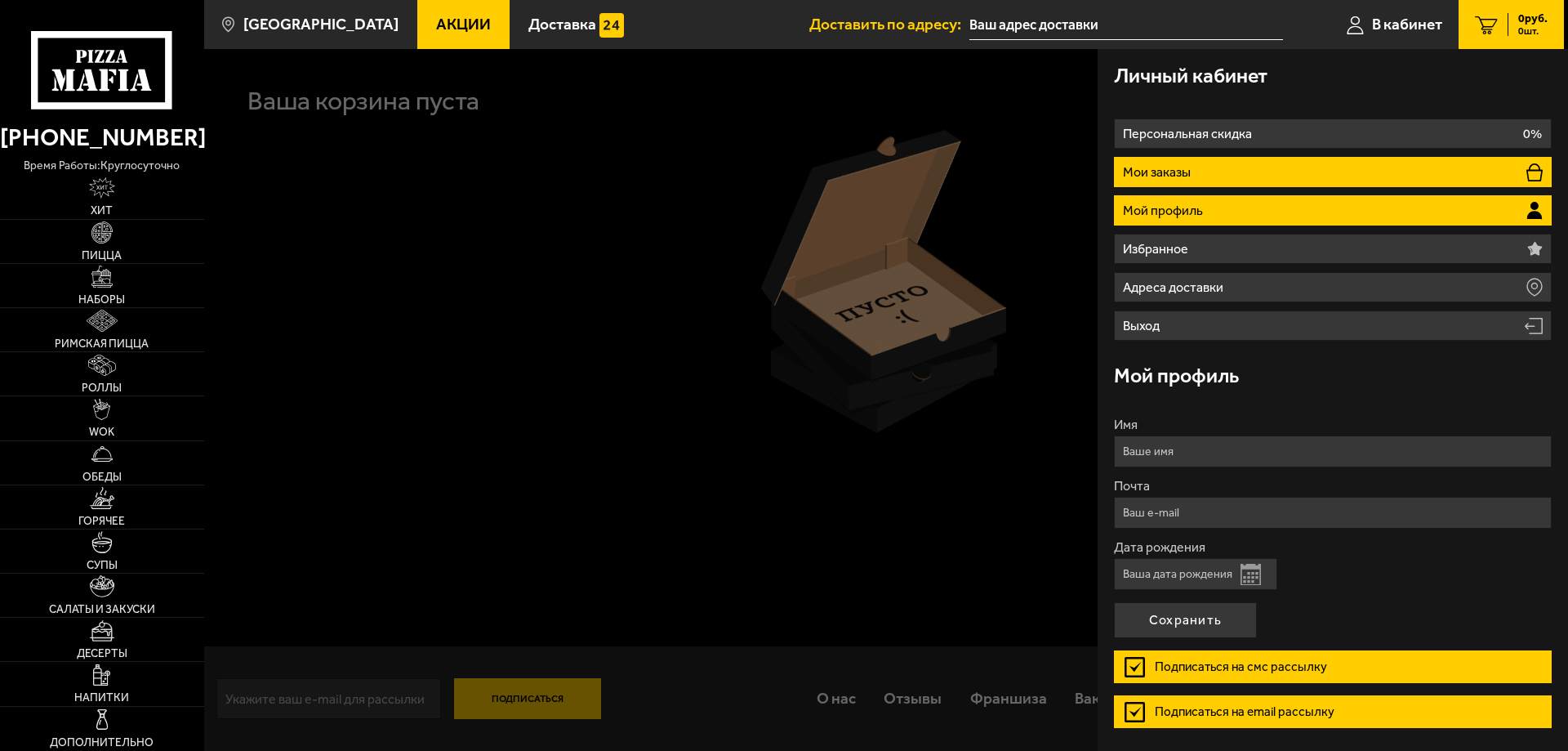
click at [1171, 167] on p "Мои заказы" at bounding box center [1159, 172] width 72 height 13
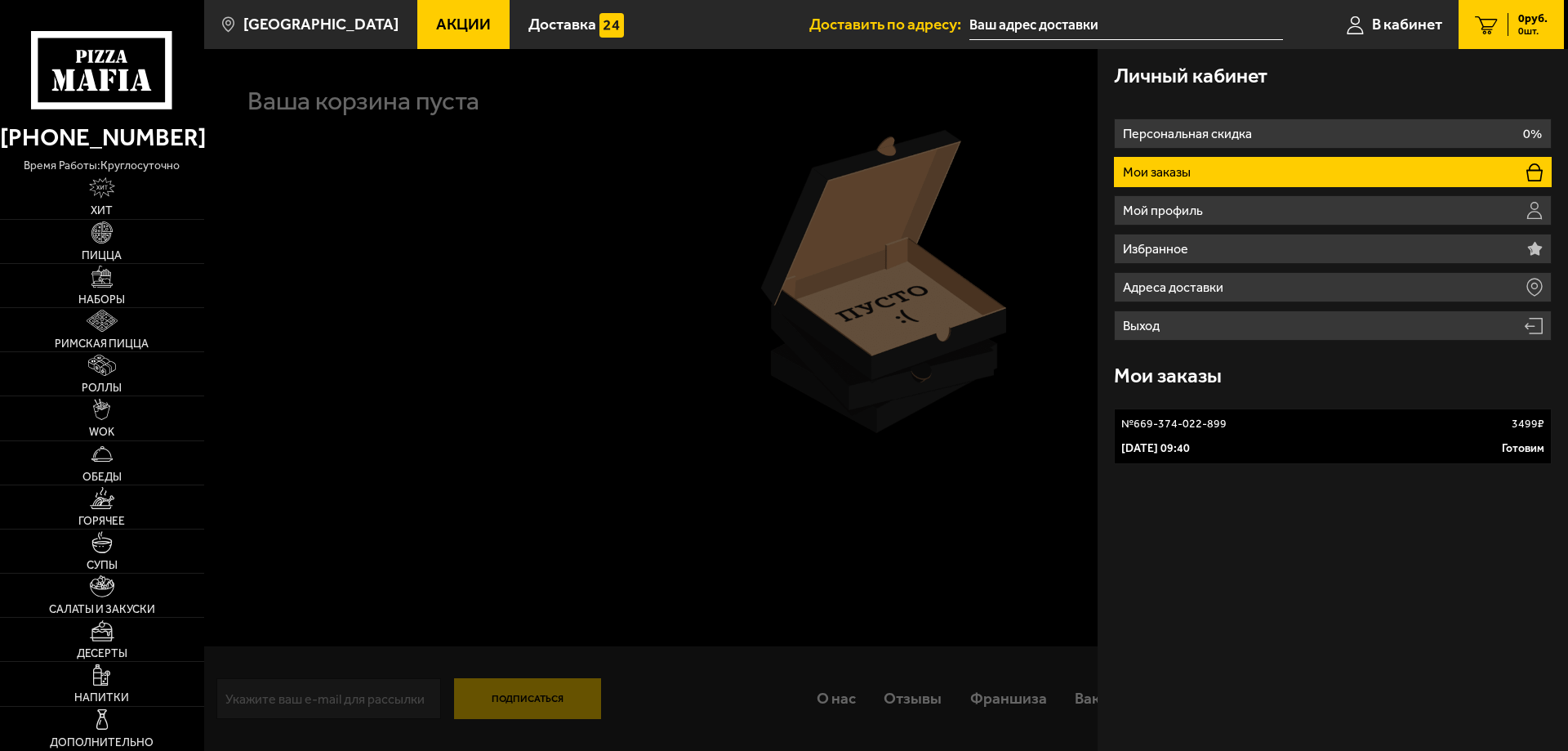
click at [1217, 437] on link "№ 669-374-022-899 3499 ₽ 2 сентября 2025 г. 09:40 Готовим" at bounding box center [1332, 436] width 438 height 55
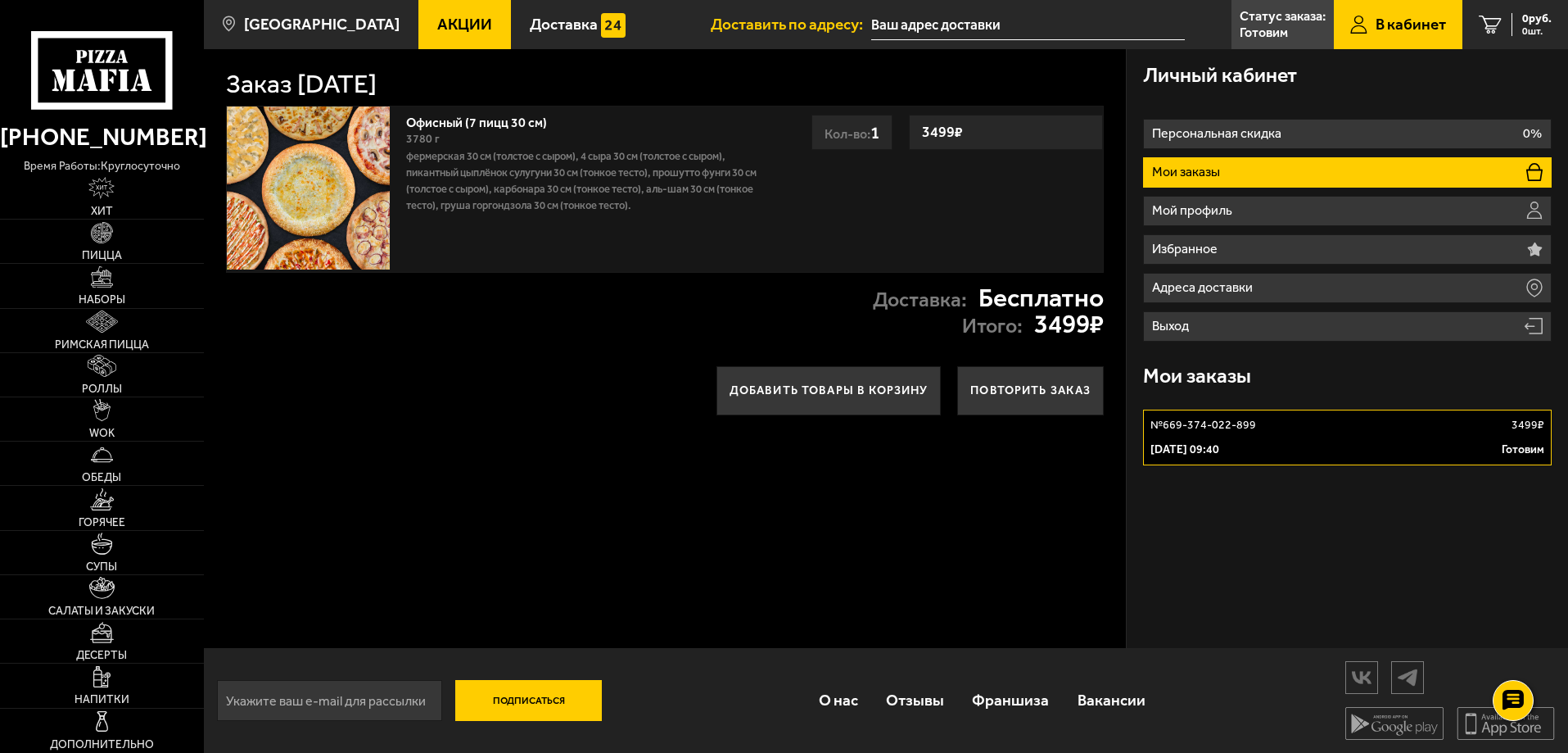
scroll to position [1, 0]
click at [1271, 607] on div "Личный кабинет Персональная скидка 0% Мои заказы Мой профиль Избранное Адреса д…" at bounding box center [1347, 348] width 441 height 599
drag, startPoint x: 1107, startPoint y: 331, endPoint x: 162, endPoint y: 65, distance: 981.7
click at [162, 65] on div "(812) 333 22 22 время работы: круглосуточно Хит Пицца Наборы Римская пицца Ролл…" at bounding box center [784, 375] width 1568 height 753
click at [1261, 538] on div "Личный кабинет Персональная скидка 0% Мои заказы Мой профиль Избранное Адреса д…" at bounding box center [1347, 348] width 441 height 599
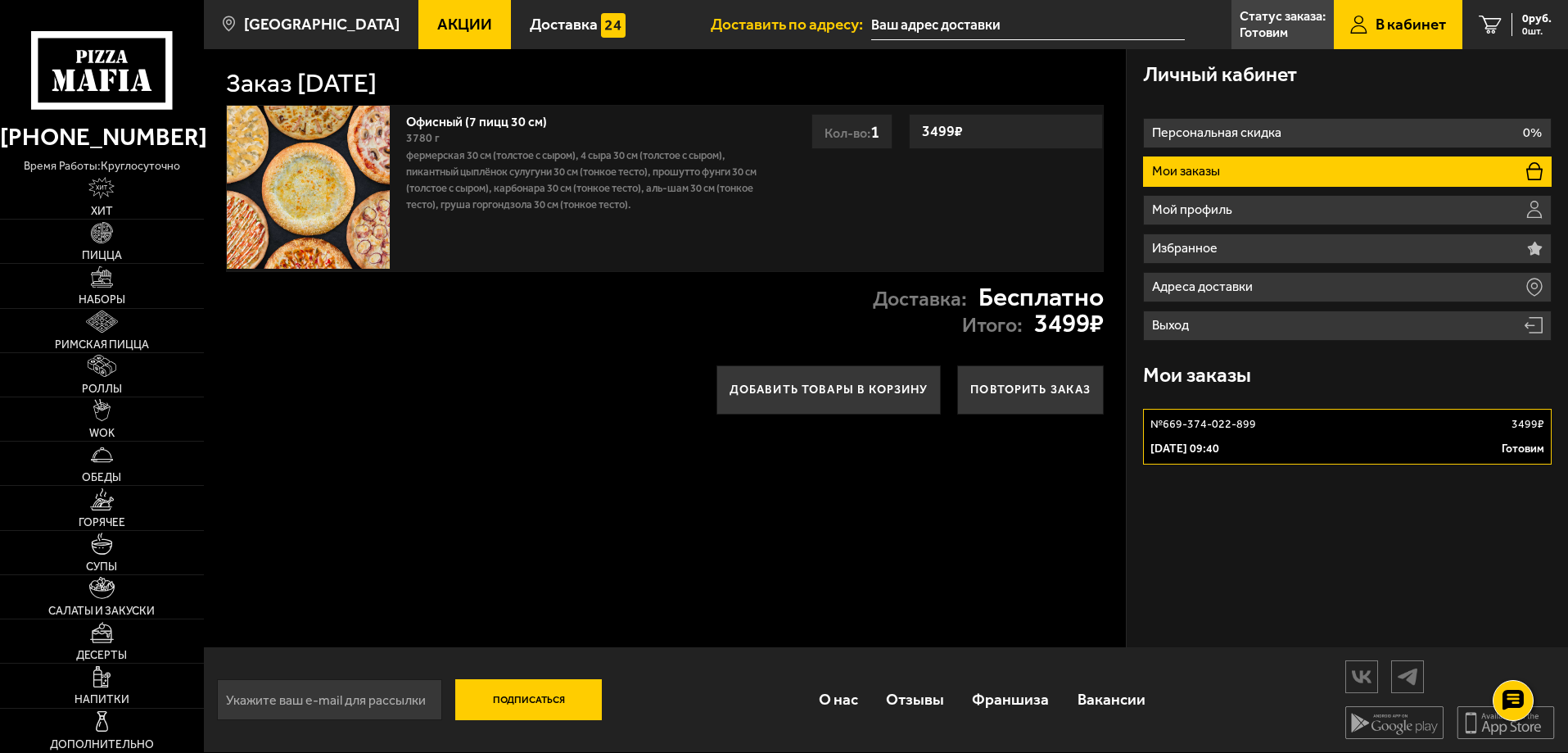
click at [1127, 536] on div "Личный кабинет Персональная скидка 0% Мои заказы Мой профиль Избранное Адреса д…" at bounding box center [1347, 348] width 441 height 599
drag, startPoint x: 1114, startPoint y: 328, endPoint x: 243, endPoint y: 61, distance: 911.0
click at [243, 61] on div "Заказ 2 сентября 2025 г. Офисный (7 пицц 30 см) 3780 г Фермерская 30 см (толсто…" at bounding box center [665, 348] width 923 height 599
click at [819, 287] on div "Доставка: Бесплатно Итого: 3499 ₽" at bounding box center [664, 310] width 922 height 77
drag, startPoint x: 1115, startPoint y: 320, endPoint x: 236, endPoint y: 82, distance: 910.7
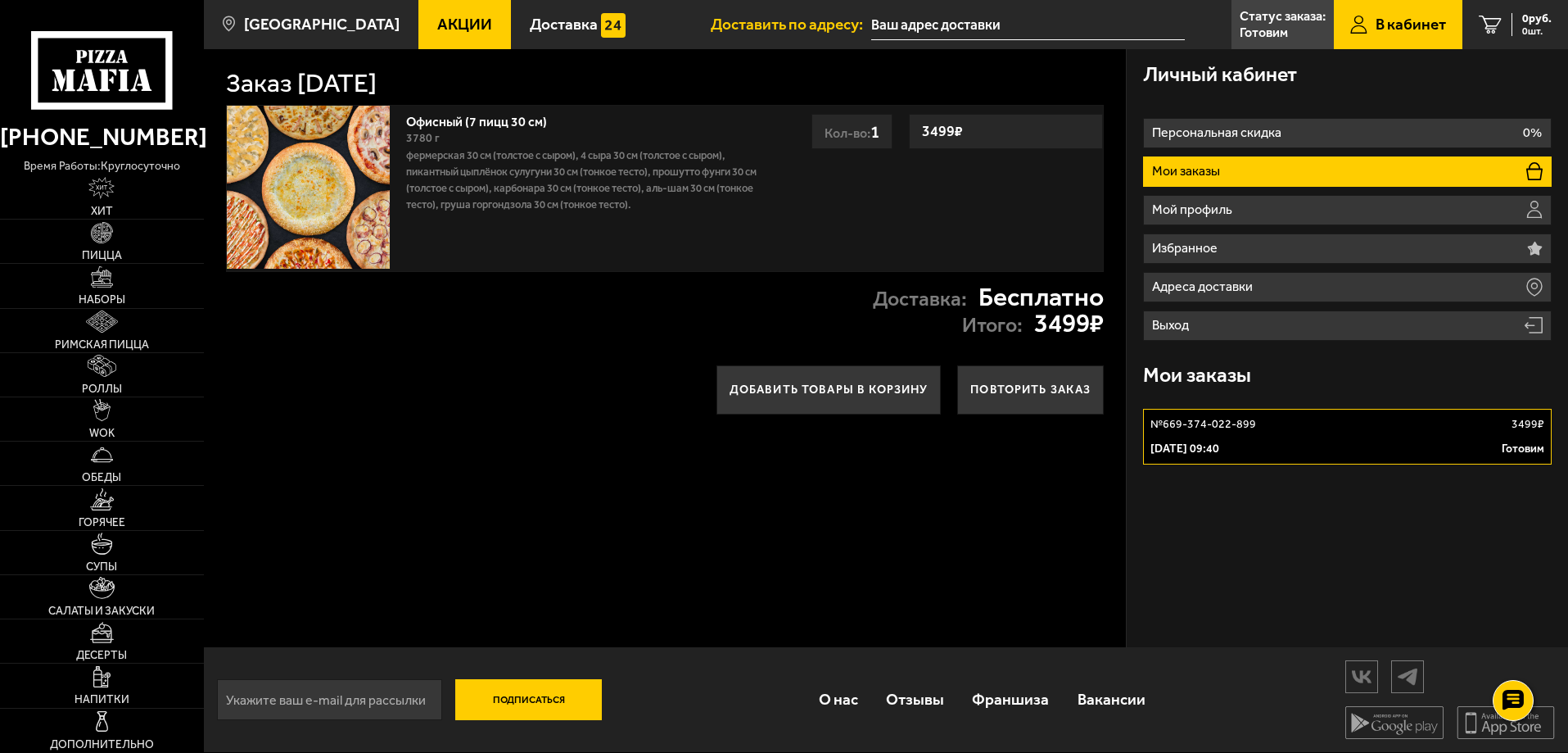
click at [236, 82] on div "Заказ 2 сентября 2025 г. Офисный (7 пицц 30 см) 3780 г Фермерская 30 см (толсто…" at bounding box center [665, 348] width 923 height 599
click at [486, 324] on div "Доставка: Бесплатно Итого: 3499 ₽" at bounding box center [664, 310] width 922 height 77
drag, startPoint x: 1112, startPoint y: 328, endPoint x: 206, endPoint y: 84, distance: 938.3
click at [206, 84] on div "Заказ 2 сентября 2025 г. Офисный (7 пицц 30 см) 3780 г Фермерская 30 см (толсто…" at bounding box center [665, 348] width 923 height 599
click at [1133, 500] on div "Личный кабинет Персональная скидка 0% Мои заказы Мой профиль Избранное Адреса д…" at bounding box center [1347, 348] width 441 height 599
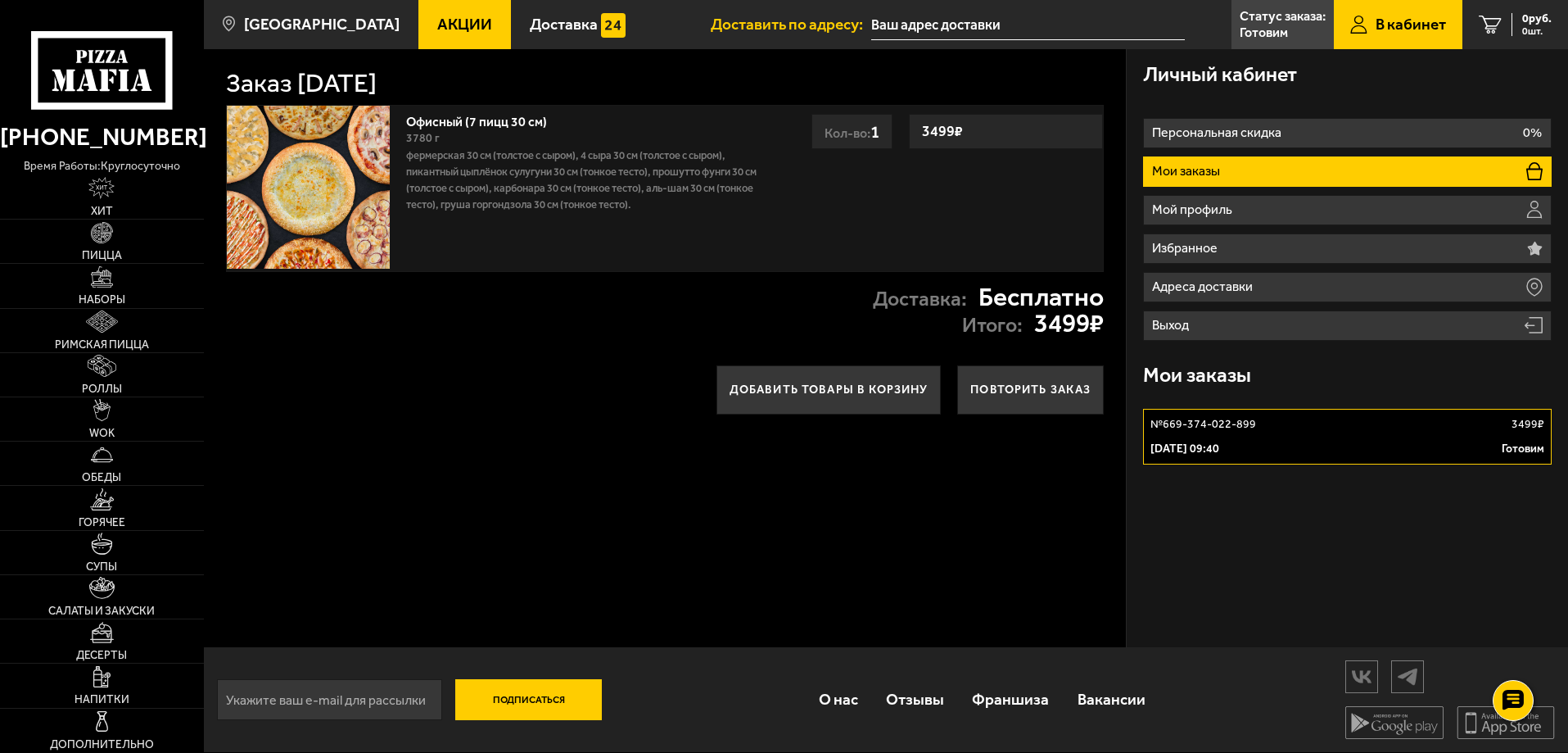
click at [1339, 503] on div "Личный кабинет Персональная скидка 0% Мои заказы Мой профиль Избранное Адреса д…" at bounding box center [1347, 348] width 441 height 599
click at [1354, 460] on link "№ 669-374-022-899 3499 ₽ 2 сентября 2025 г. 09:40 Готовим" at bounding box center [1347, 436] width 409 height 56
click at [1357, 436] on link "№ 669-374-022-899 3499 ₽ 2 сентября 2025 г. 09:40 Готовим" at bounding box center [1347, 436] width 409 height 56
click at [1244, 165] on li "Мои заказы" at bounding box center [1347, 171] width 409 height 30
click at [879, 262] on div "Офисный (7 пицц 30 см) 3780 г Фермерская 30 см (толстое с сыром), 4 сыра 30 см …" at bounding box center [664, 188] width 878 height 167
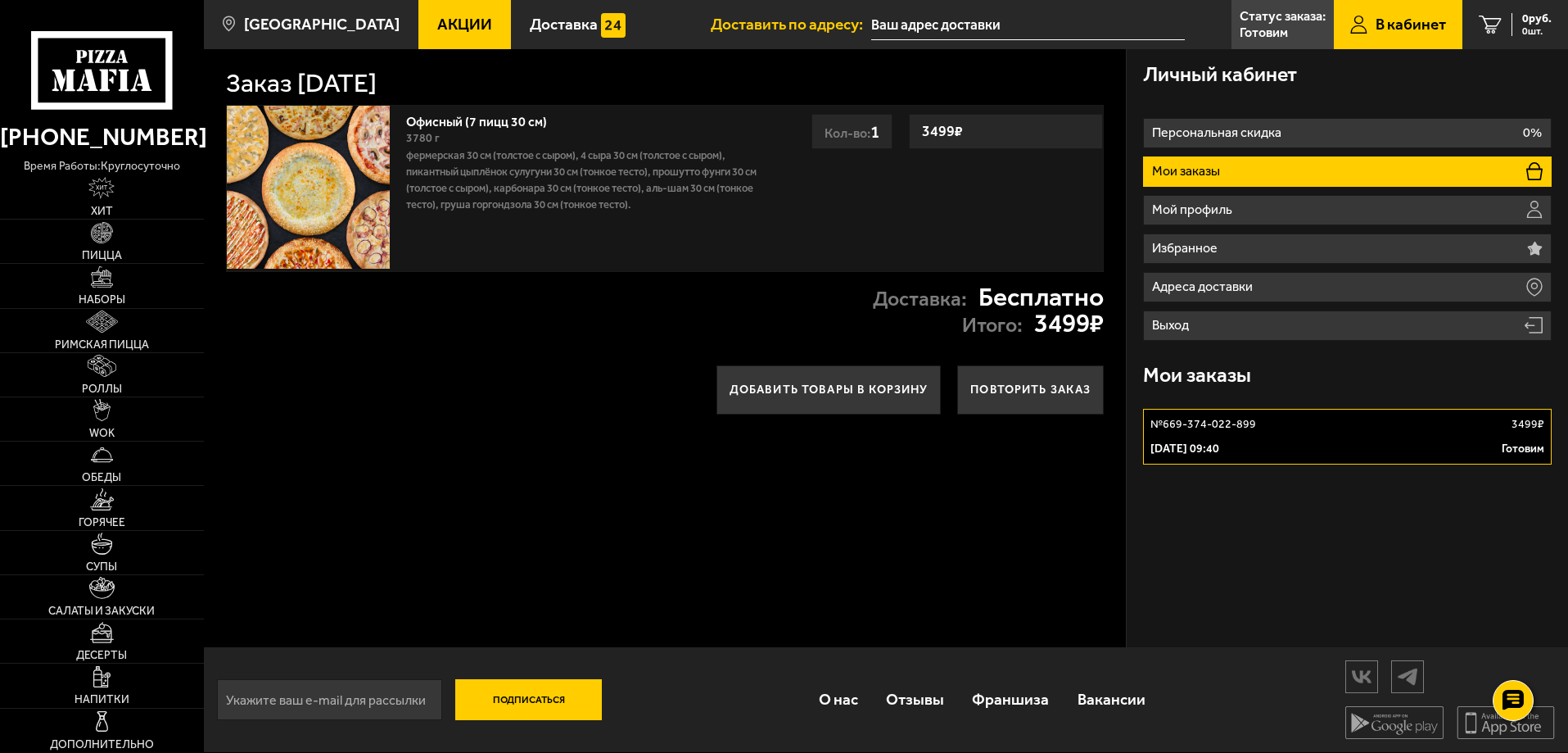
click at [786, 184] on div "Офисный (7 пицц 30 см) 3780 г Фермерская 30 см (толстое с сыром), 4 сыра 30 см …" at bounding box center [519, 188] width 584 height 165
click at [706, 161] on p "Фермерская 30 см (толстое с сыром), 4 сыра 30 см (толстое с сыром), Пикантный ц…" at bounding box center [584, 180] width 357 height 65
click at [1385, 28] on span "В кабинет" at bounding box center [1411, 25] width 71 height 16
click at [1292, 440] on link "№ 669-374-022-899 3499 ₽ [DATE] 09:40 Готовим" at bounding box center [1347, 437] width 409 height 56
click at [1367, 22] on link "В кабинет" at bounding box center [1398, 25] width 129 height 49
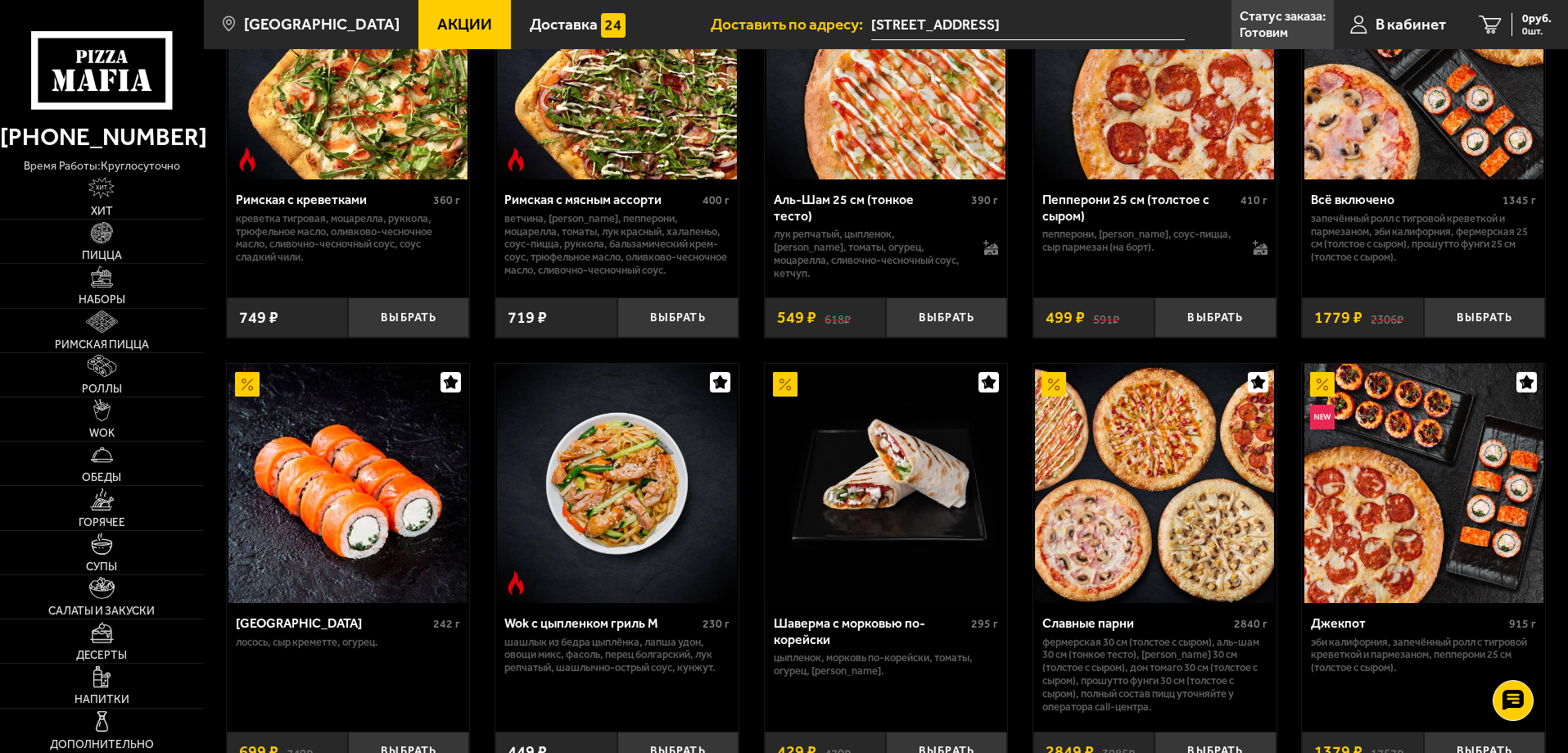
scroll to position [296, 0]
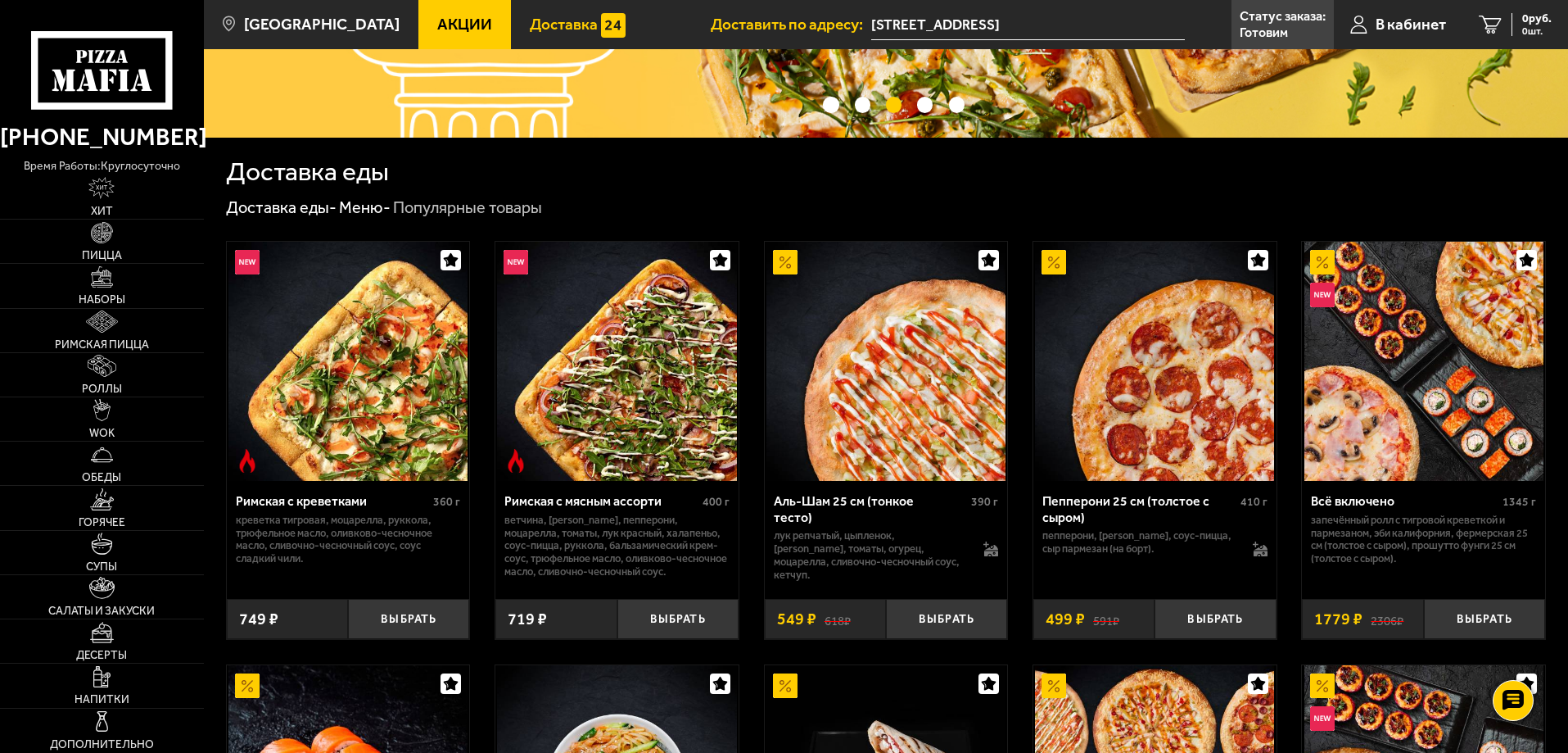
click at [542, 24] on span "Доставка" at bounding box center [563, 25] width 68 height 16
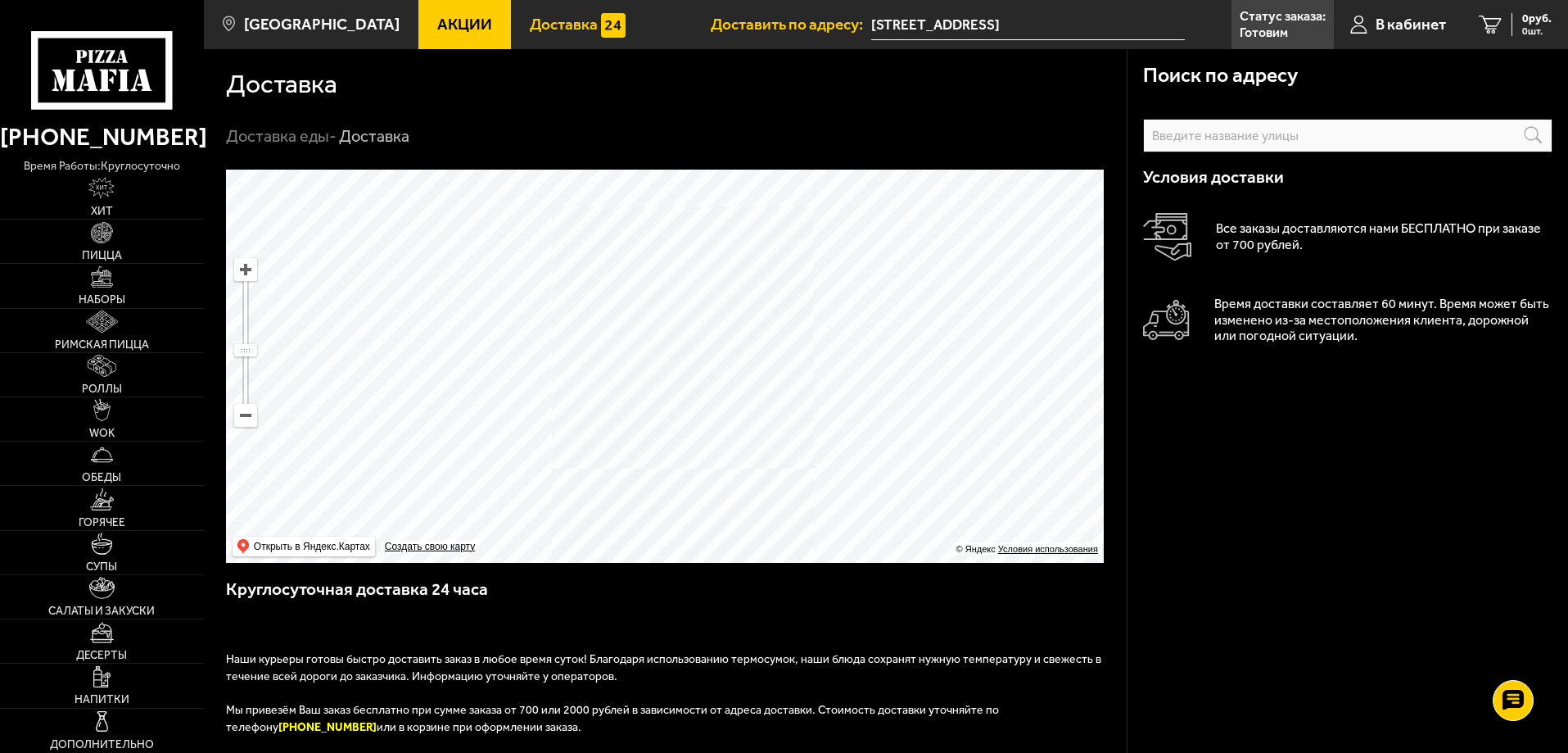
click at [281, 131] on link "Доставка еды -" at bounding box center [281, 136] width 110 height 19
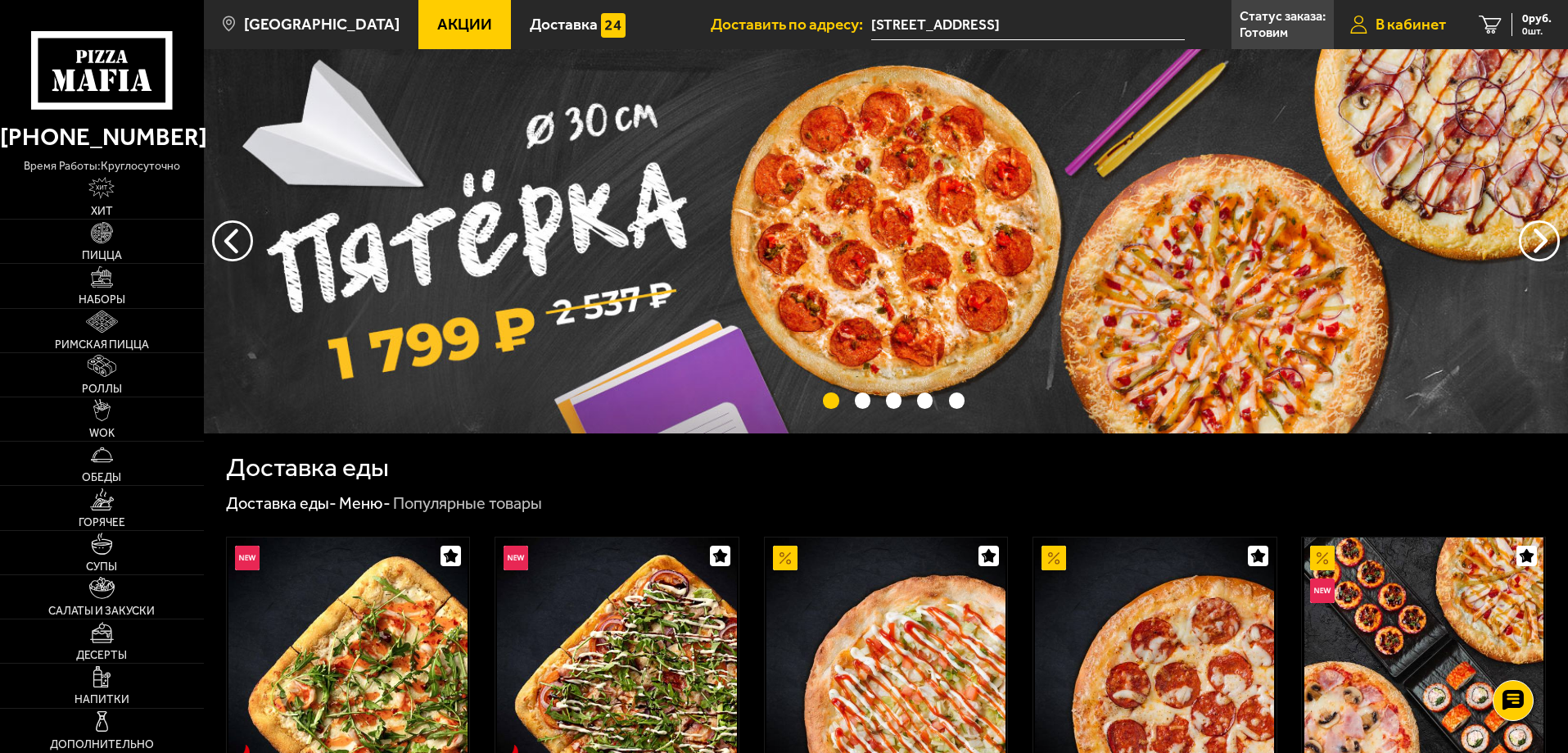
click at [1399, 22] on span "В кабинет" at bounding box center [1411, 25] width 71 height 16
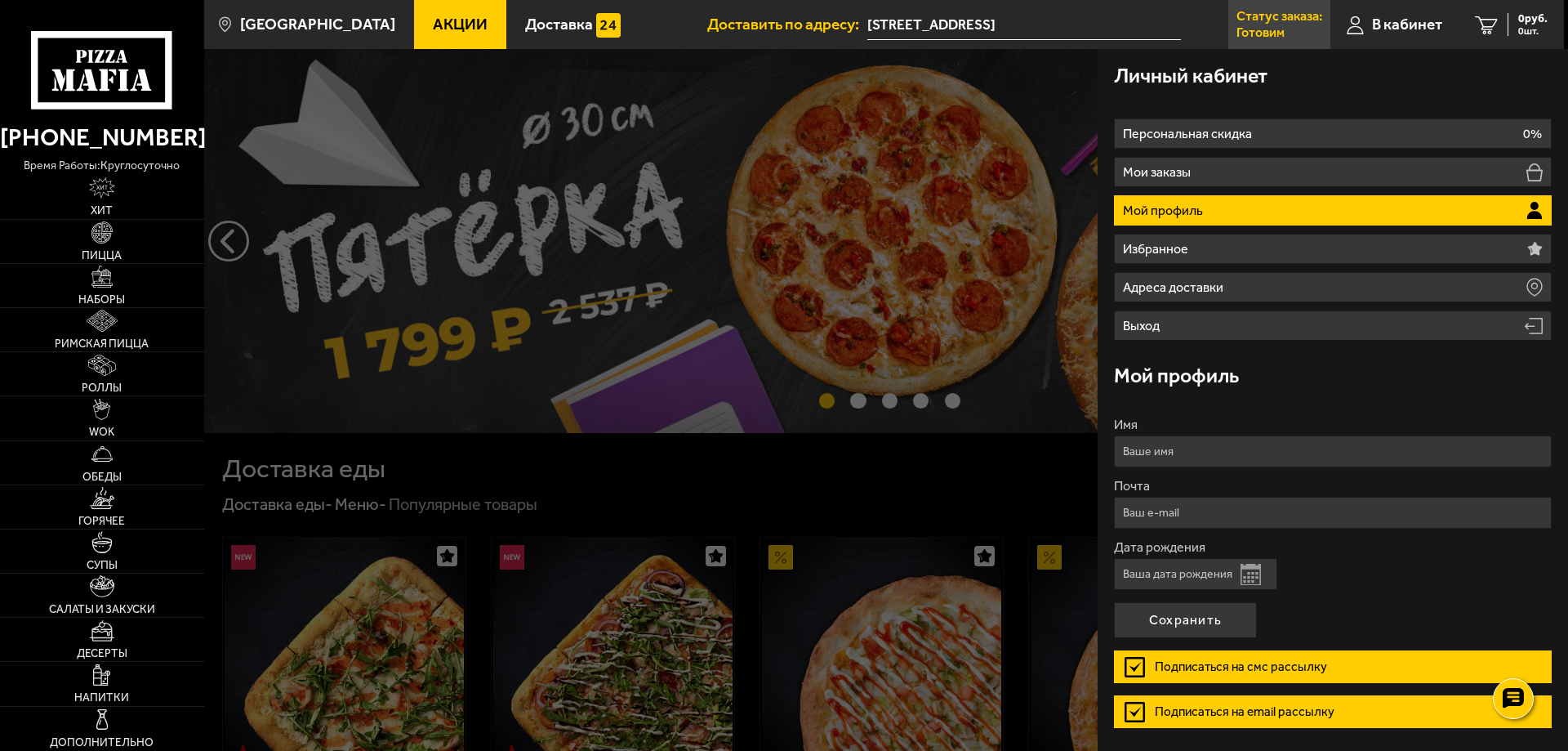
click at [1277, 30] on p "Готовим" at bounding box center [1261, 33] width 48 height 13
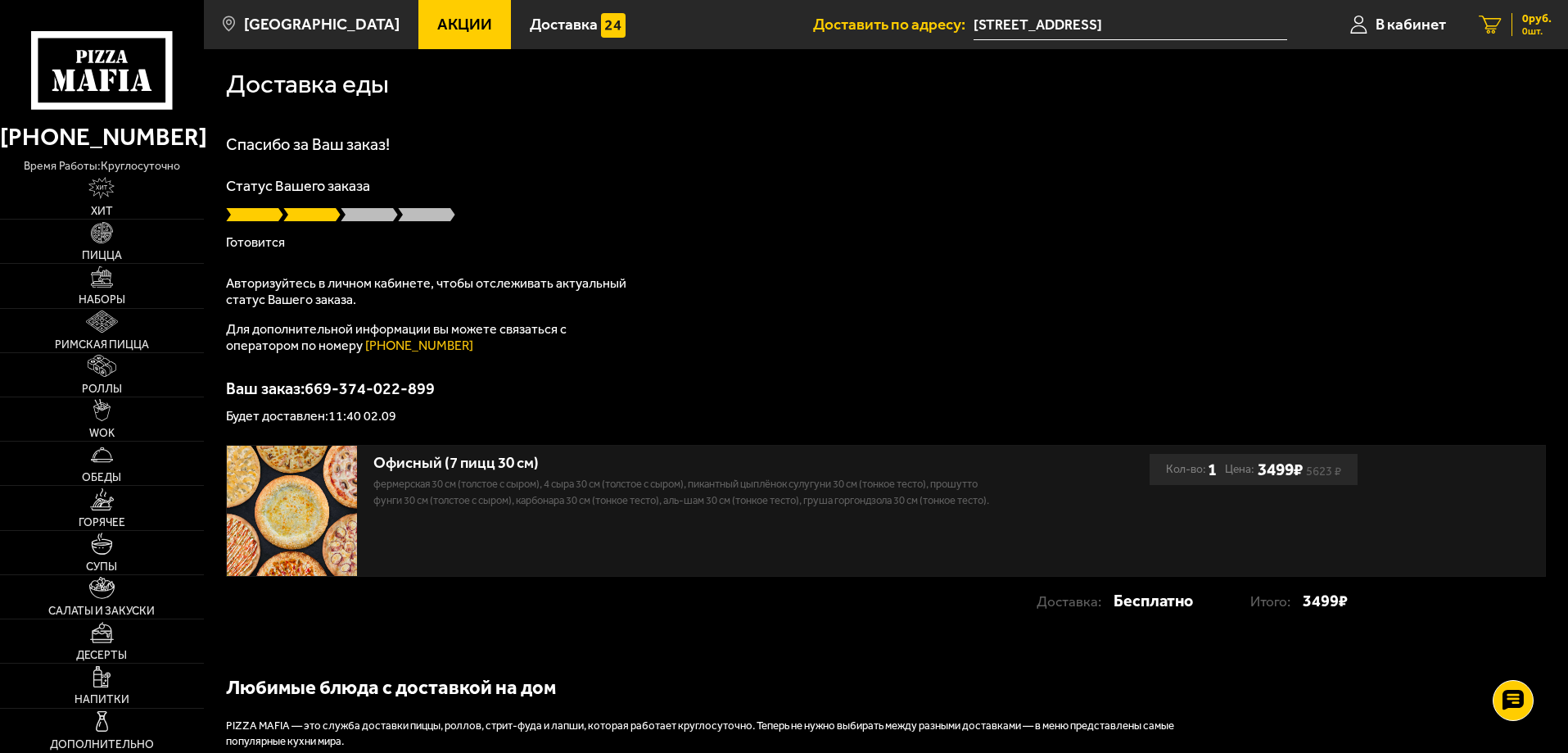
click at [1546, 45] on link "0 руб. 0 шт." at bounding box center [1515, 25] width 106 height 49
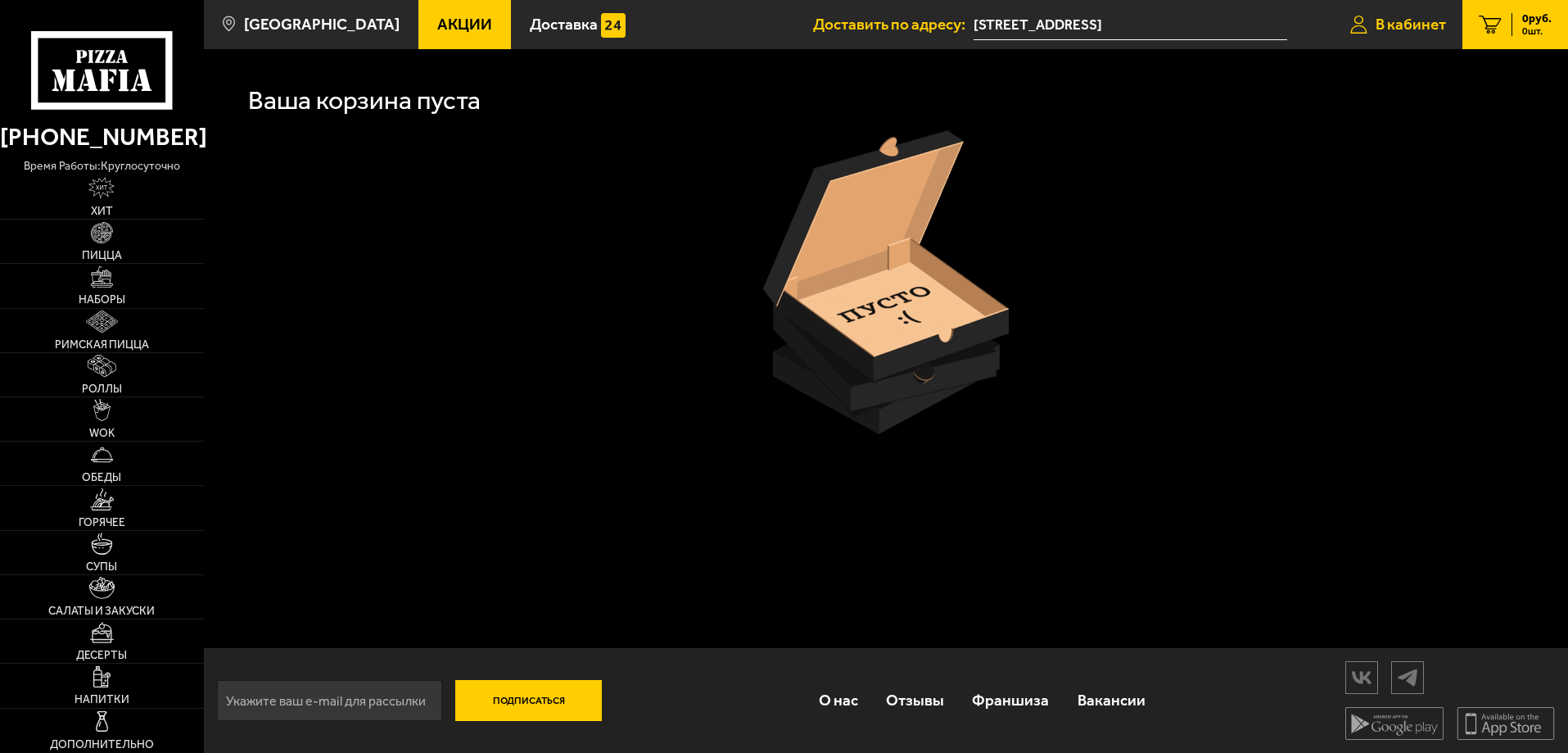
click at [1410, 30] on span "В кабинет" at bounding box center [1411, 25] width 71 height 16
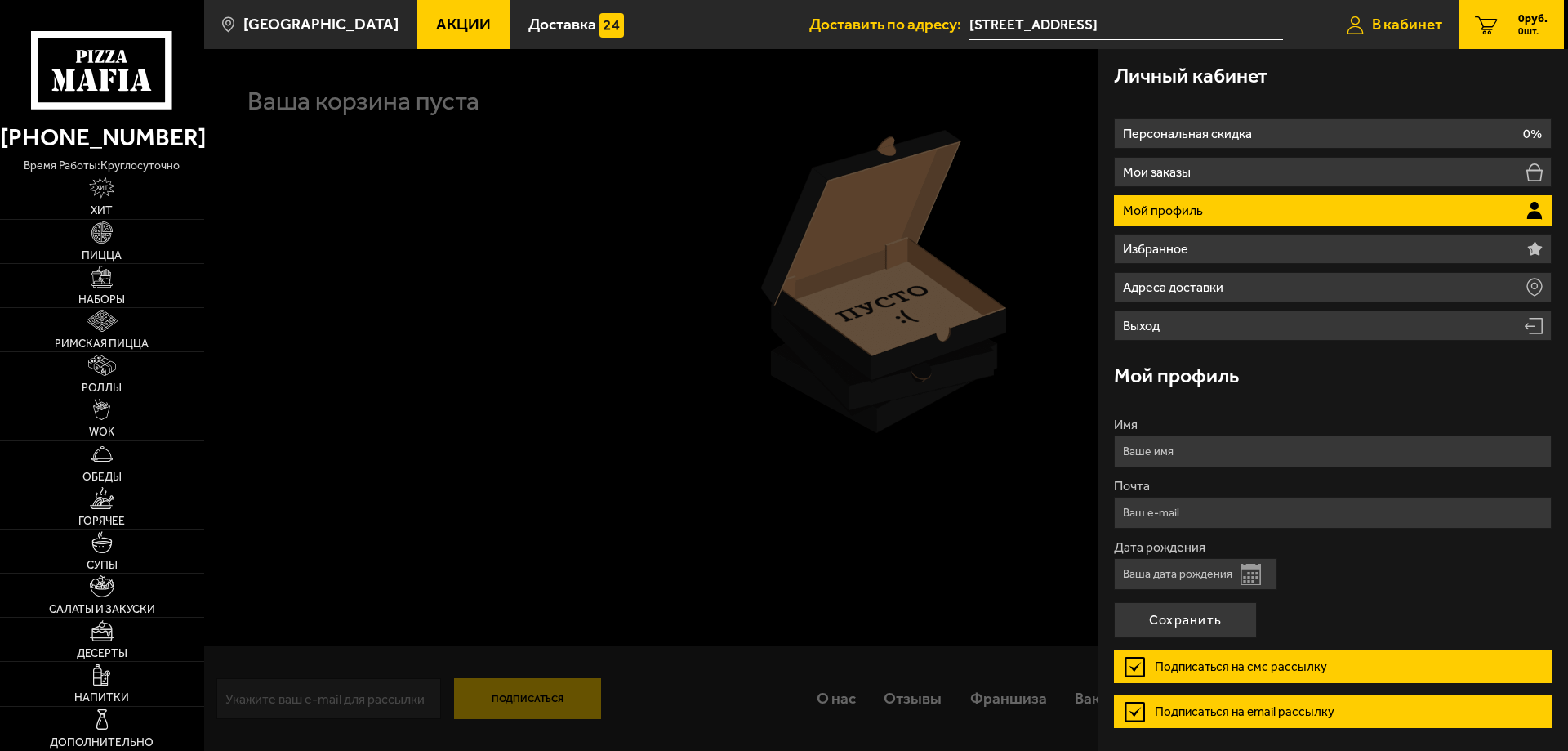
click at [1382, 28] on span "В кабинет" at bounding box center [1408, 25] width 70 height 16
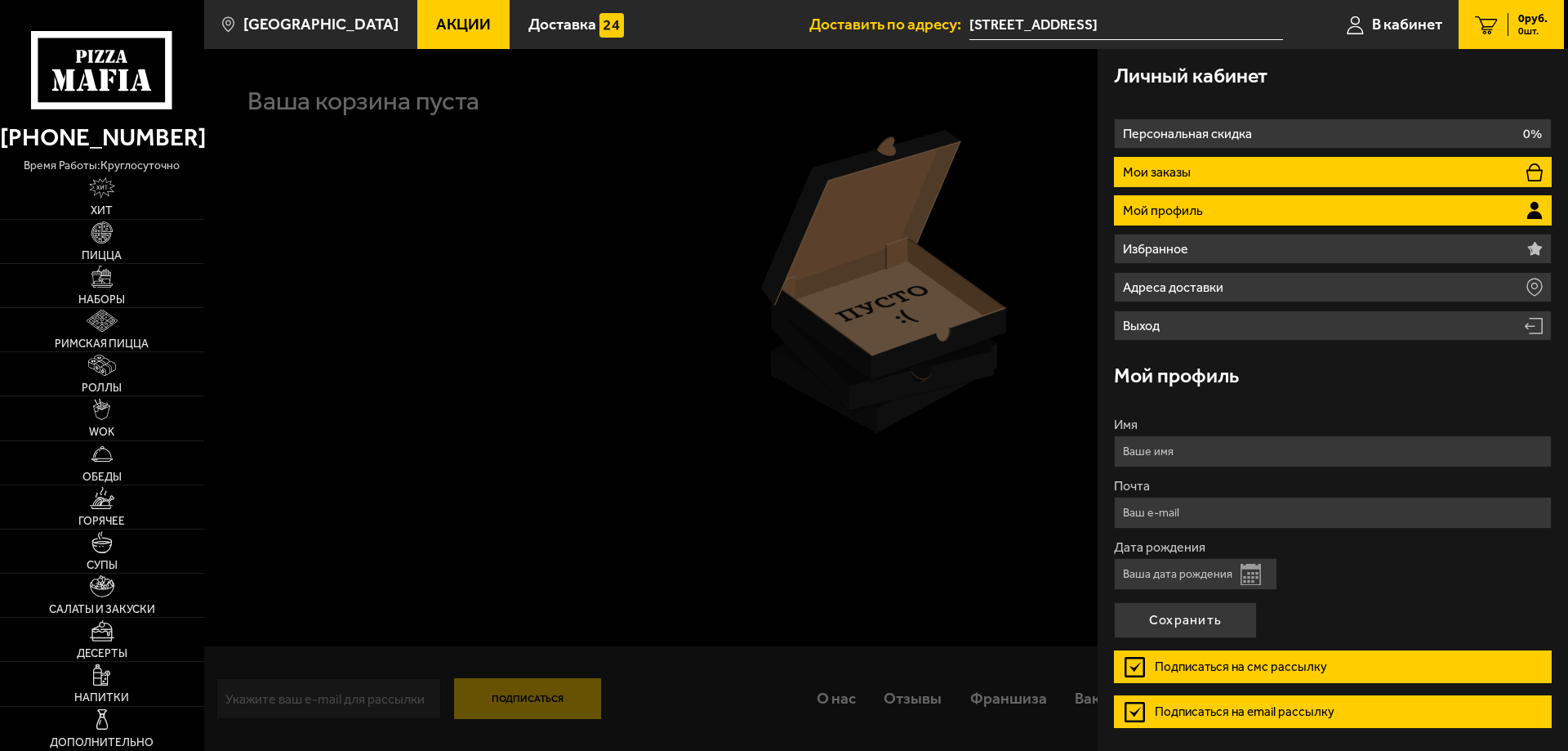
click at [1153, 177] on p "Мои заказы" at bounding box center [1159, 172] width 72 height 13
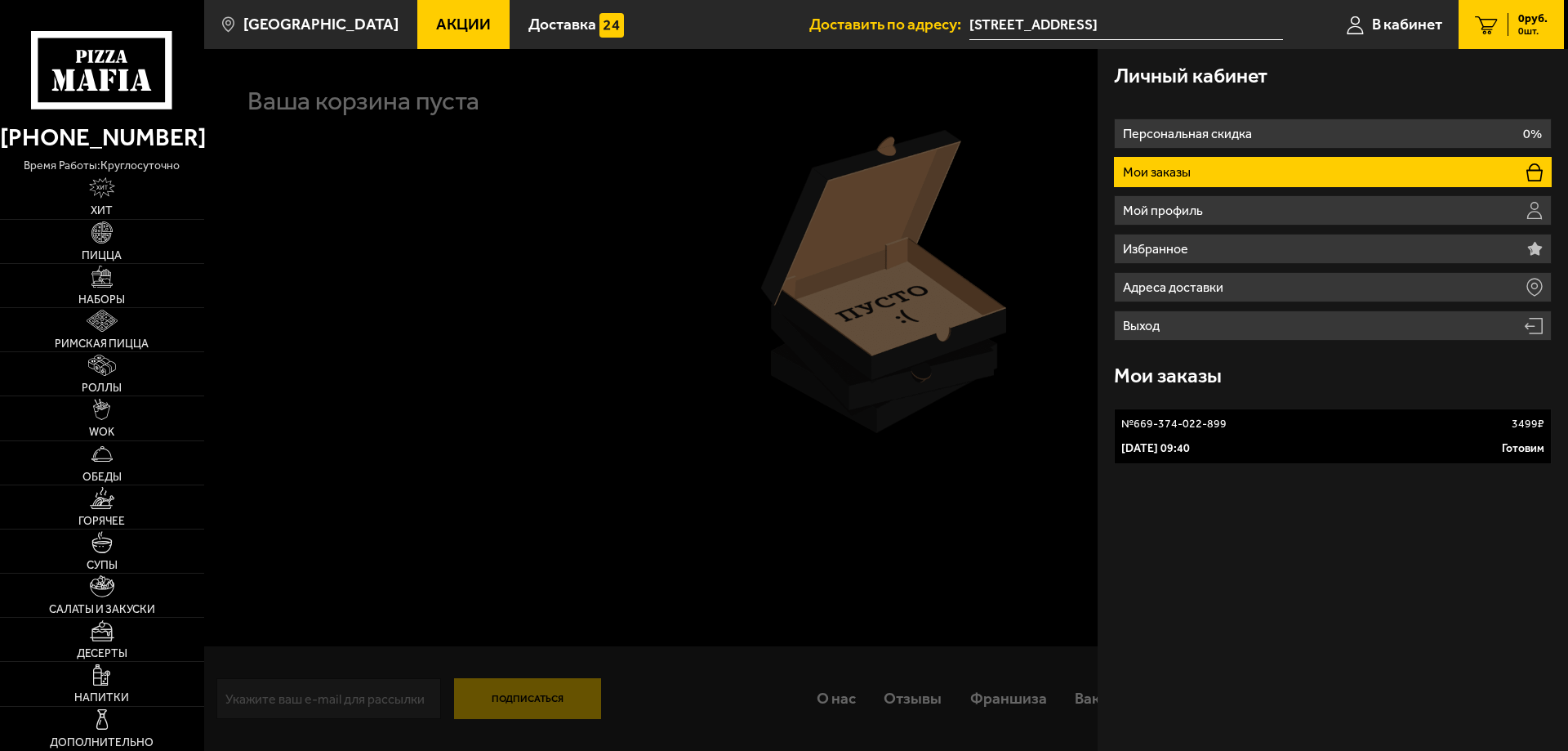
click at [1190, 440] on p "[DATE] 09:40" at bounding box center [1156, 448] width 69 height 17
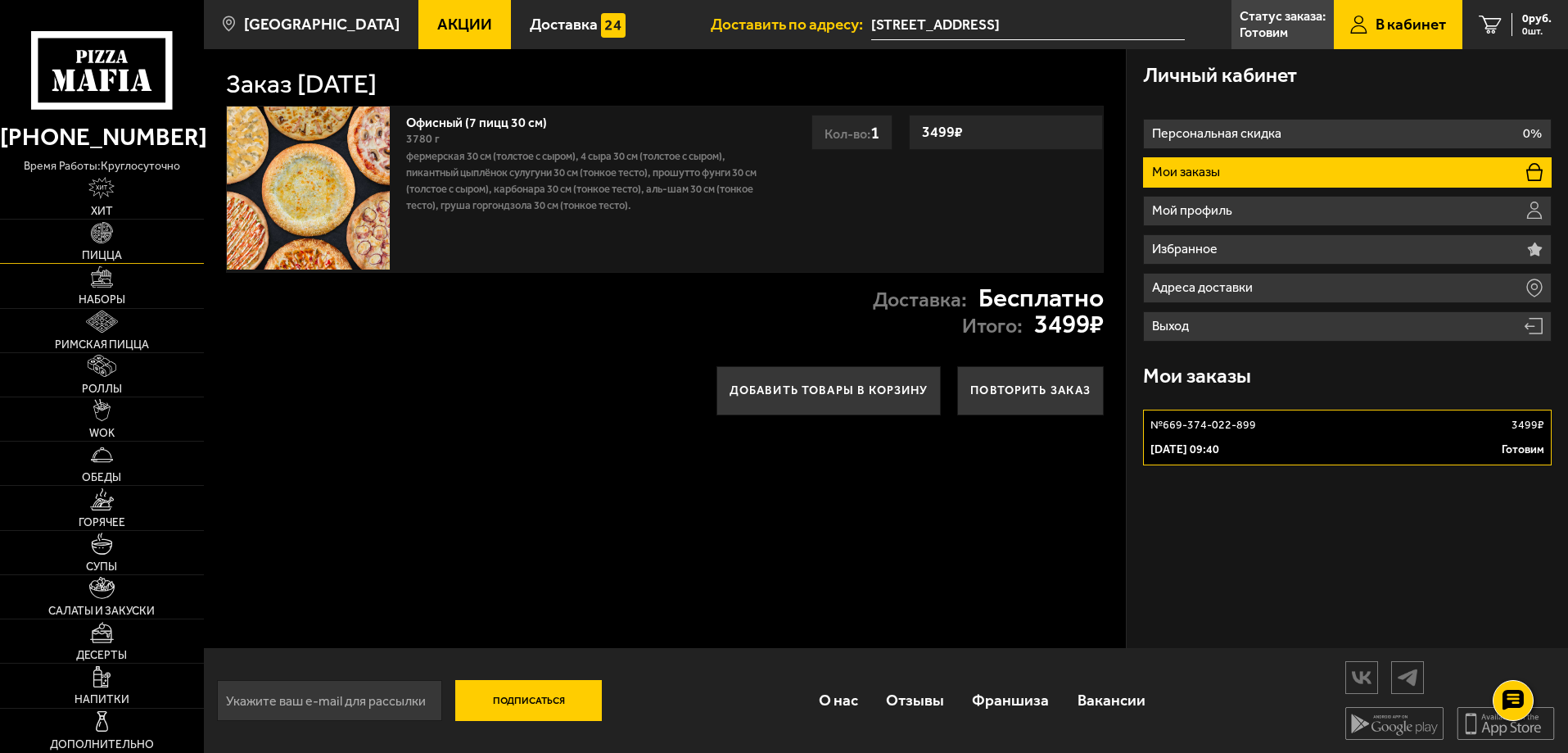
scroll to position [1, 0]
click at [1535, 22] on span "0 руб." at bounding box center [1536, 19] width 29 height 11
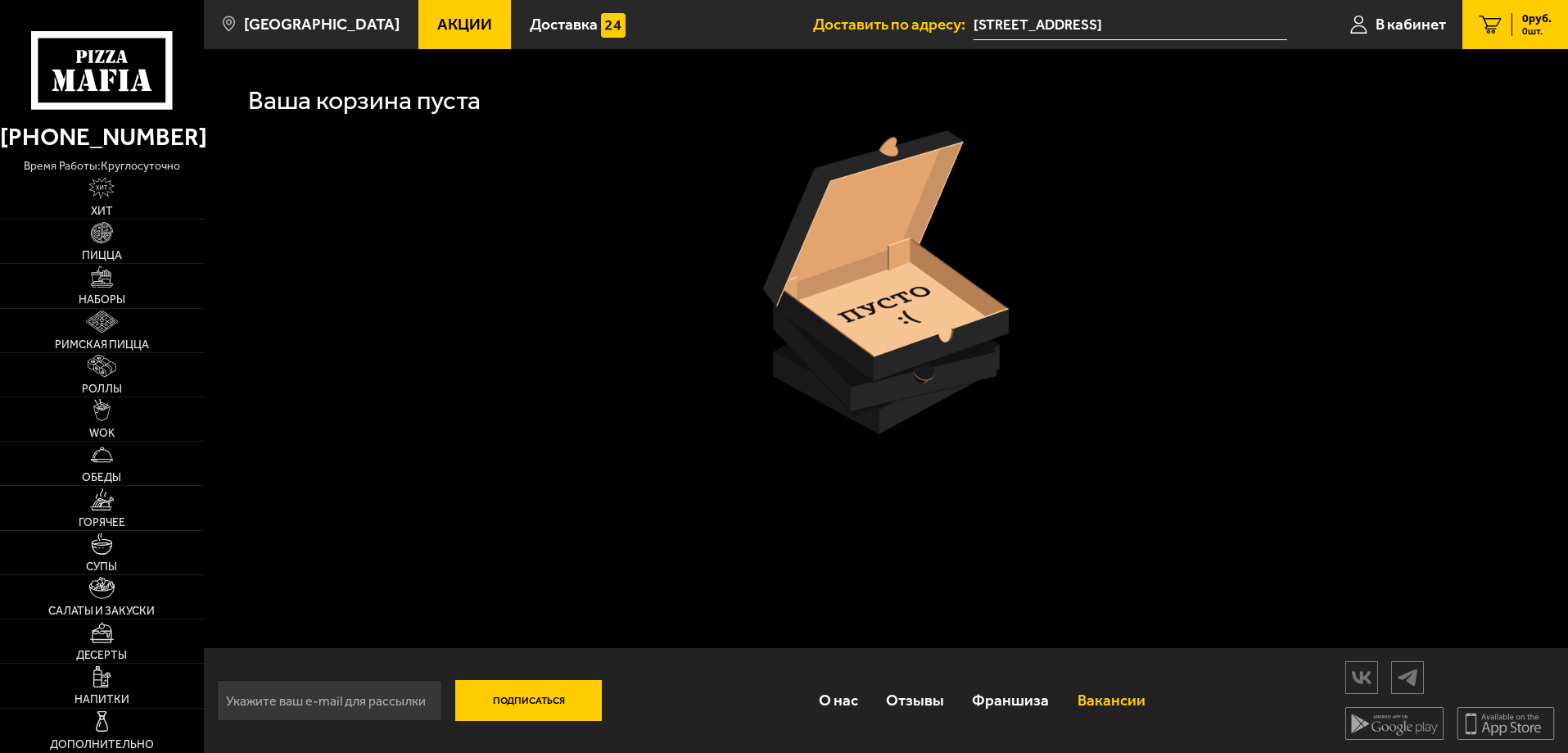
click at [1099, 704] on link "Вакансии" at bounding box center [1111, 700] width 96 height 53
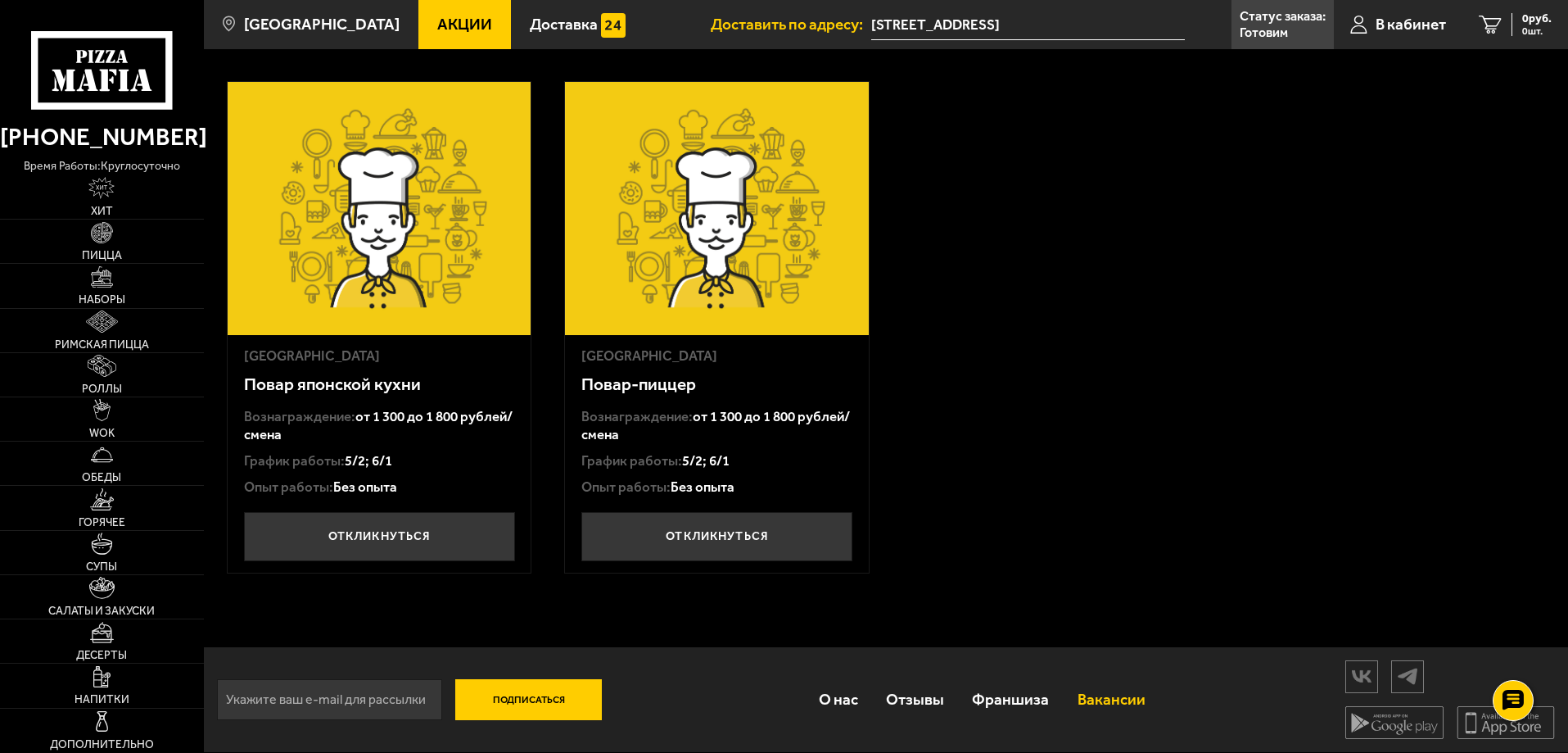
scroll to position [606, 0]
click at [856, 698] on link "О нас" at bounding box center [837, 699] width 67 height 53
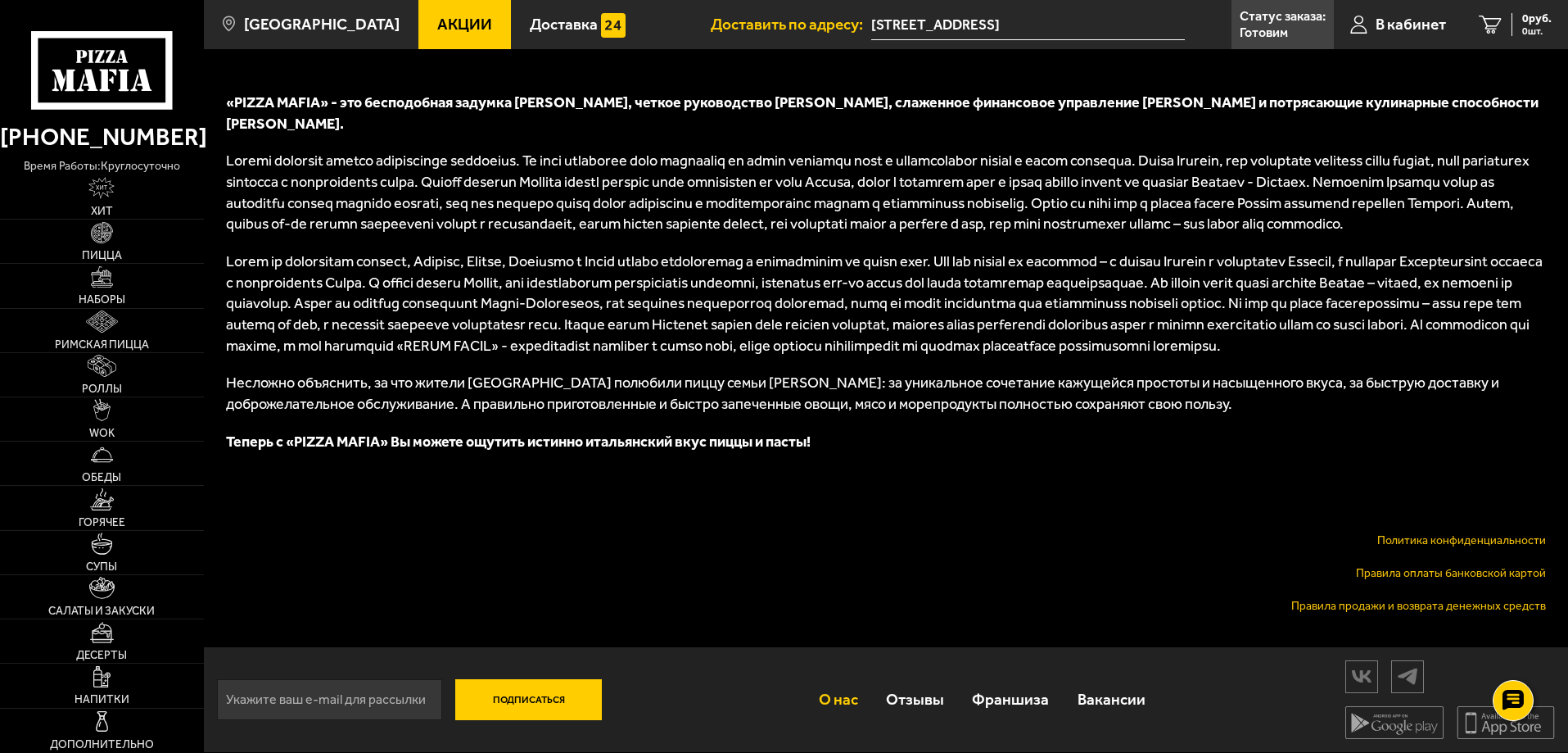
scroll to position [709, 0]
click at [96, 58] on icon at bounding box center [101, 70] width 141 height 78
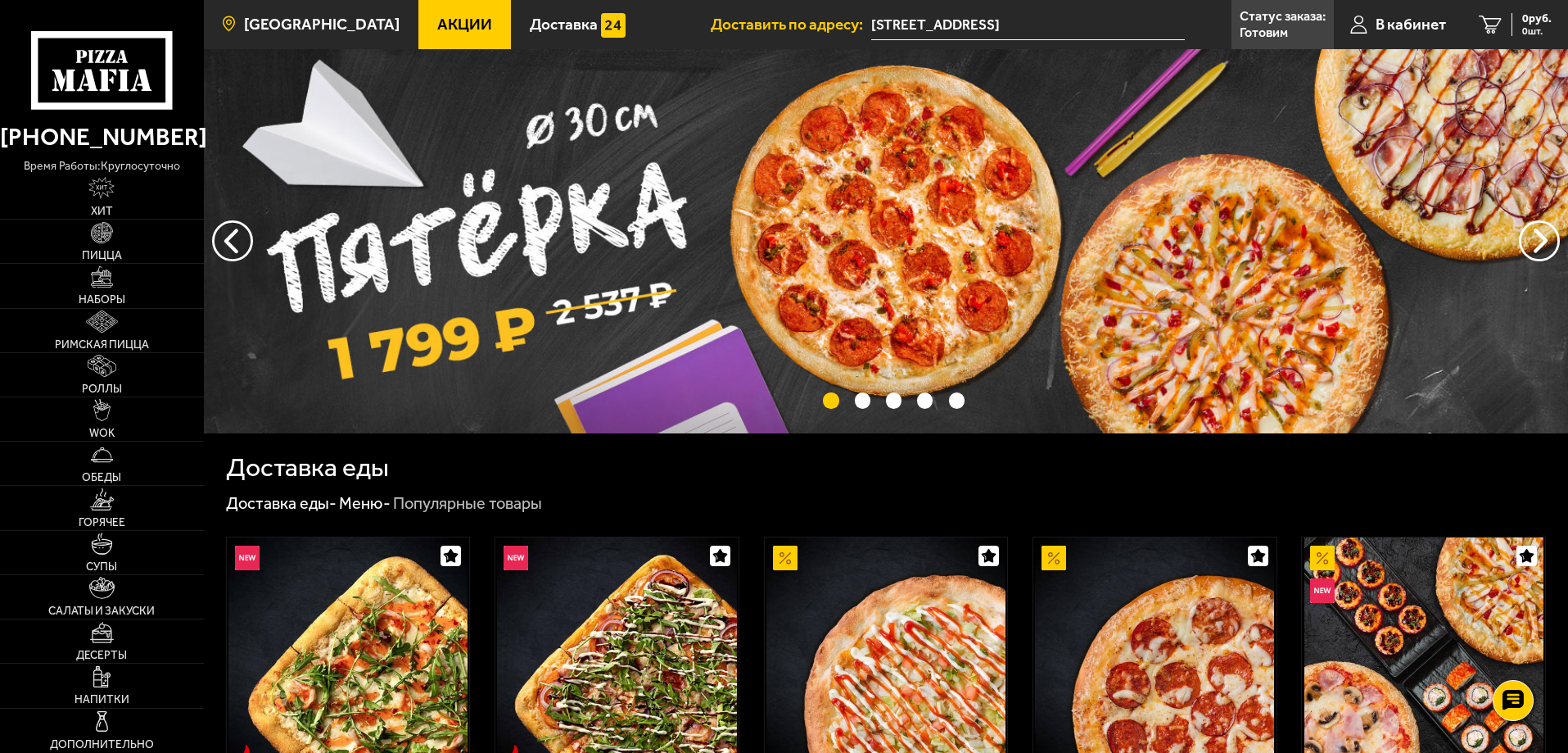
click at [324, 20] on span "[GEOGRAPHIC_DATA]" at bounding box center [321, 25] width 155 height 16
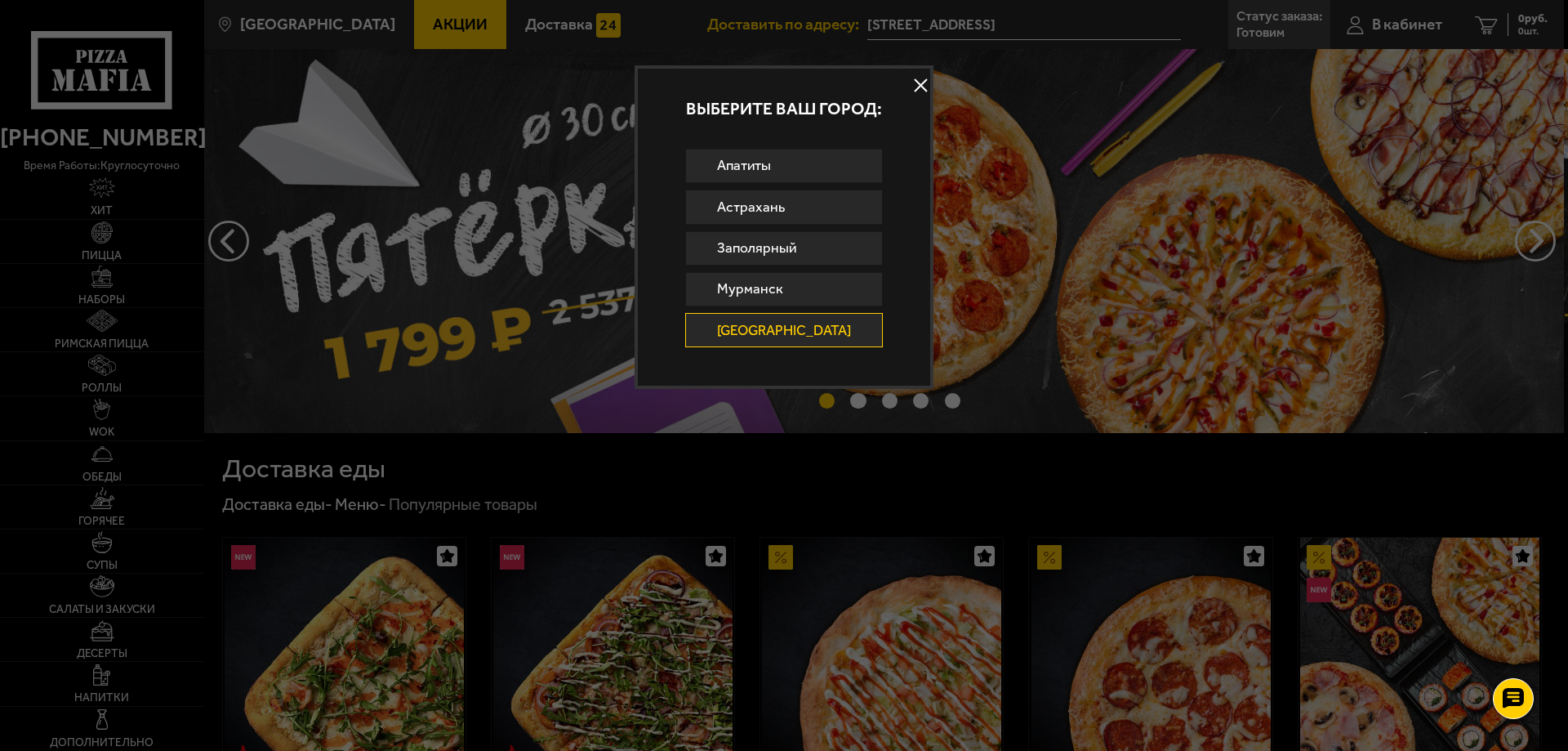
click at [709, 48] on div at bounding box center [784, 375] width 1568 height 751
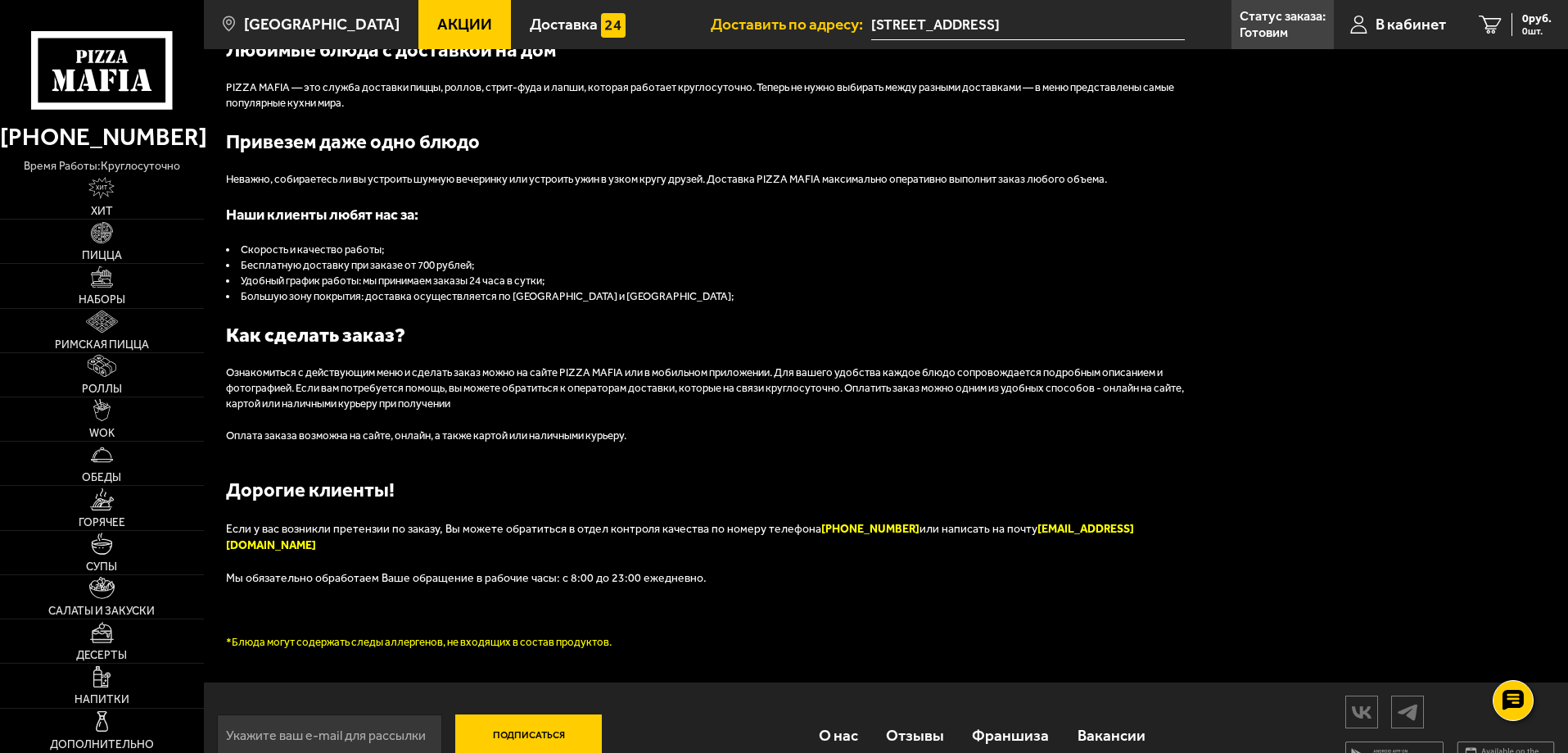
scroll to position [1852, 0]
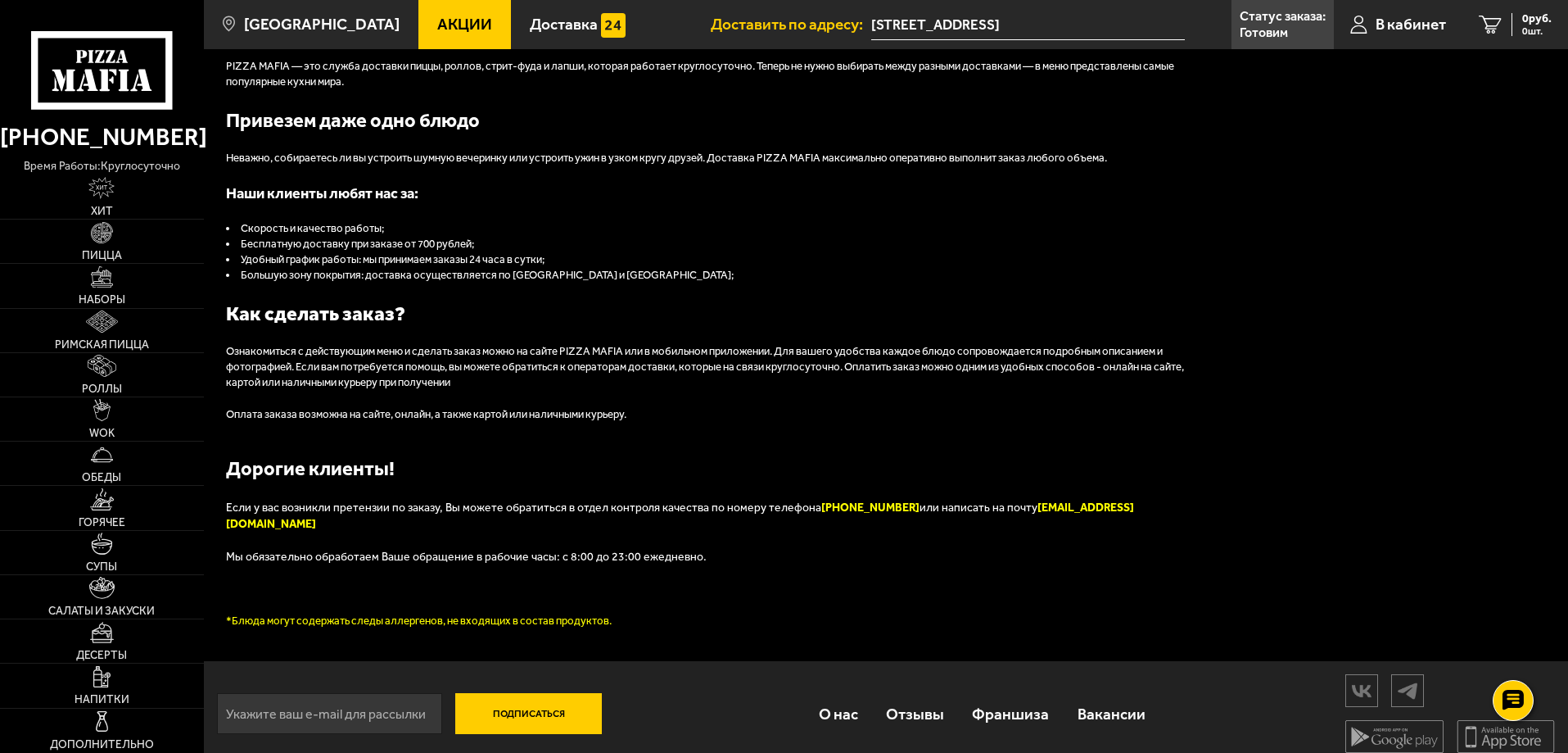
click at [932, 698] on link "Отзывы" at bounding box center [914, 713] width 86 height 53
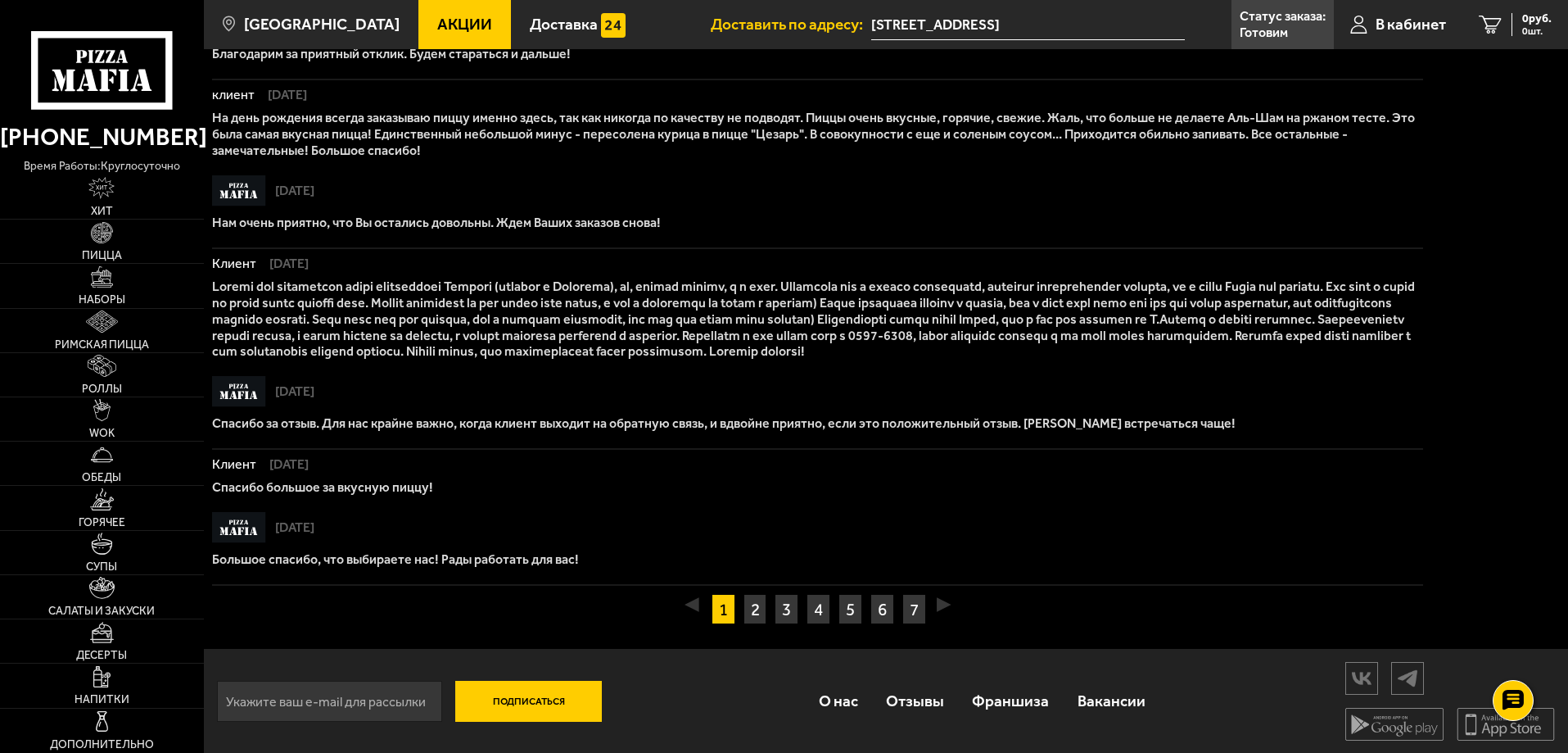
scroll to position [1124, 0]
click at [852, 705] on link "О нас" at bounding box center [837, 701] width 67 height 53
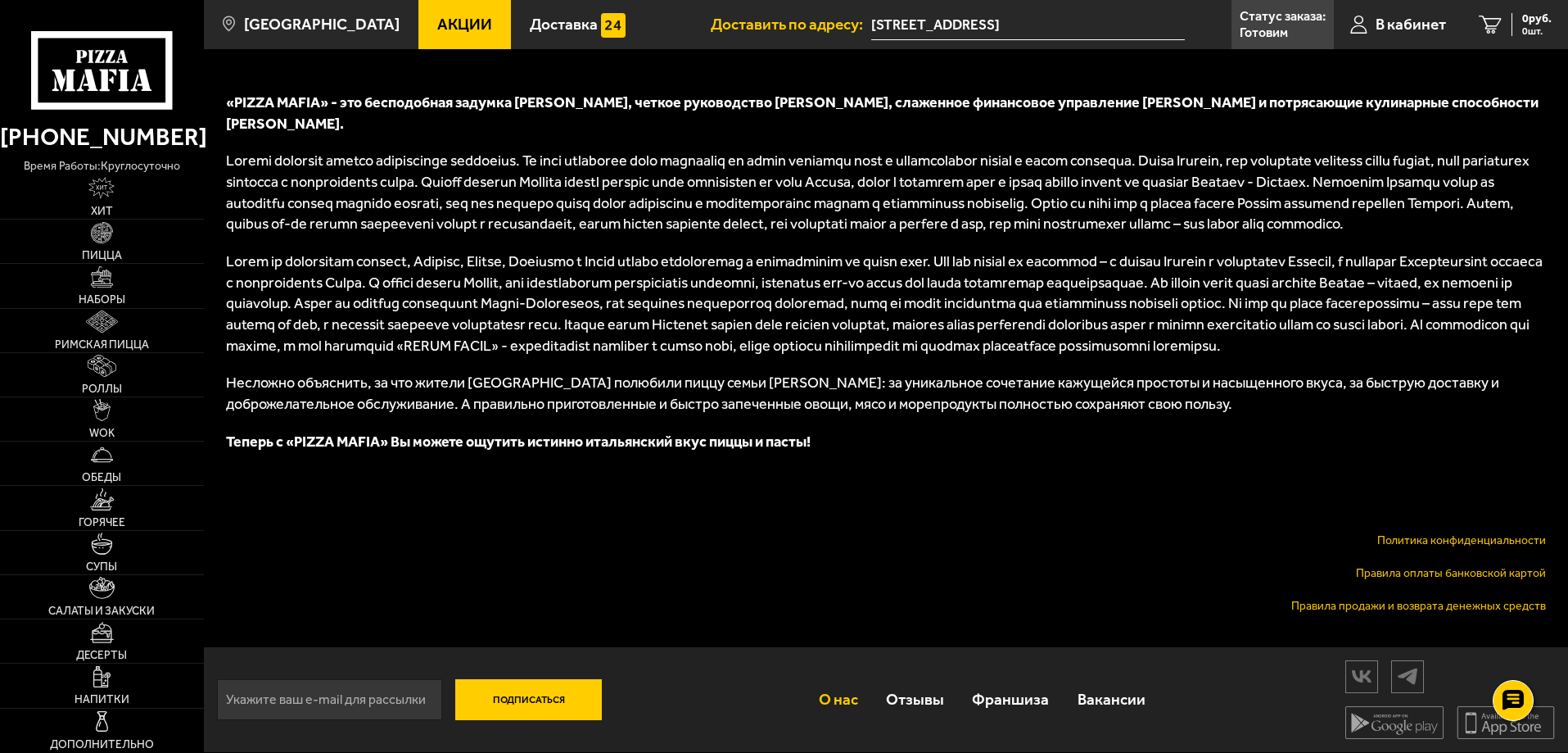
scroll to position [709, 0]
click at [999, 700] on link "Франшиза" at bounding box center [1009, 699] width 105 height 53
click at [1128, 709] on link "Вакансии" at bounding box center [1111, 699] width 96 height 53
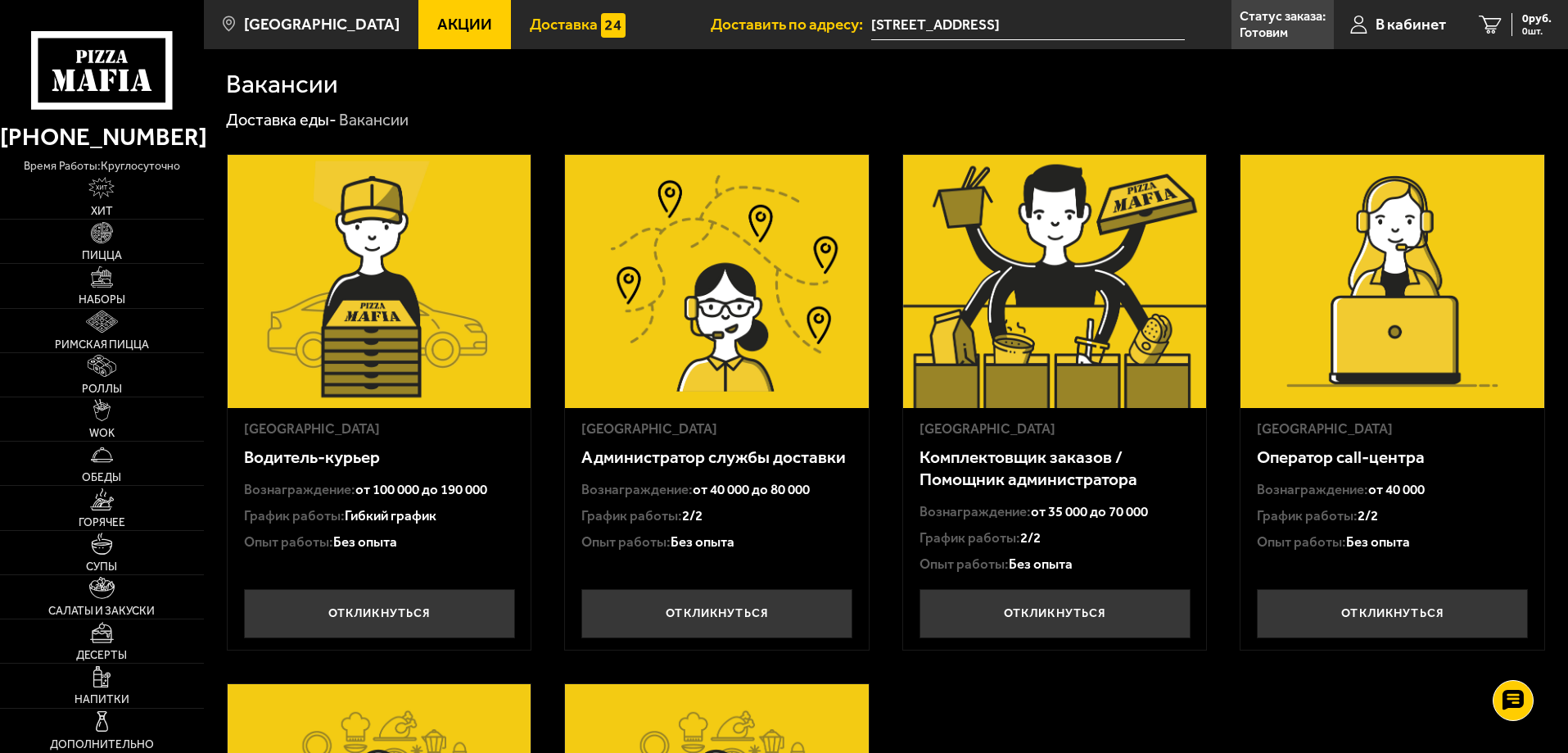
click at [529, 27] on span "Доставка" at bounding box center [563, 25] width 68 height 16
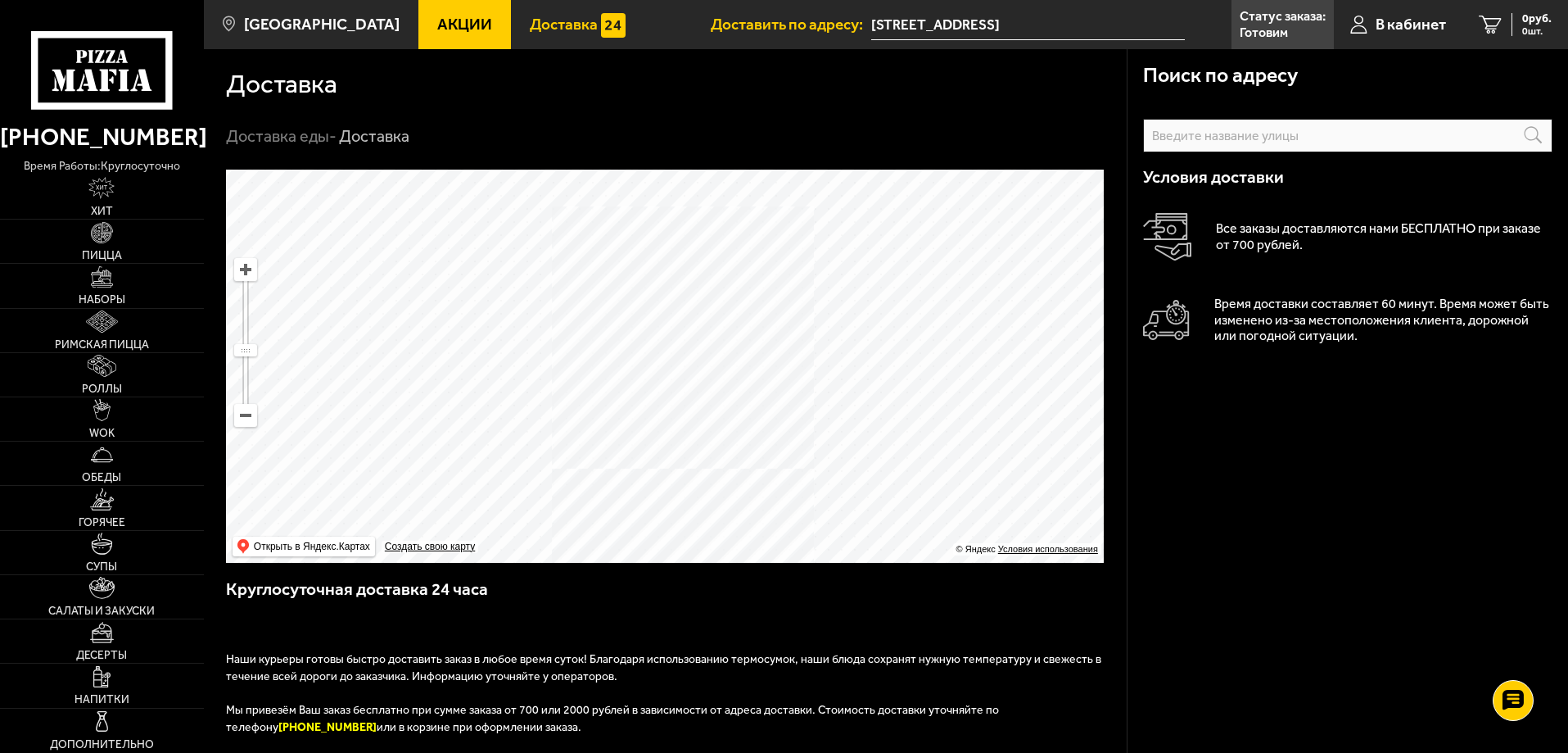
click at [0, 0] on input "text" at bounding box center [0, 0] width 0 height 0
type input "бо"
click at [1060, 20] on input "Большой Сампсониевский проспект, 42" at bounding box center [1027, 25] width 313 height 30
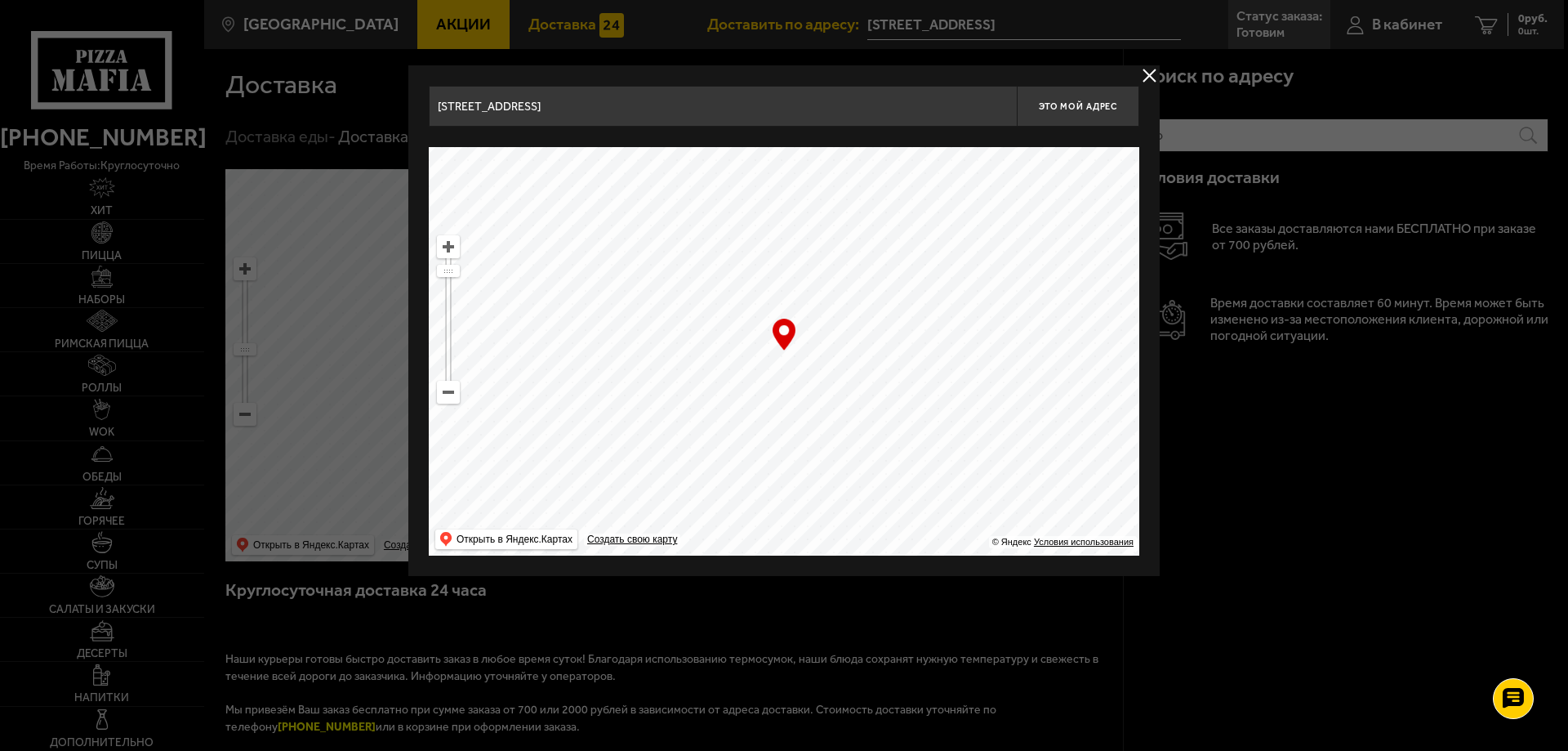
click at [1142, 71] on button "delivery type" at bounding box center [1149, 75] width 20 height 20
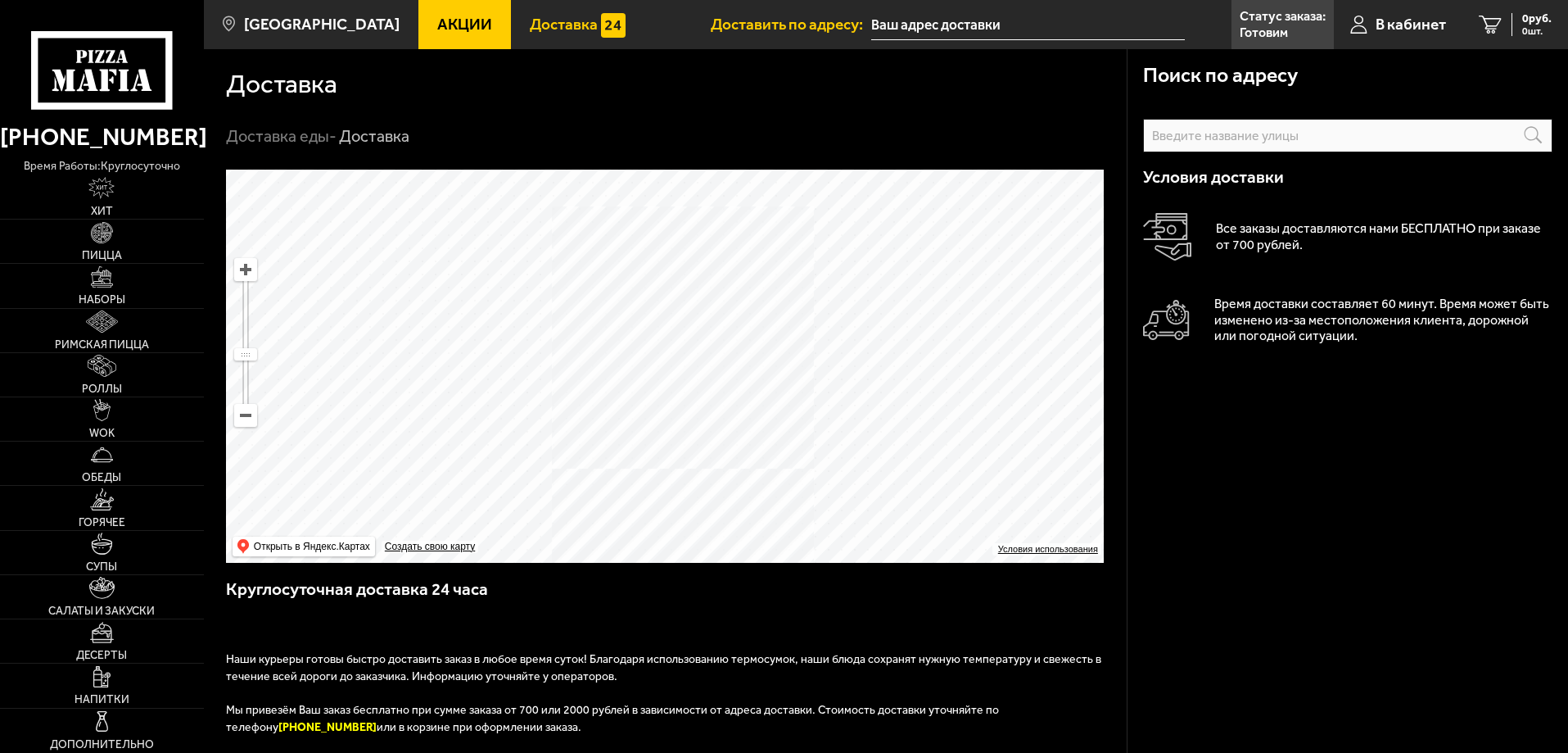
type input "[STREET_ADDRESS]"
click at [1416, 17] on span "В кабинет" at bounding box center [1411, 25] width 71 height 16
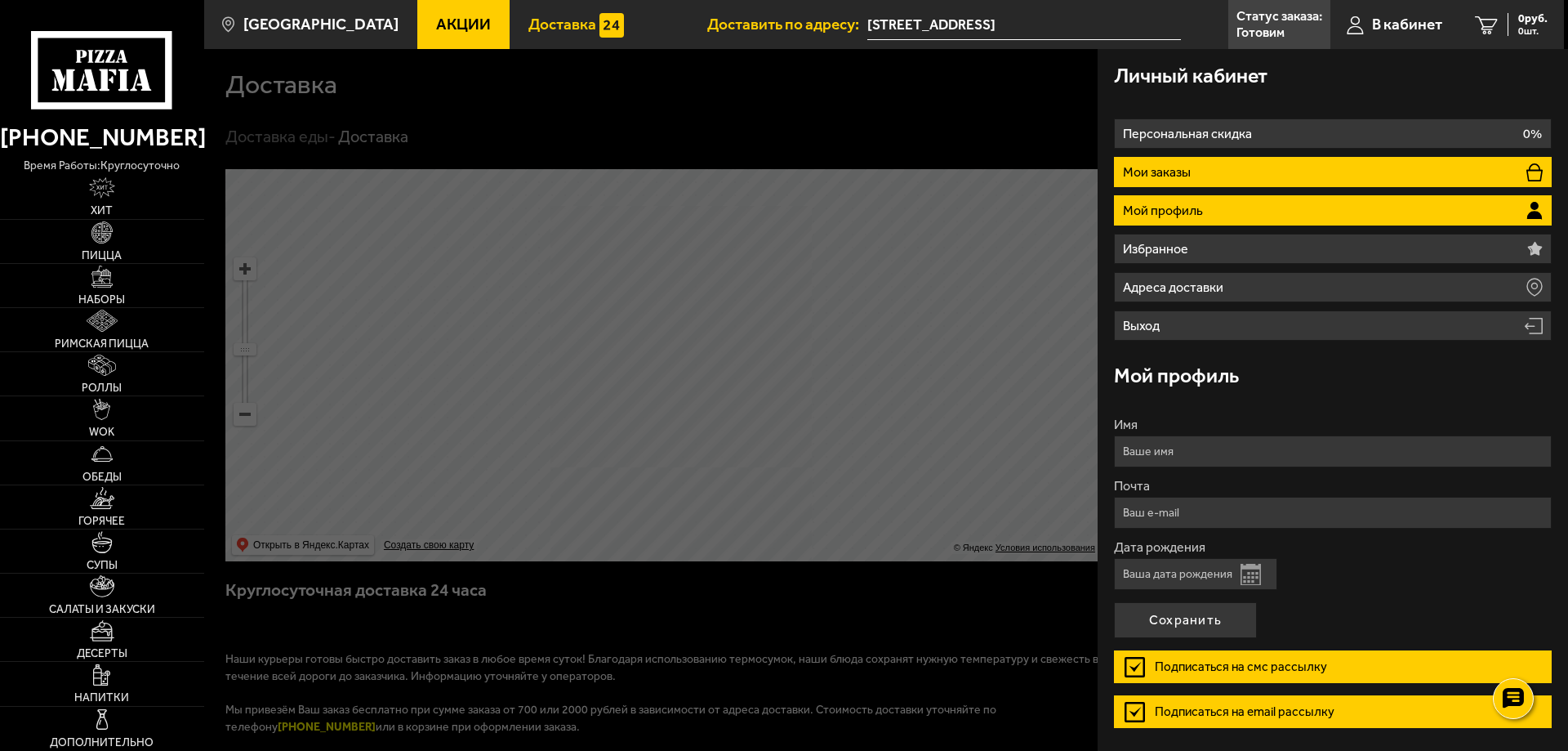
click at [1182, 169] on p "Мои заказы" at bounding box center [1159, 172] width 72 height 13
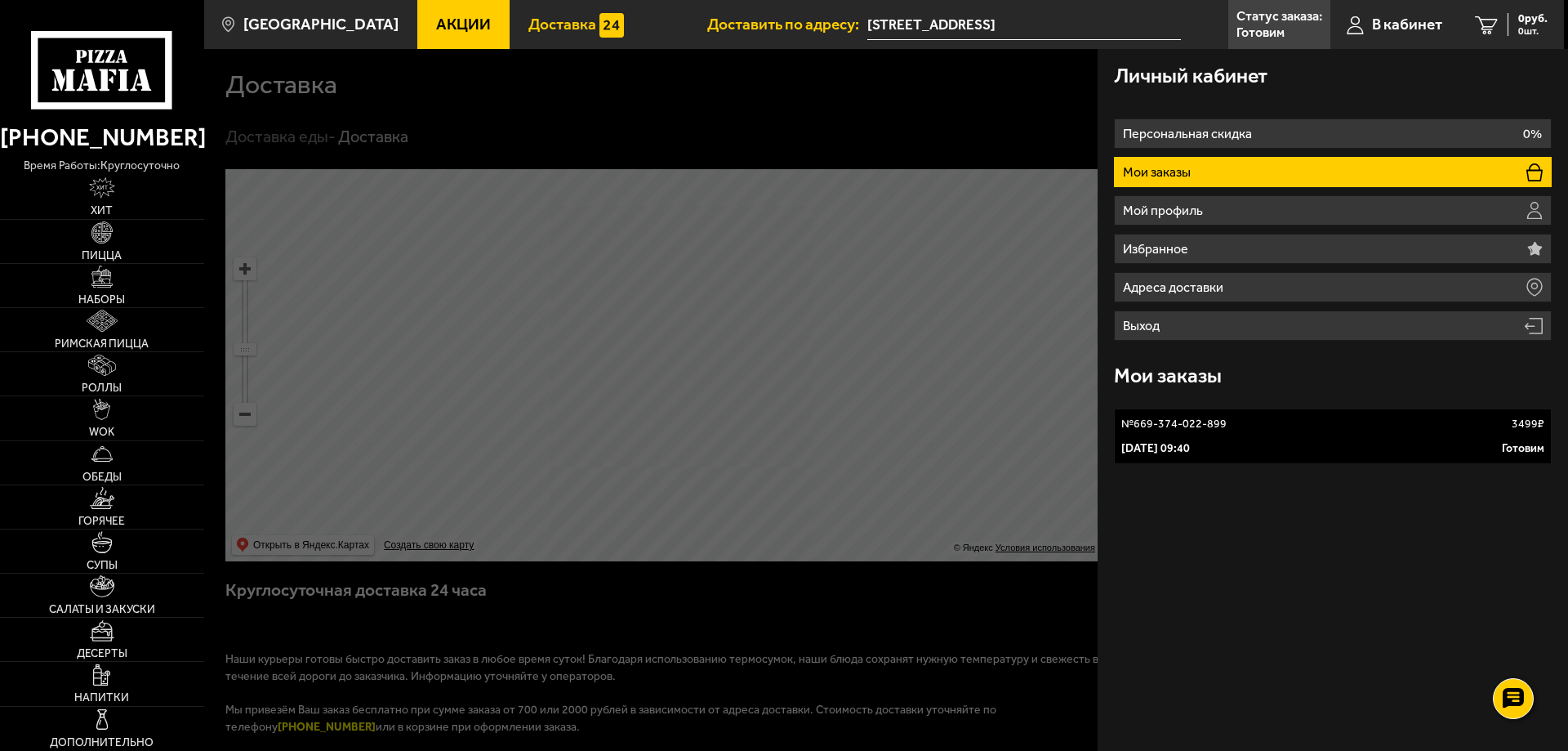
click at [1148, 457] on link "№ 669-374-022-899 3499 ₽ [DATE] 09:40 Готовим" at bounding box center [1332, 436] width 438 height 55
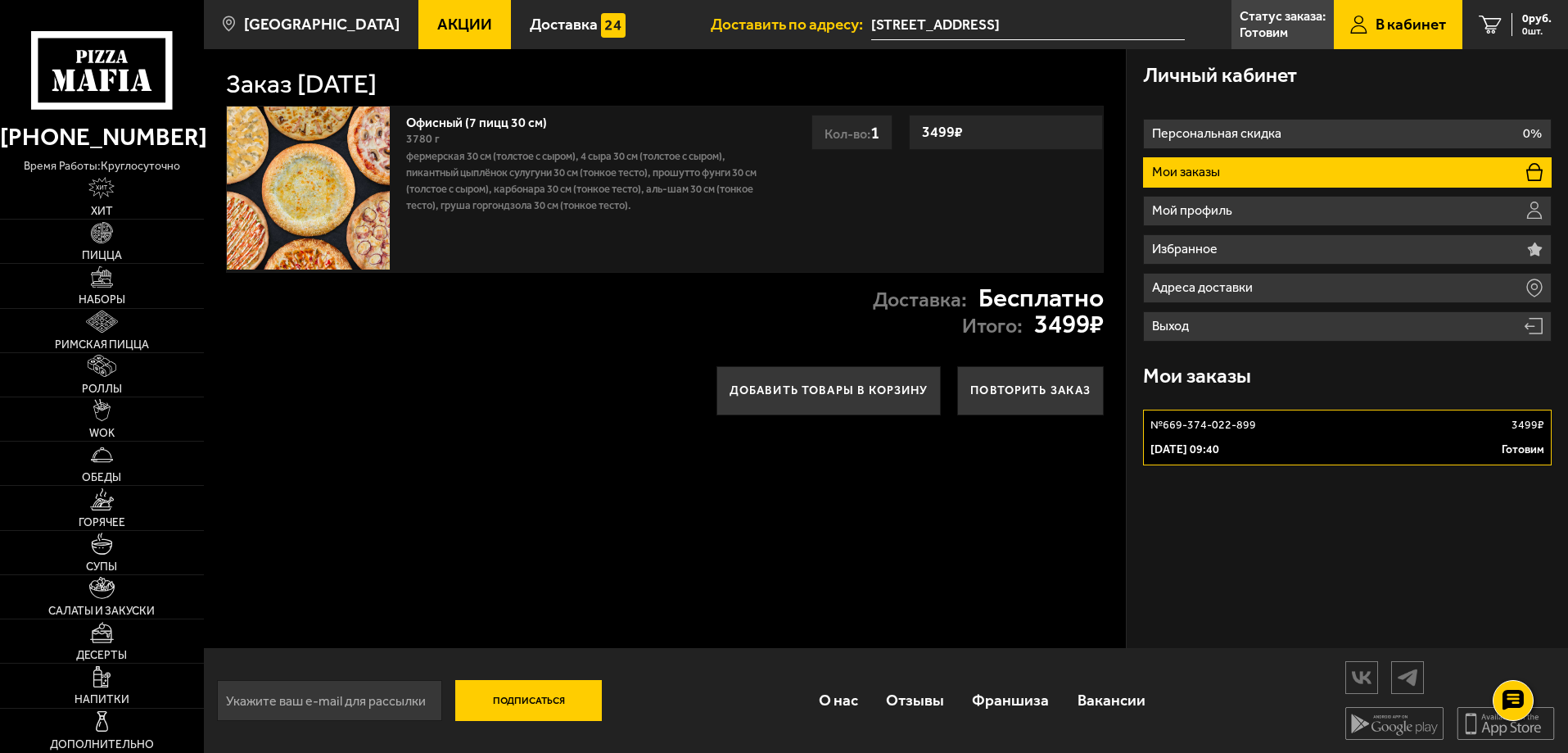
click at [897, 581] on div "Заказ 2 сентября 2025 г. Офисный (7 пицц 30 см) 3780 г Фермерская 30 см (толсто…" at bounding box center [665, 349] width 923 height 599
click at [1385, 428] on div "№ 669-374-022-899 3499 ₽" at bounding box center [1347, 425] width 394 height 17
type input "[STREET_ADDRESS]"
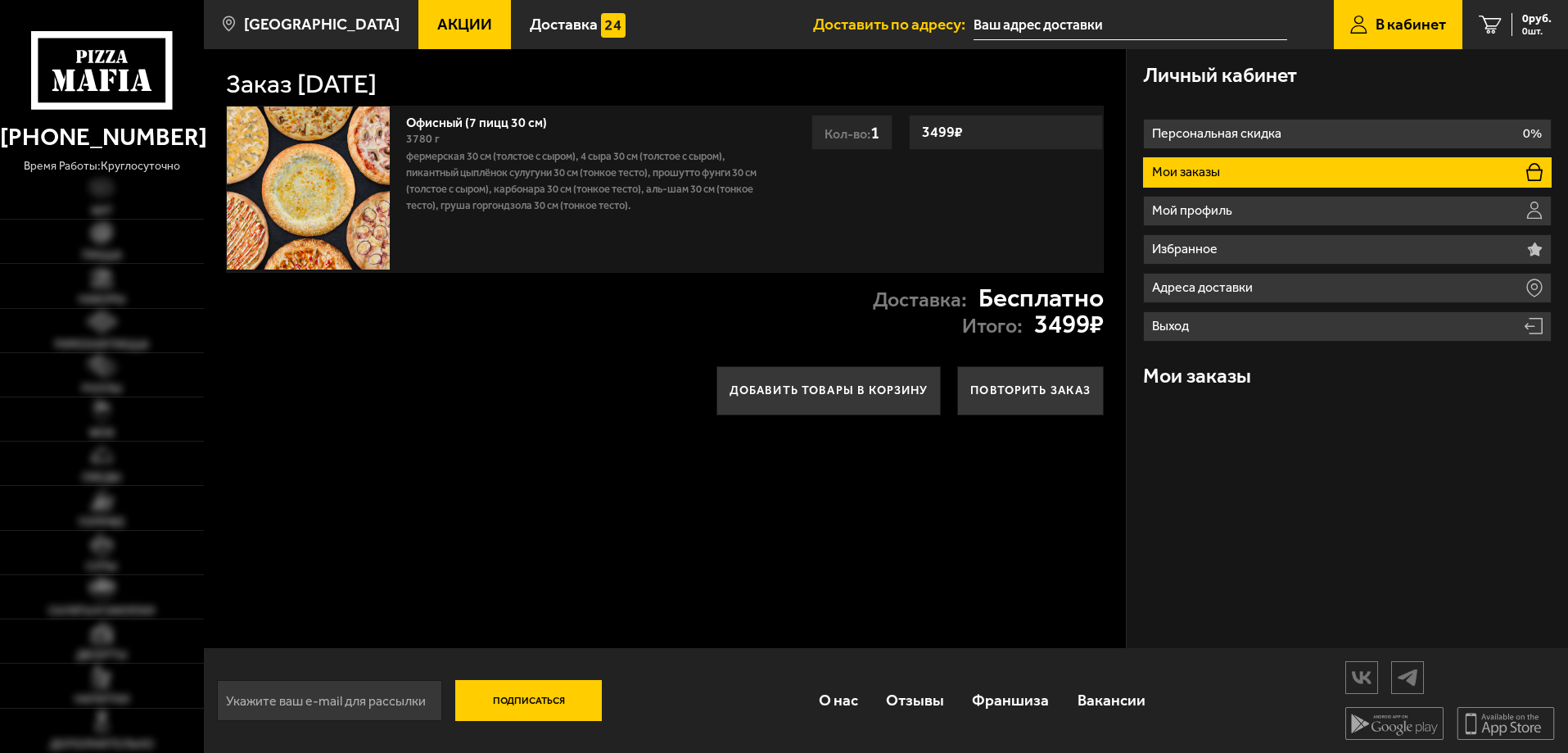
type input "[STREET_ADDRESS]"
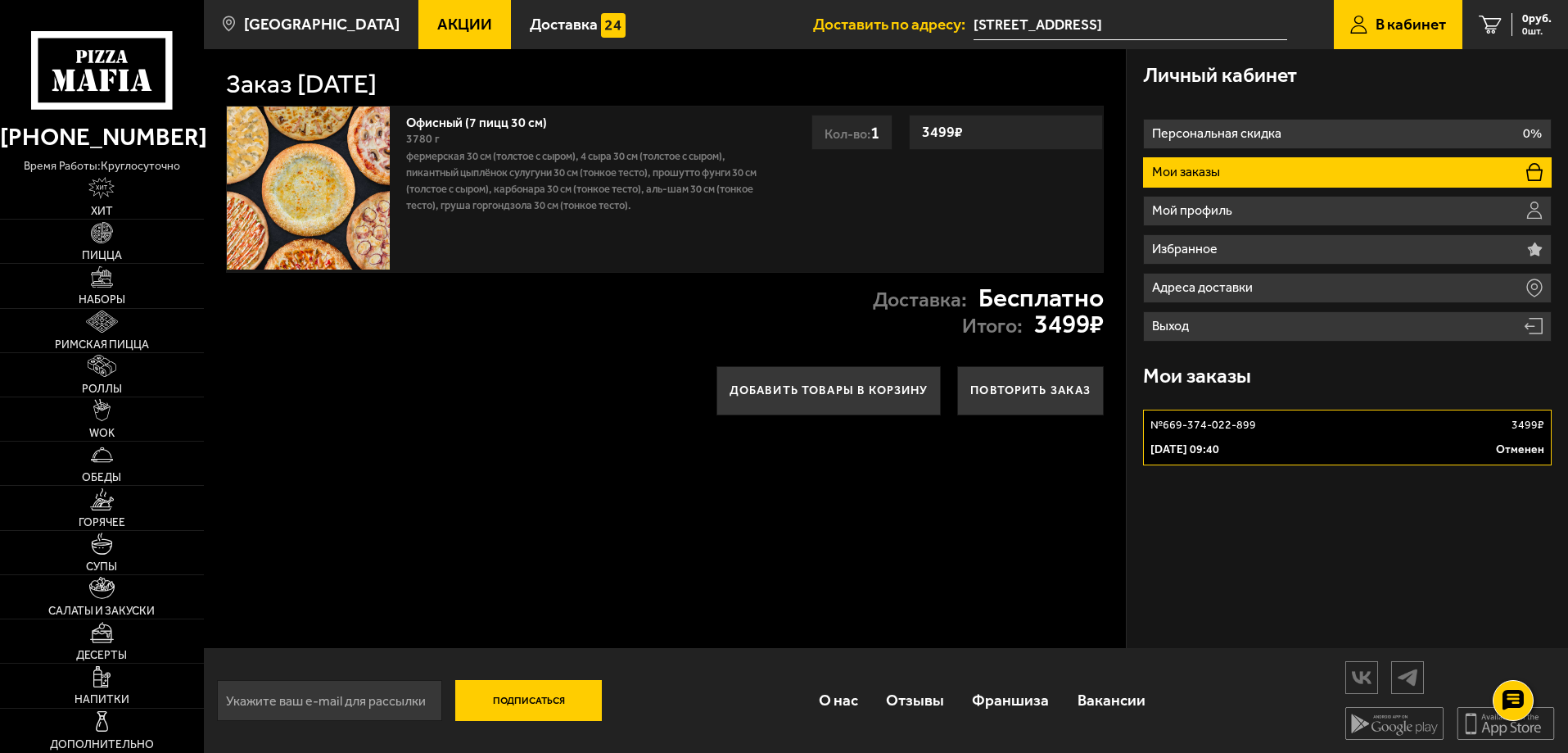
click at [1259, 436] on link "№ 669-374-022-899 3499 ₽ 2 сентября 2025 г. 09:40 Отменен" at bounding box center [1347, 437] width 409 height 56
click at [1219, 447] on p "[DATE] 09:40" at bounding box center [1184, 449] width 69 height 17
